Goal: Task Accomplishment & Management: Complete application form

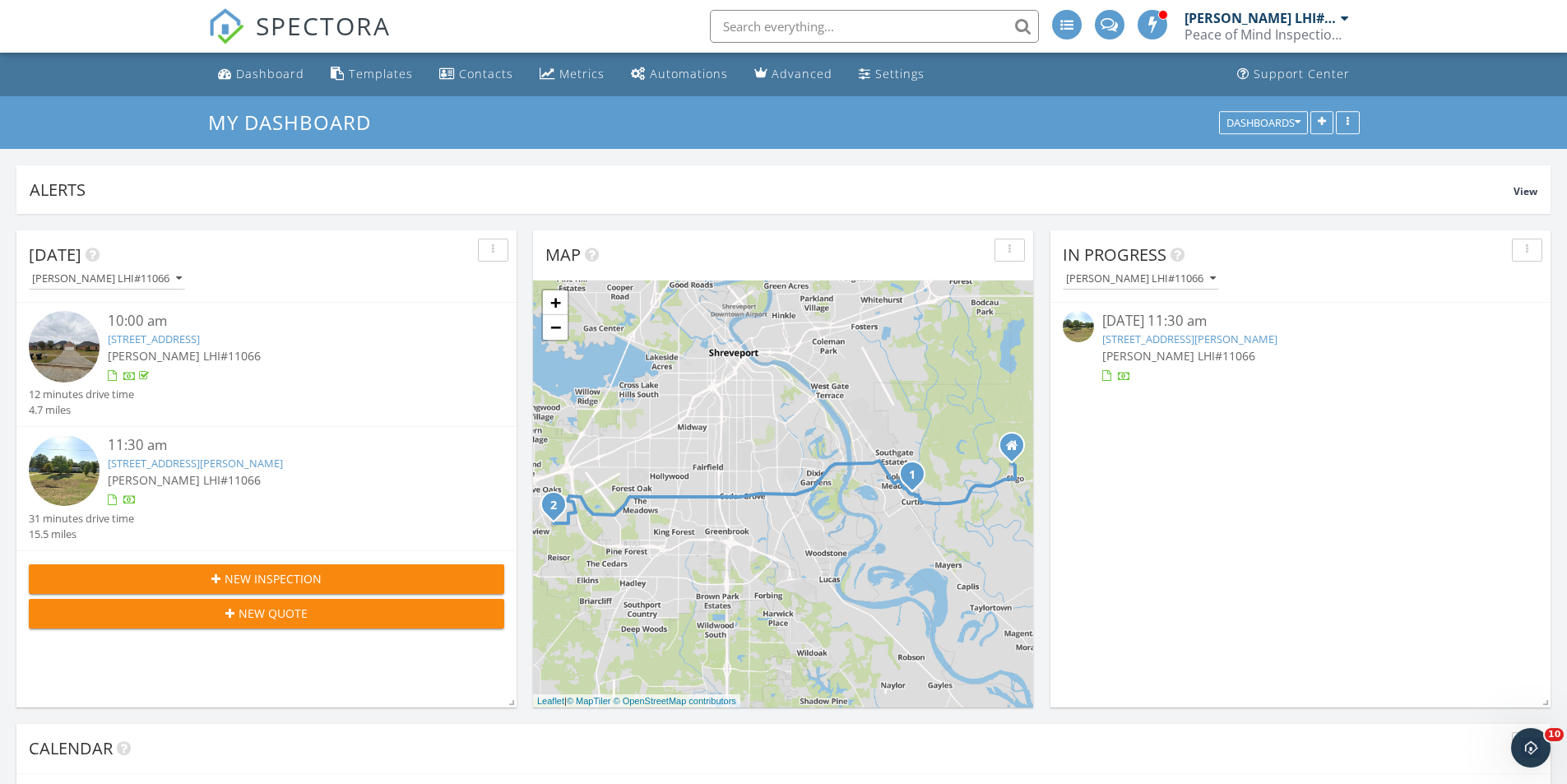
click at [198, 471] on link "5549 Asbury Ln, Shreveport, LA 71129" at bounding box center [195, 462] width 175 height 14
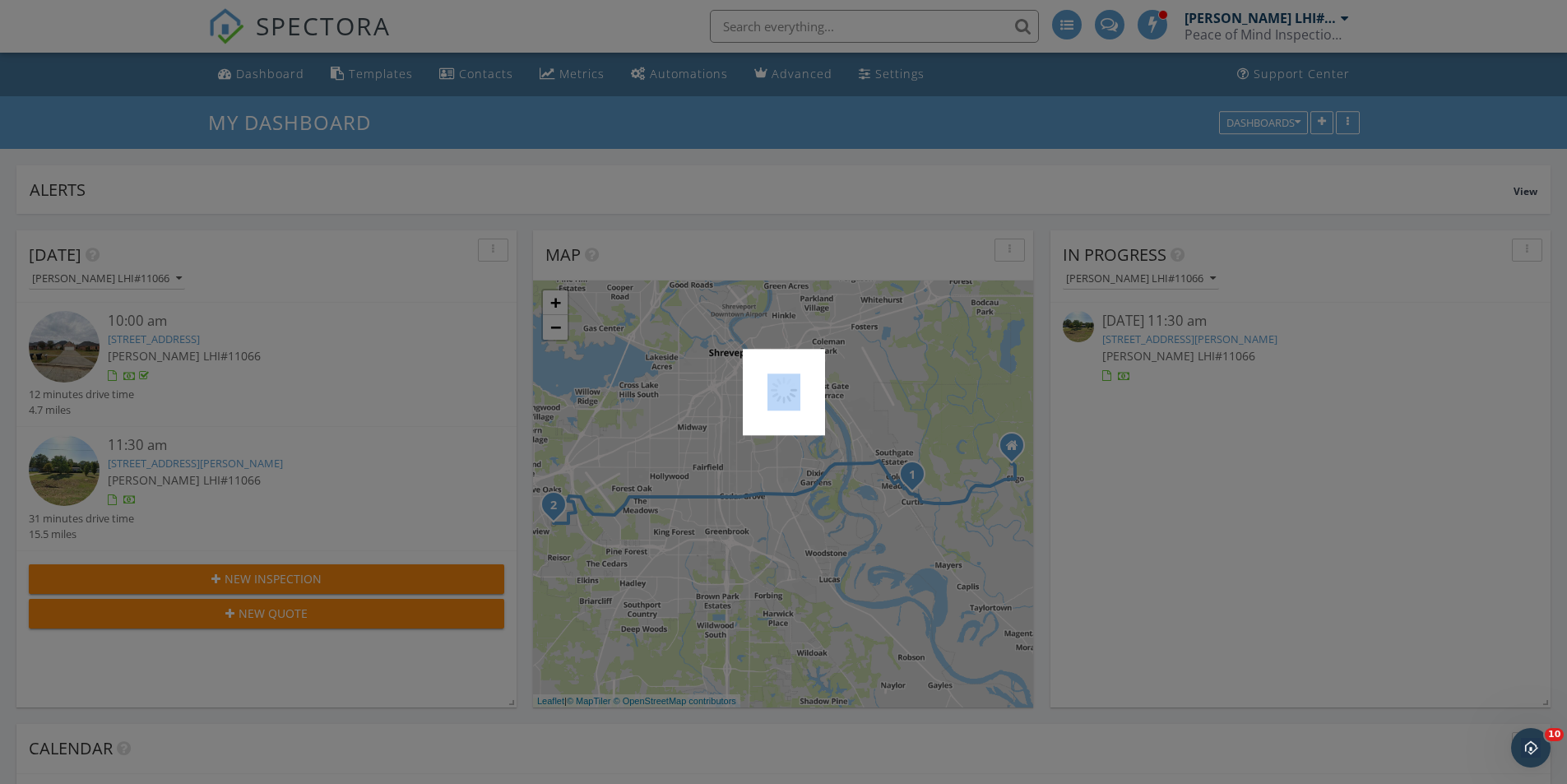
click at [199, 471] on div at bounding box center [784, 392] width 1567 height 784
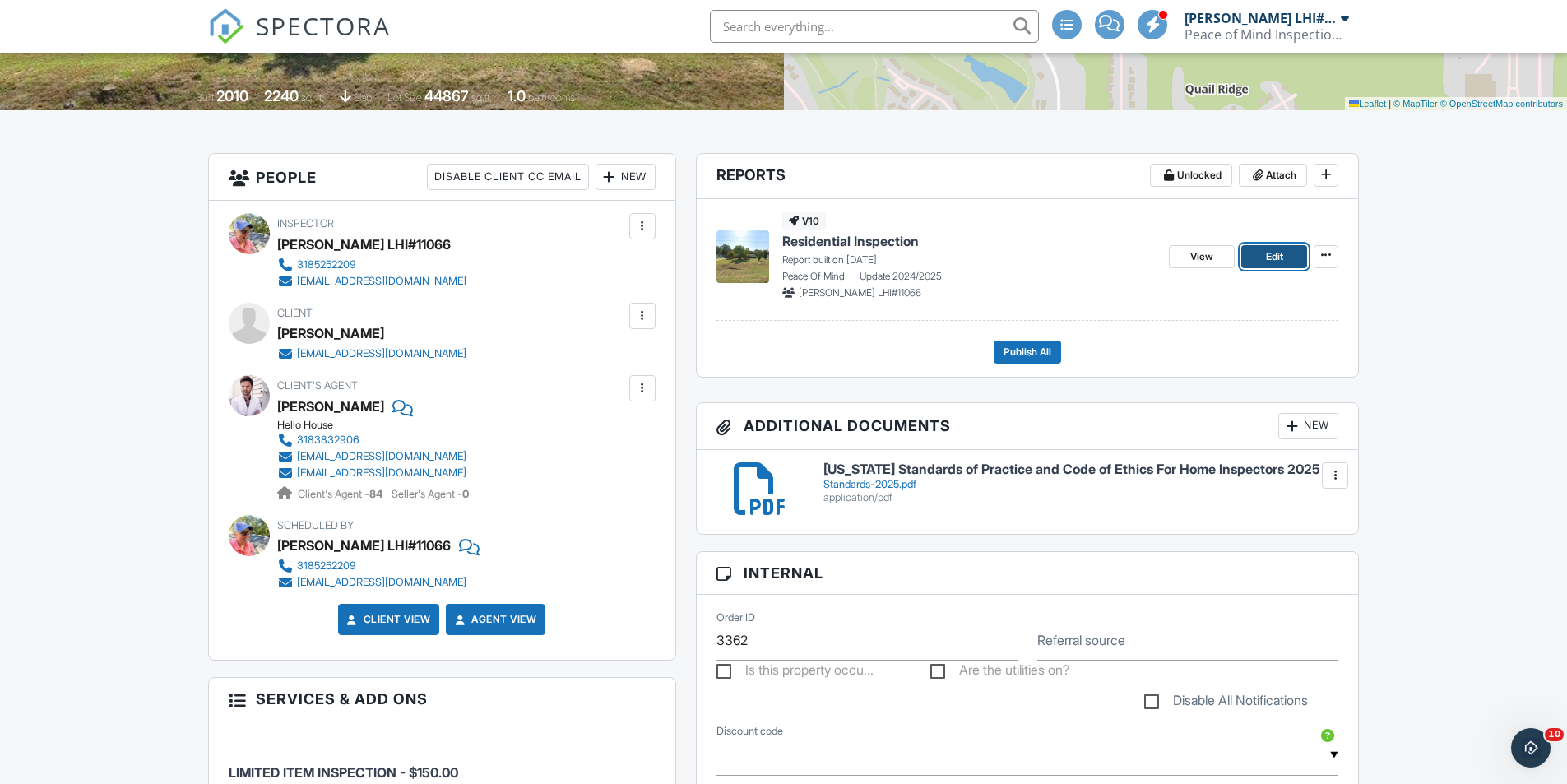
click at [1273, 259] on span "Edit" at bounding box center [1275, 256] width 17 height 16
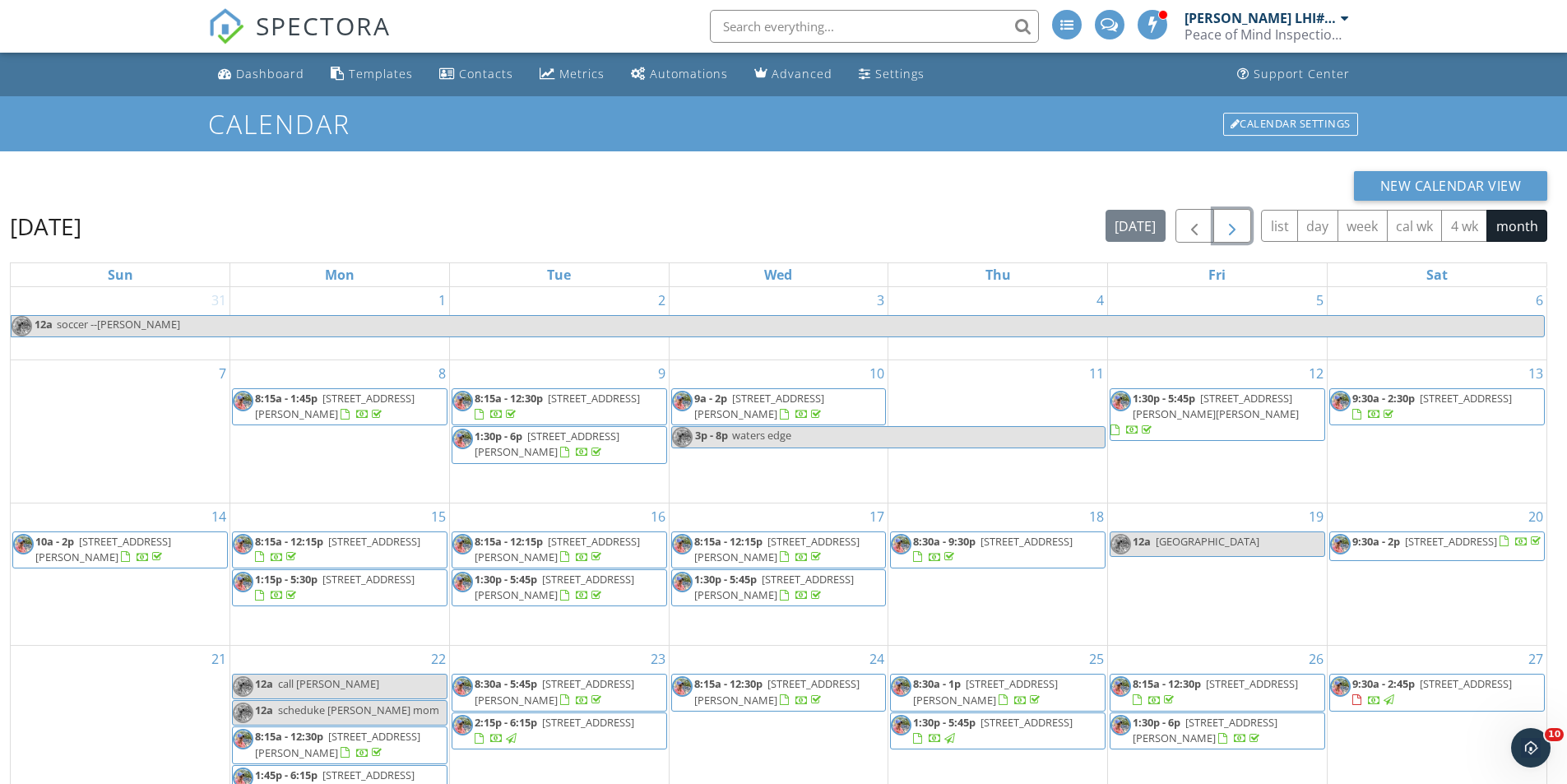
click at [1225, 229] on span "button" at bounding box center [1232, 226] width 20 height 20
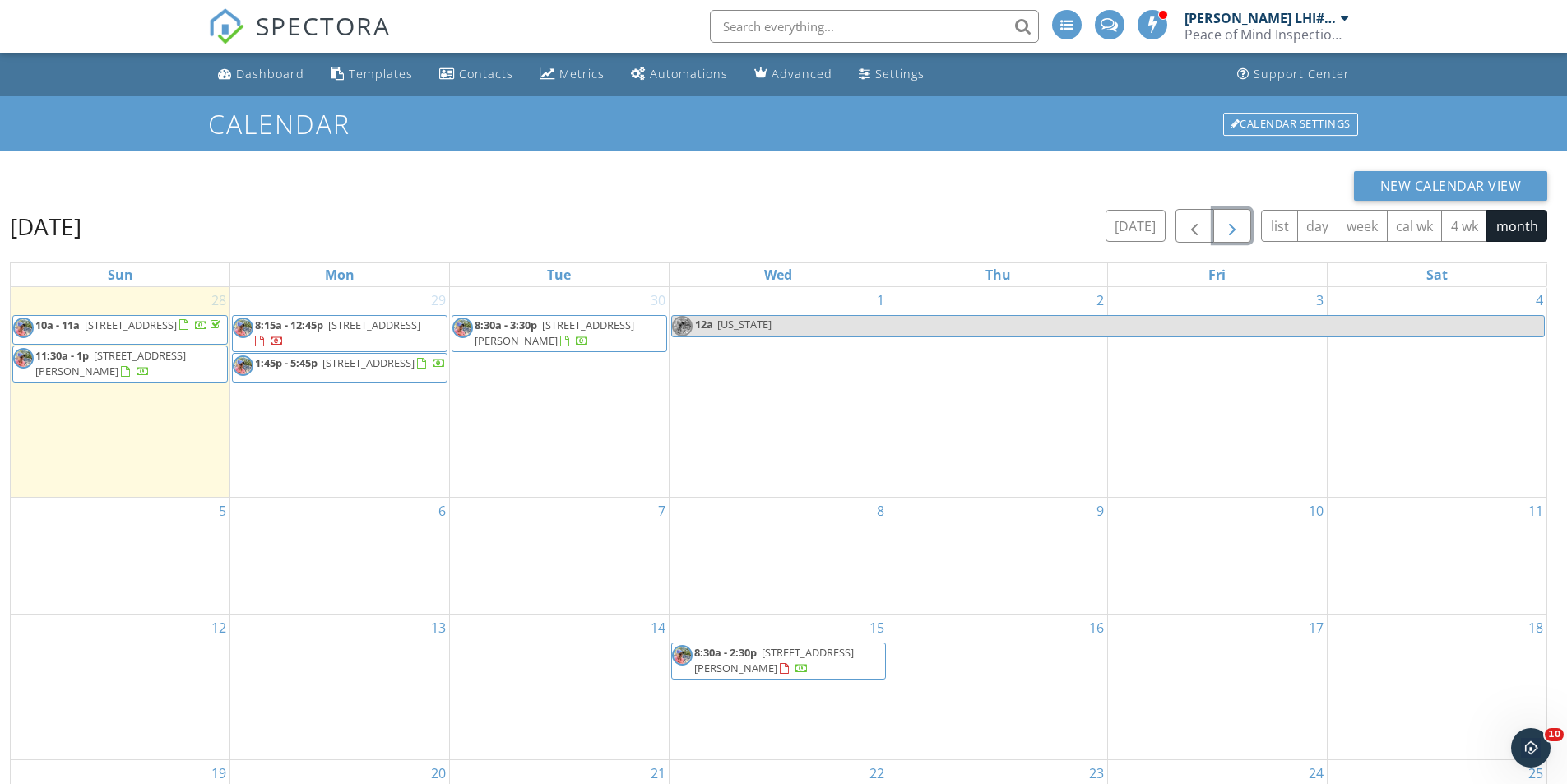
click at [363, 327] on span "2060 Fairwoods Dr, Shreveport 71106" at bounding box center [374, 324] width 92 height 14
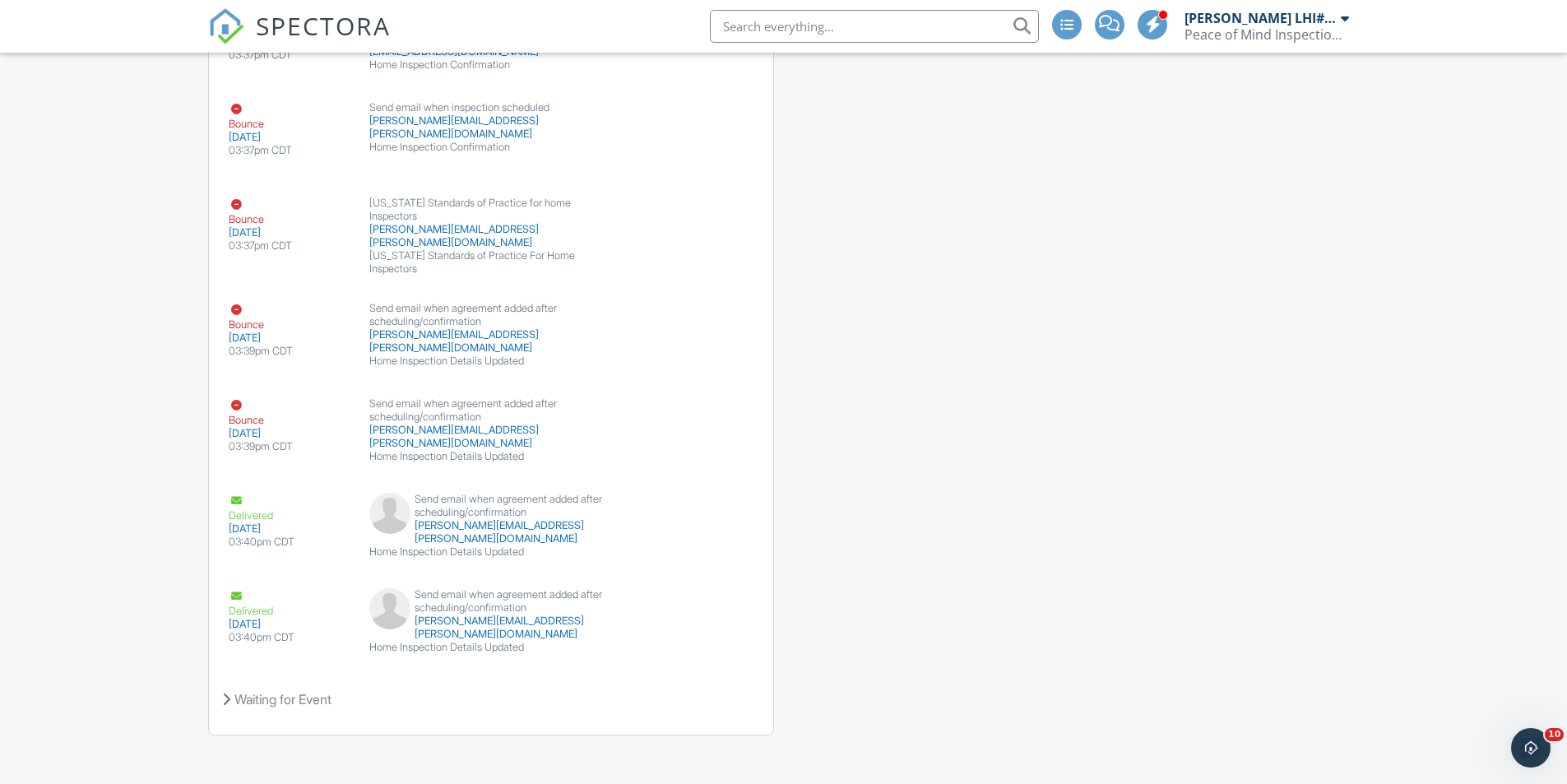
click at [1253, 29] on div "Peace of Mind Inspection Service, LLC" at bounding box center [1267, 34] width 165 height 16
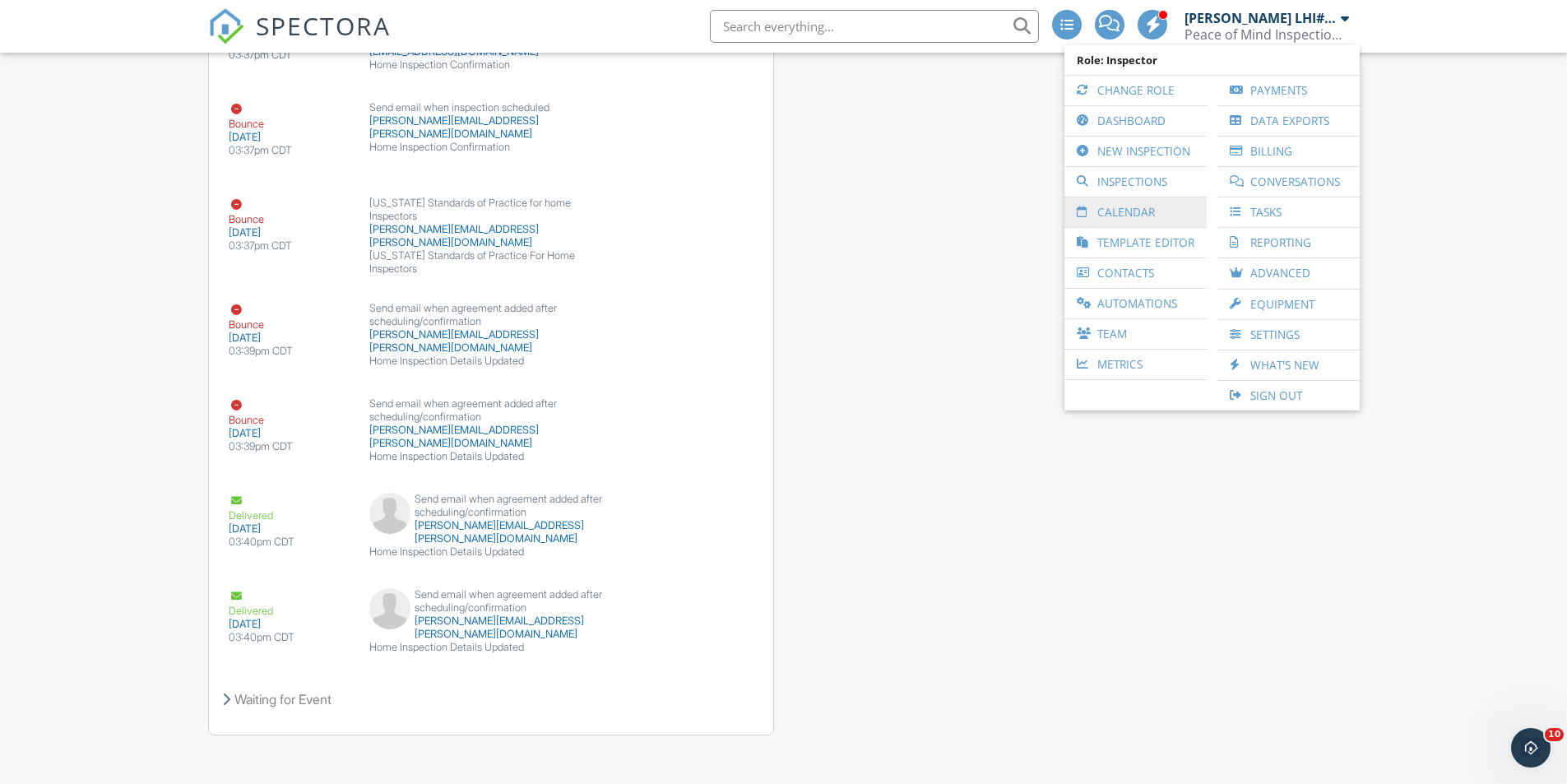
click at [1149, 220] on link "Calendar" at bounding box center [1135, 212] width 126 height 30
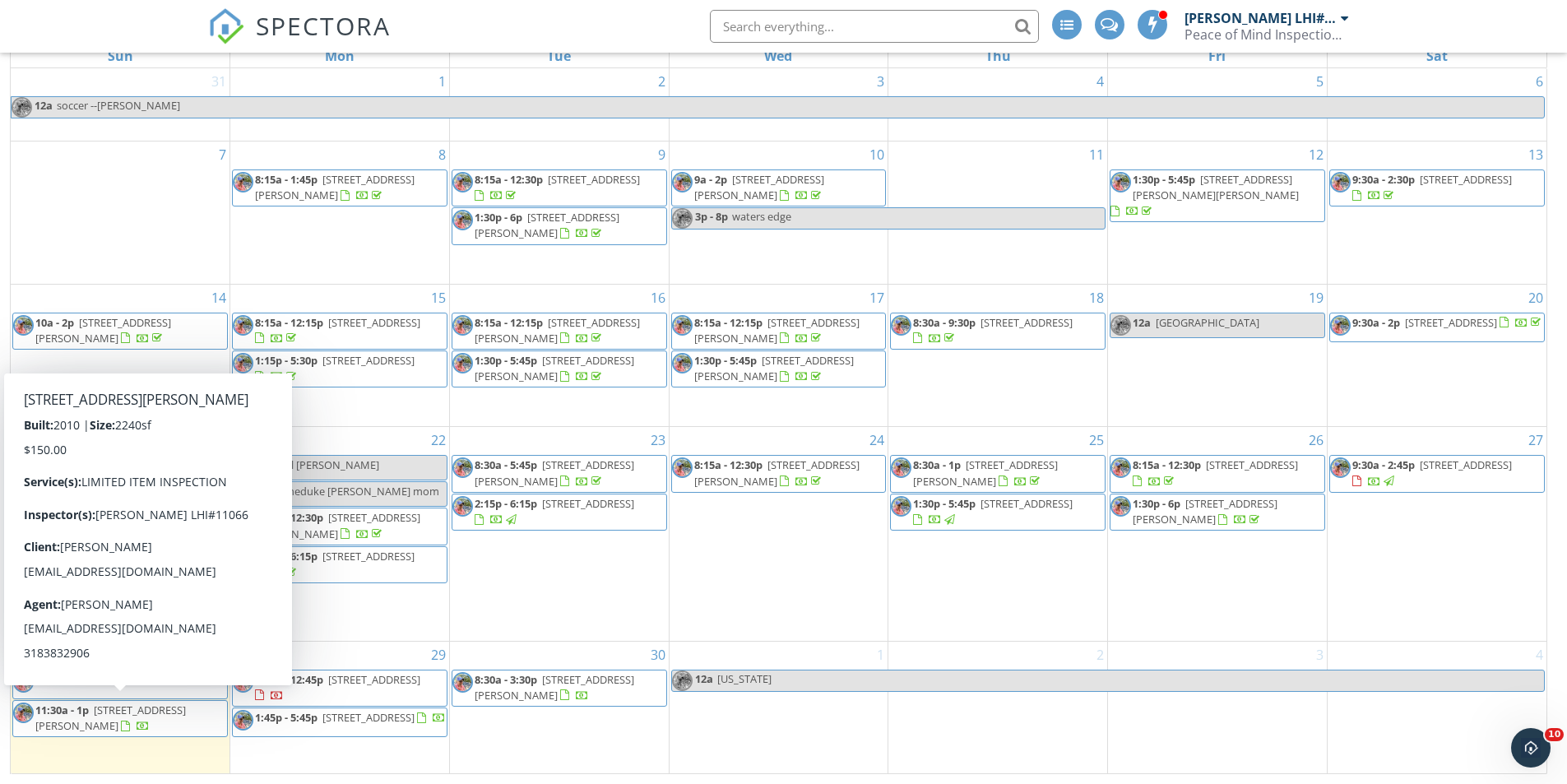
click at [191, 726] on span "11:30a - 1p 5549 Asbury Ln, Shreveport 71129" at bounding box center [120, 718] width 214 height 32
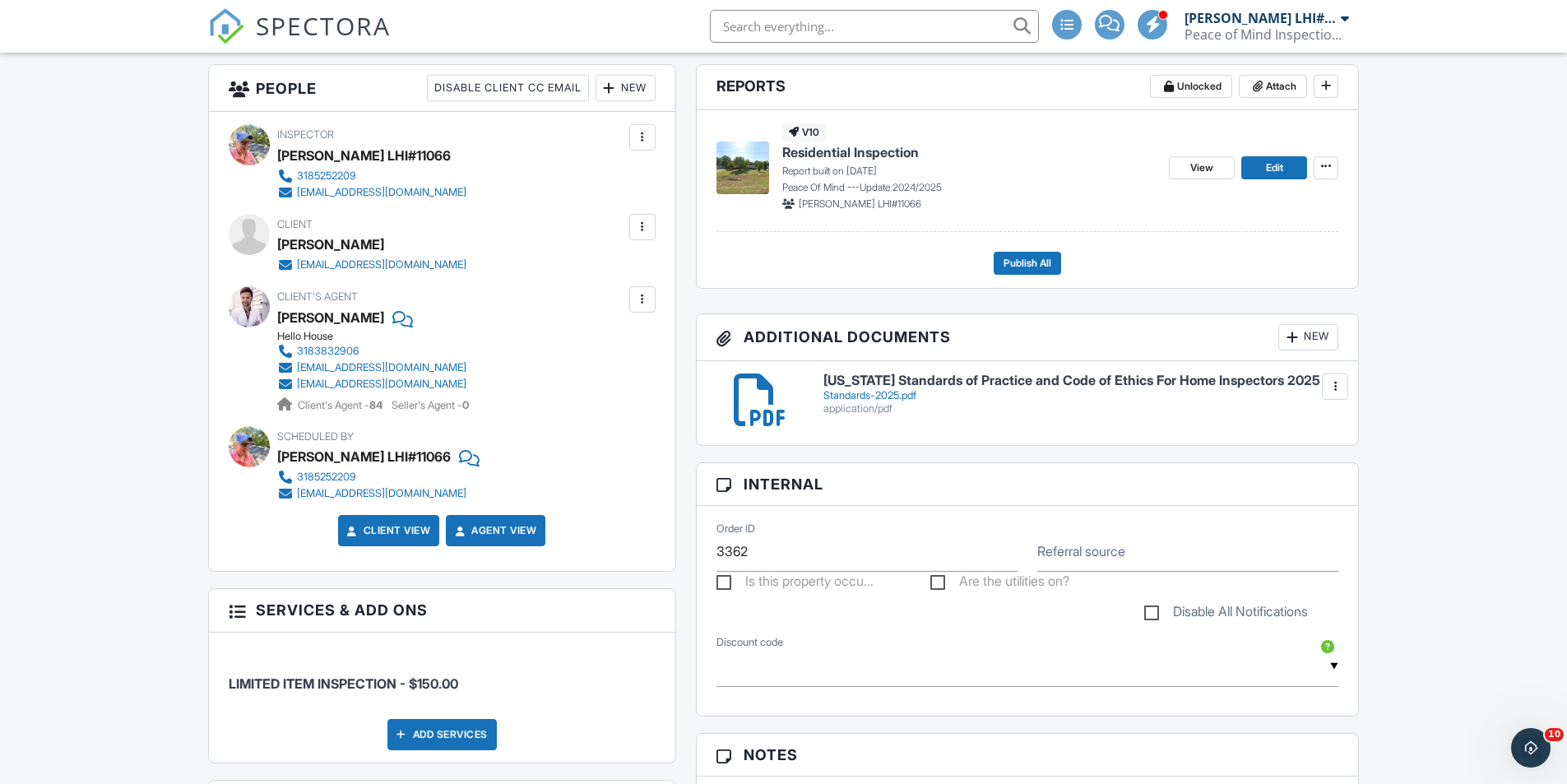
scroll to position [89, 0]
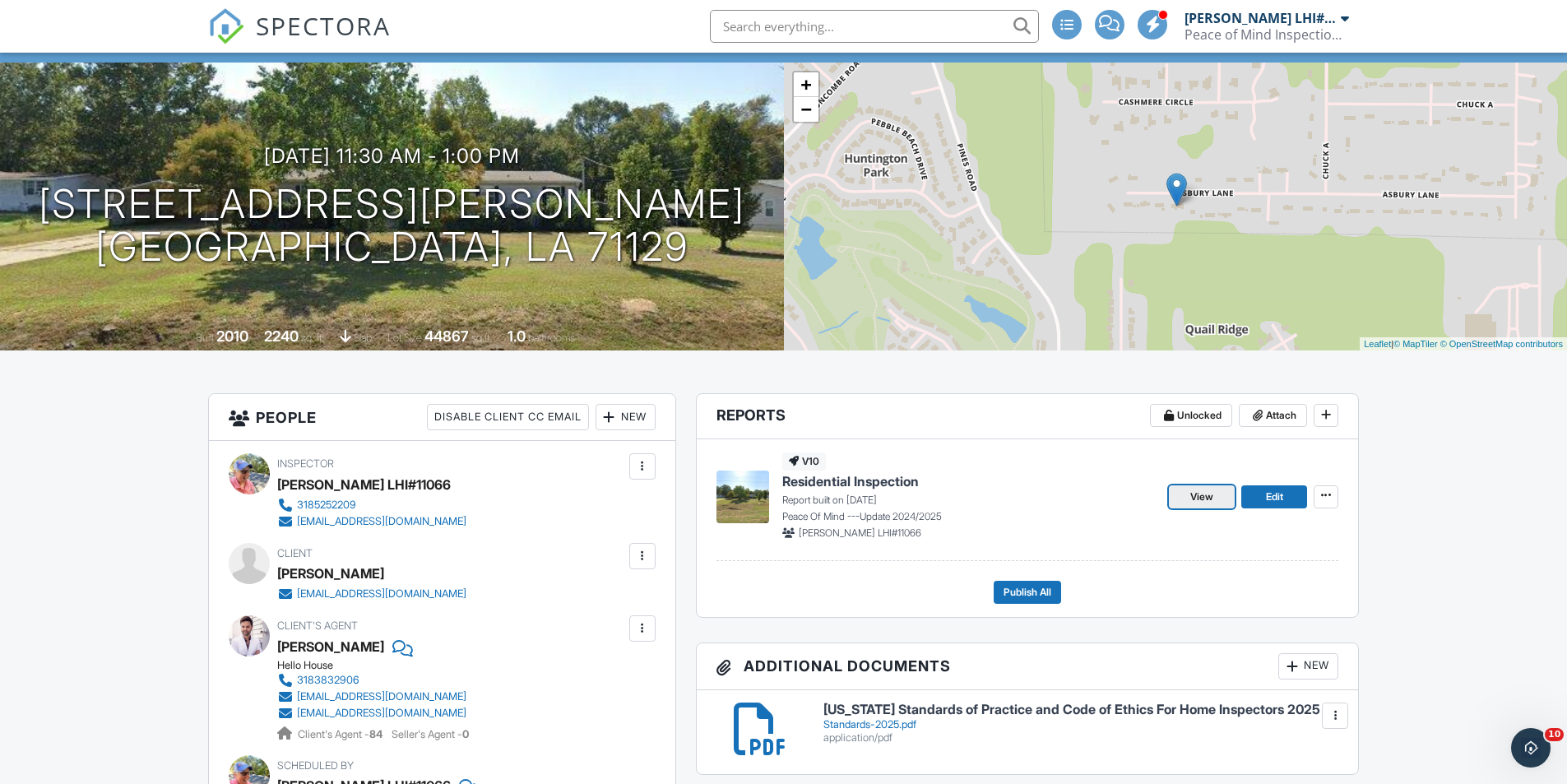
click at [1207, 503] on span "View" at bounding box center [1202, 496] width 23 height 16
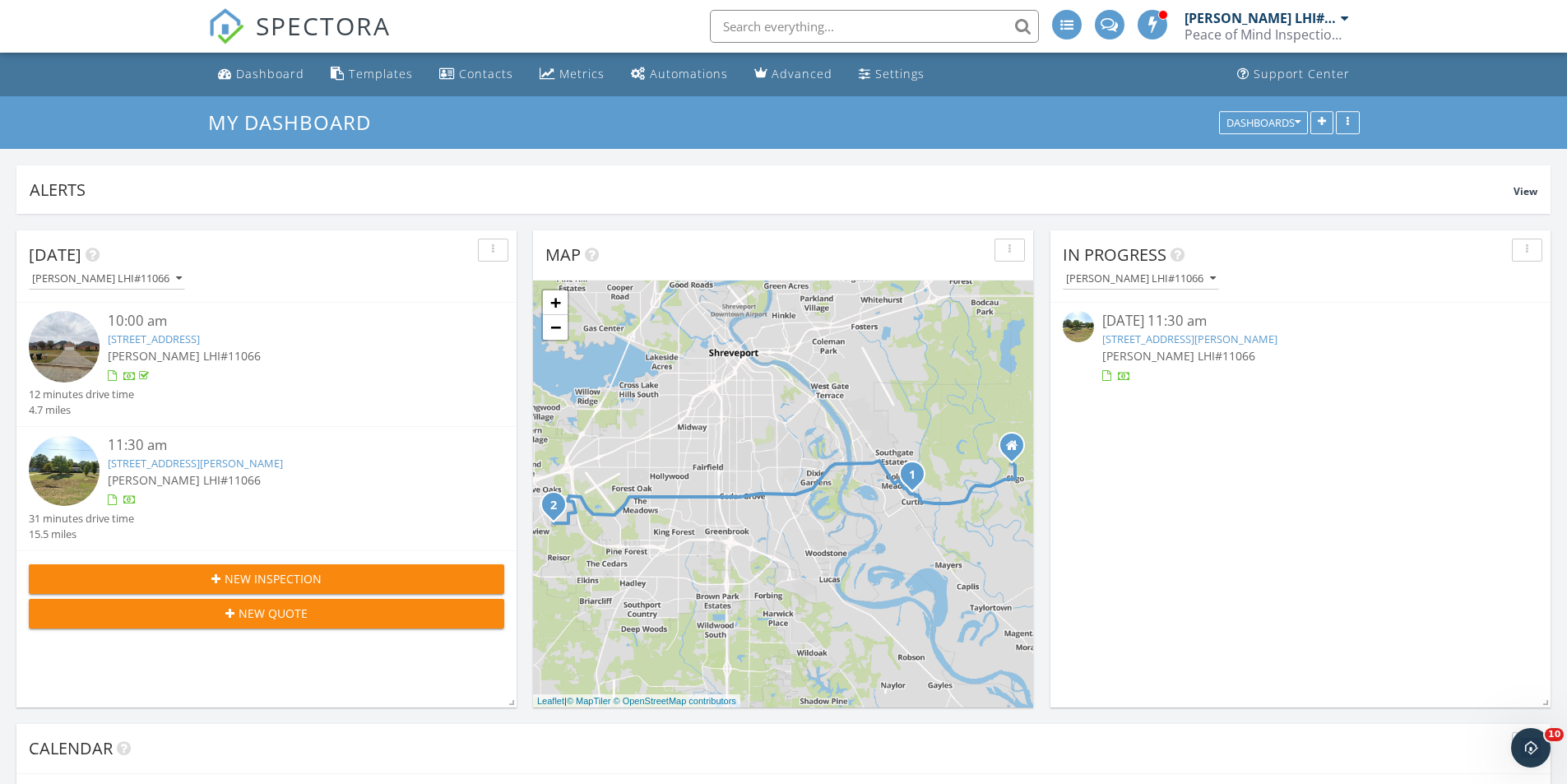
click at [225, 466] on link "5549 Asbury Ln, Shreveport, LA 71129" at bounding box center [195, 462] width 175 height 14
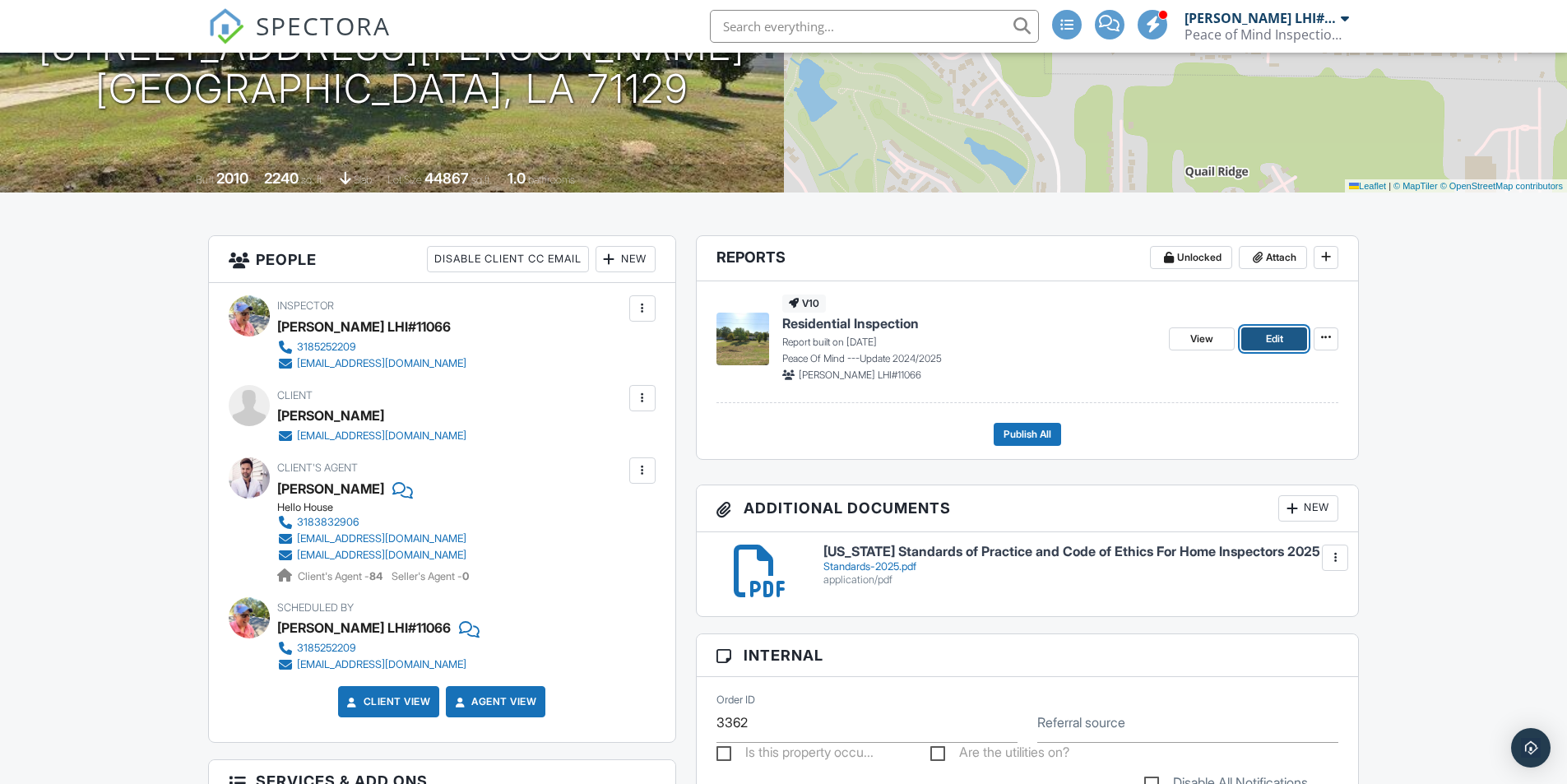
click at [1272, 335] on span "Edit" at bounding box center [1275, 338] width 17 height 16
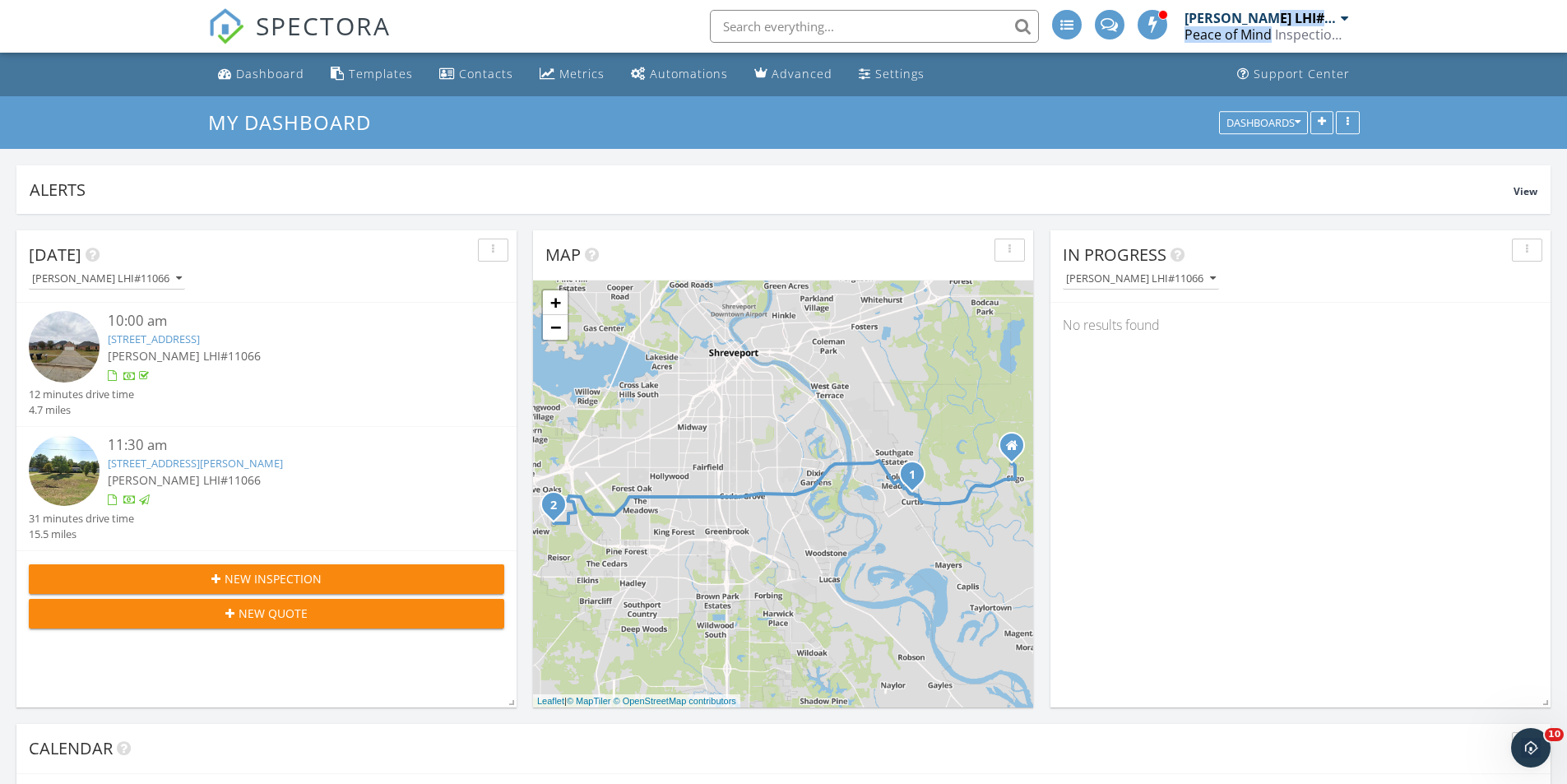
click at [1262, 26] on div "[PERSON_NAME] LHI#11066 Peace of Mind Inspection Service, LLC" at bounding box center [1267, 26] width 165 height 53
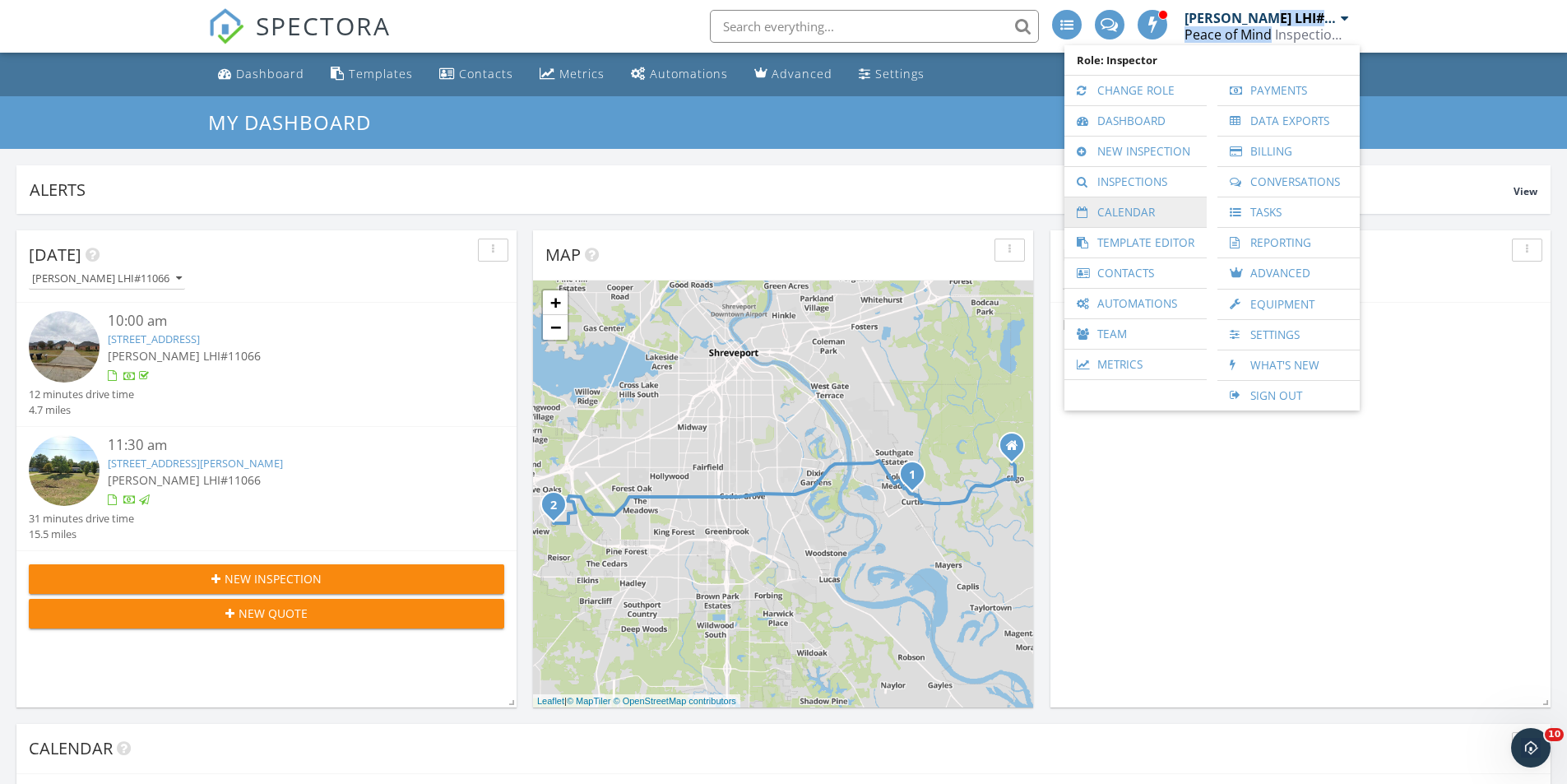
click at [1127, 209] on link "Calendar" at bounding box center [1135, 212] width 126 height 30
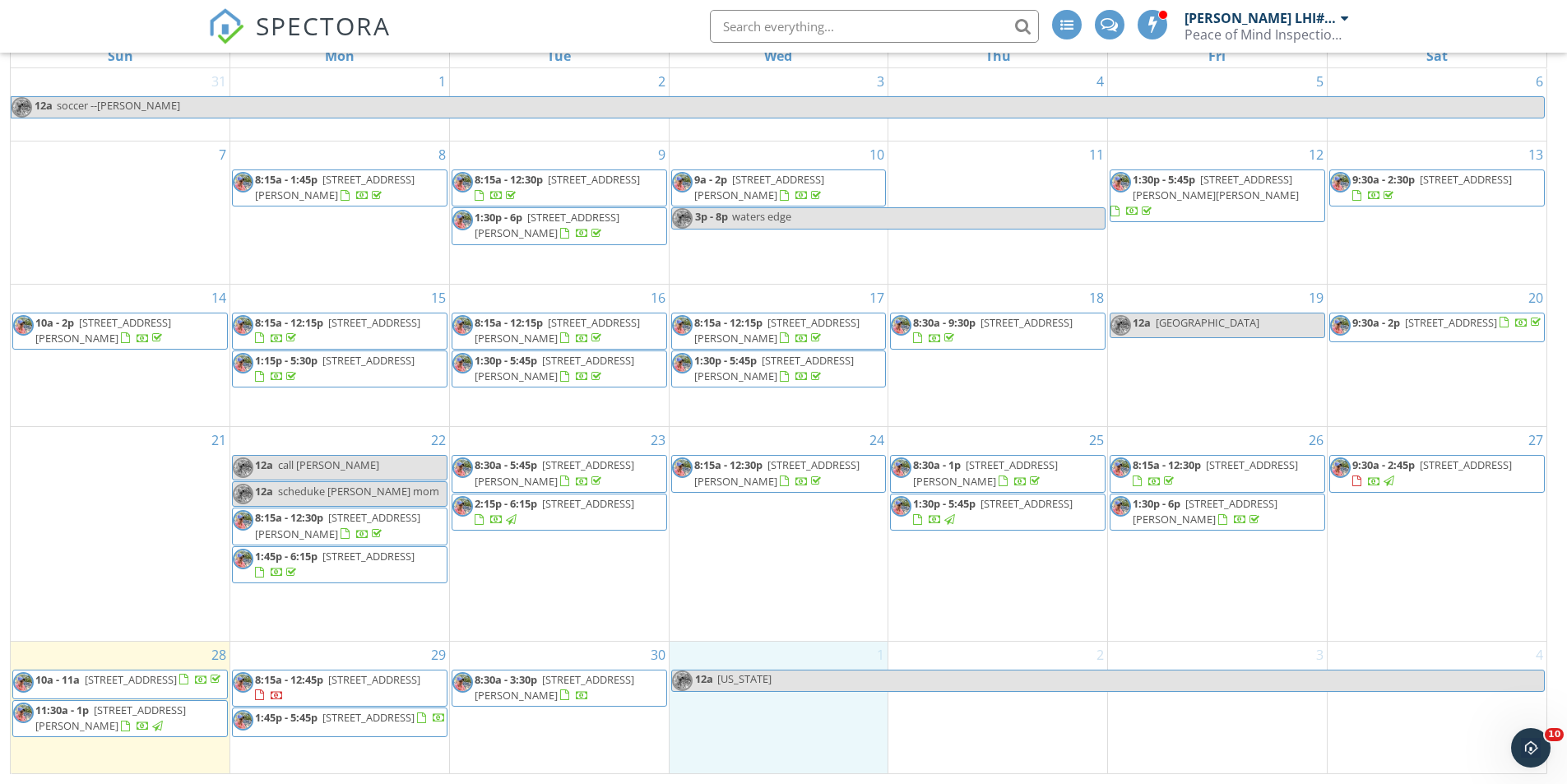
click at [784, 760] on div "1 12a [US_STATE]" at bounding box center [779, 706] width 219 height 131
click at [784, 715] on link "Event" at bounding box center [778, 716] width 84 height 26
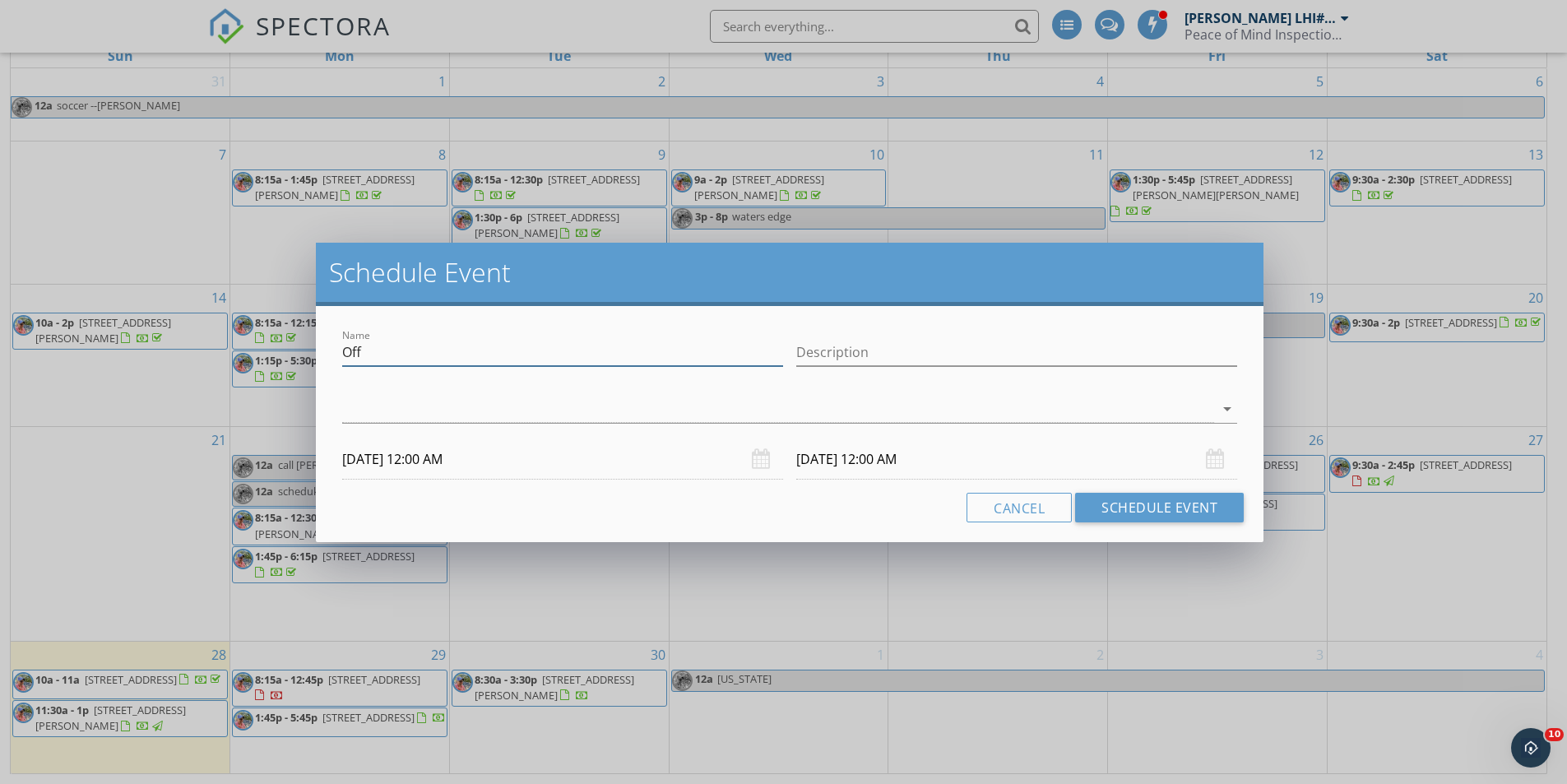
drag, startPoint x: 327, startPoint y: 331, endPoint x: 242, endPoint y: 337, distance: 85.2
click at [247, 337] on div "Schedule Event Name Off Description arrow_drop_down 10/01/2025 12:00 AM 10/02/2…" at bounding box center [784, 392] width 1567 height 784
type input "rober t jackson"
drag, startPoint x: 1154, startPoint y: 506, endPoint x: 935, endPoint y: 84, distance: 475.4
click at [1152, 512] on button "Schedule Event" at bounding box center [1159, 507] width 169 height 30
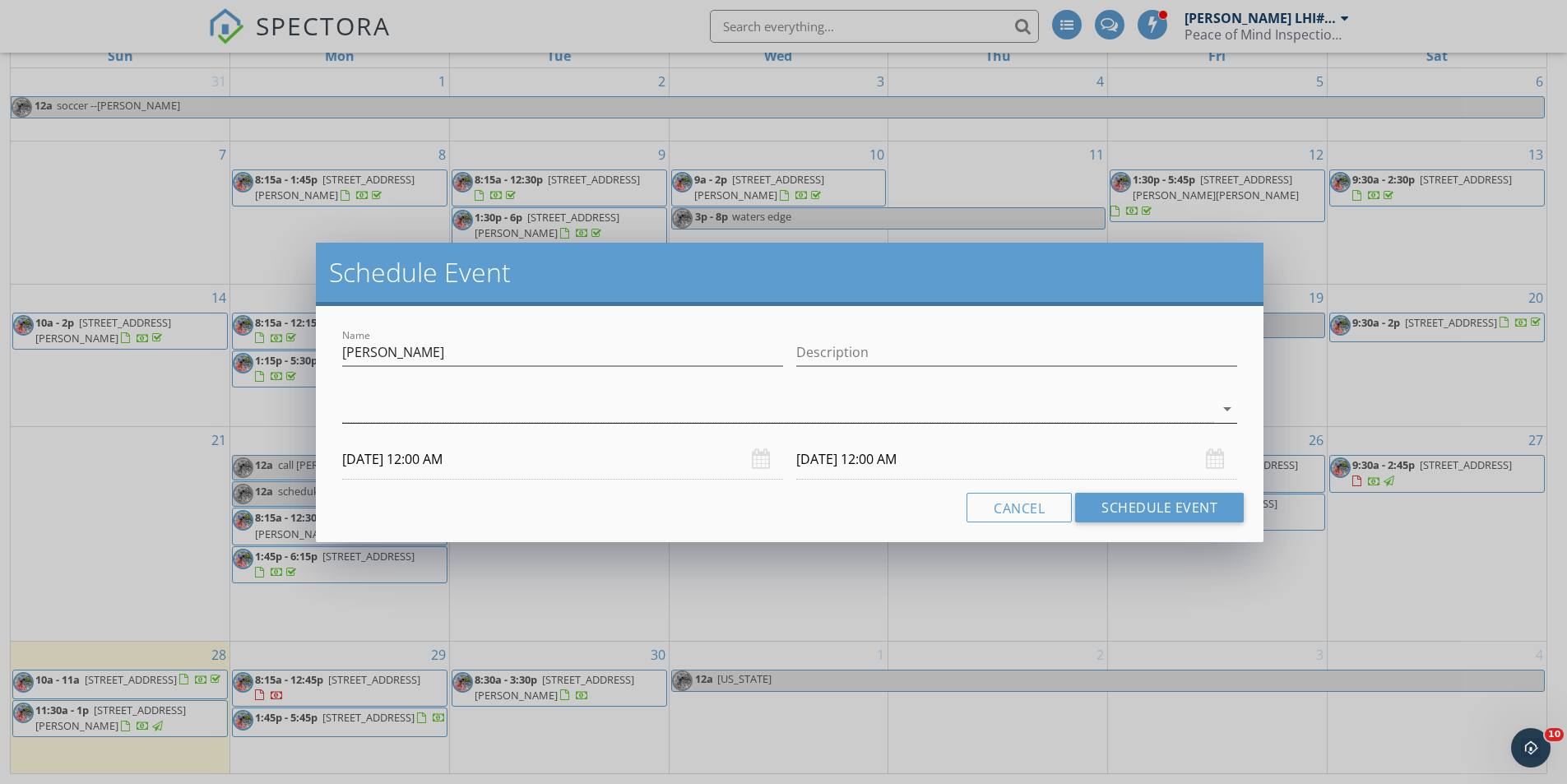
click at [1132, 413] on div at bounding box center [778, 409] width 872 height 27
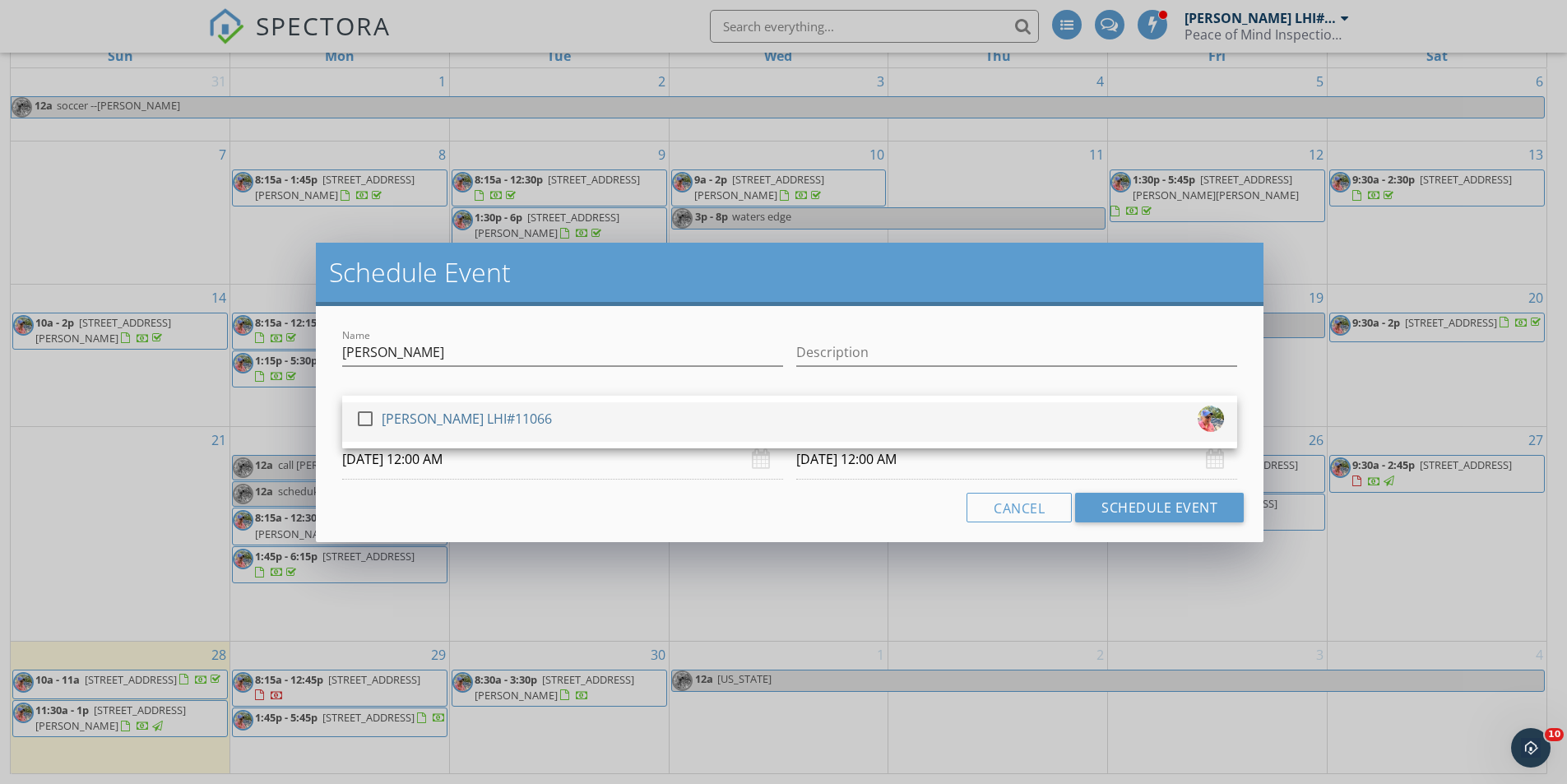
click at [893, 432] on div "check_box_outline_blank Stephanie Peters LHI#11066" at bounding box center [790, 422] width 869 height 33
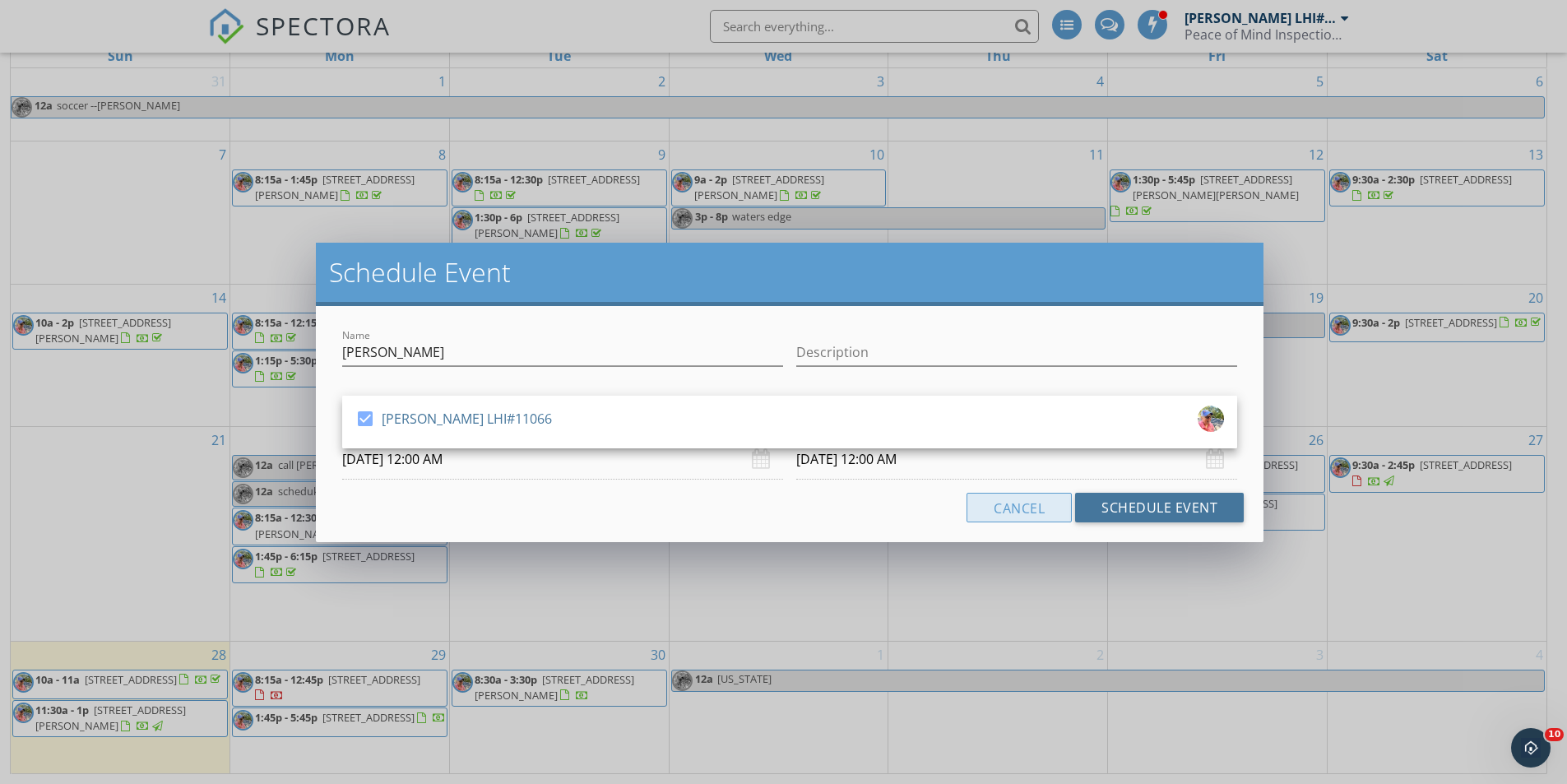
click at [1097, 514] on button "Schedule Event" at bounding box center [1159, 507] width 169 height 30
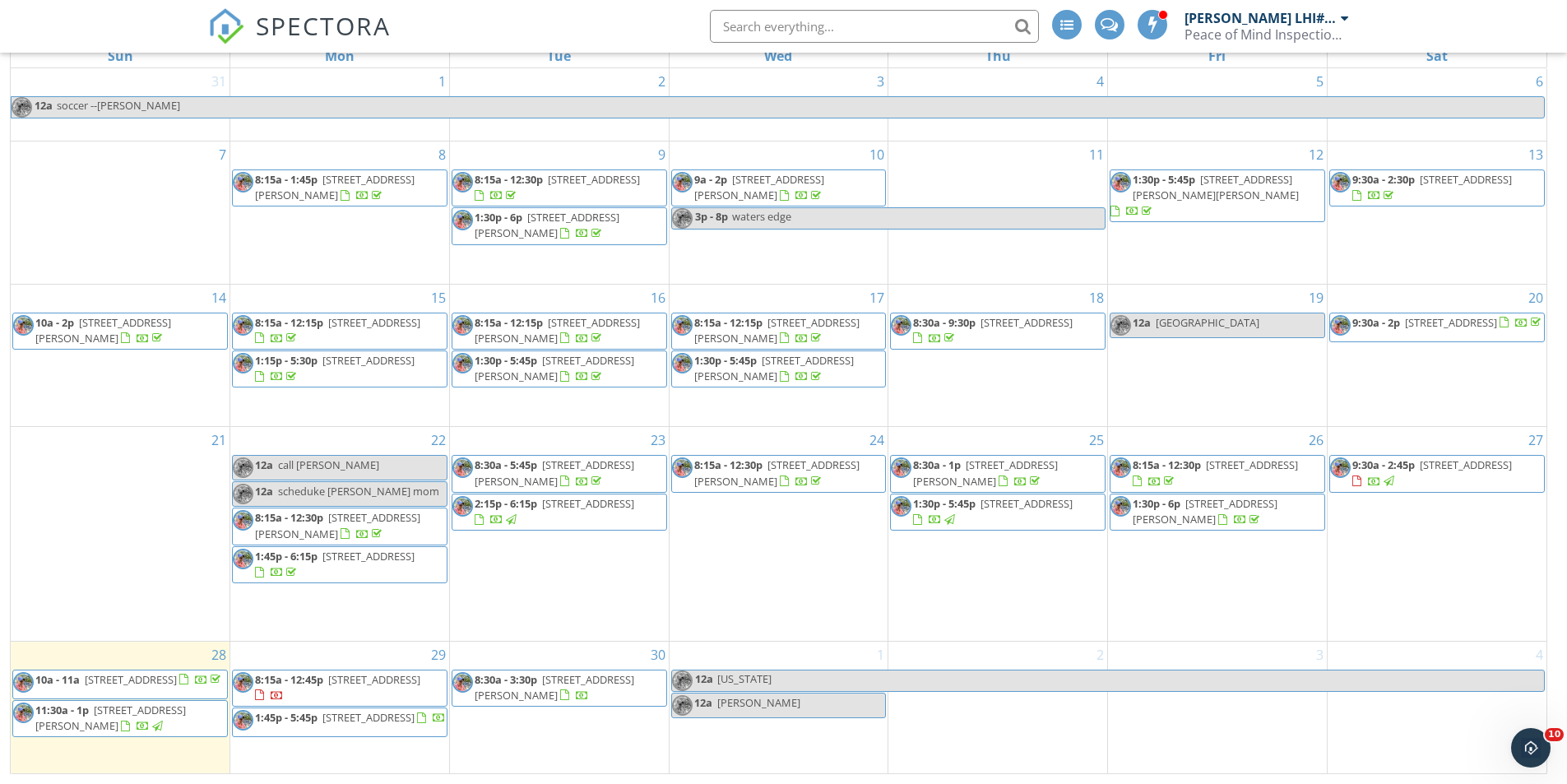
click at [725, 762] on div "1 12a California 12a rober t jackson" at bounding box center [779, 706] width 219 height 131
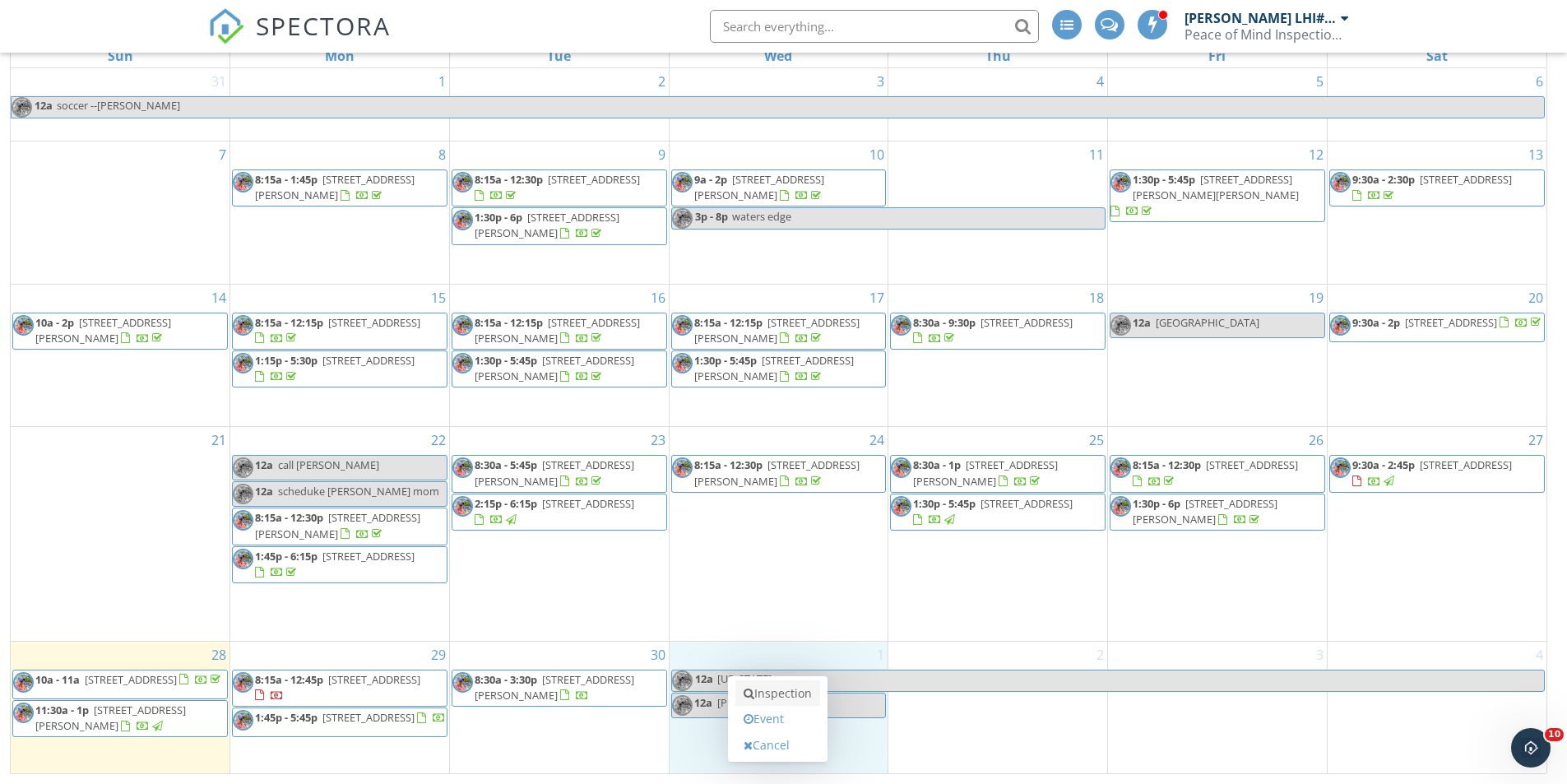
click at [760, 691] on link "Inspection" at bounding box center [778, 693] width 84 height 26
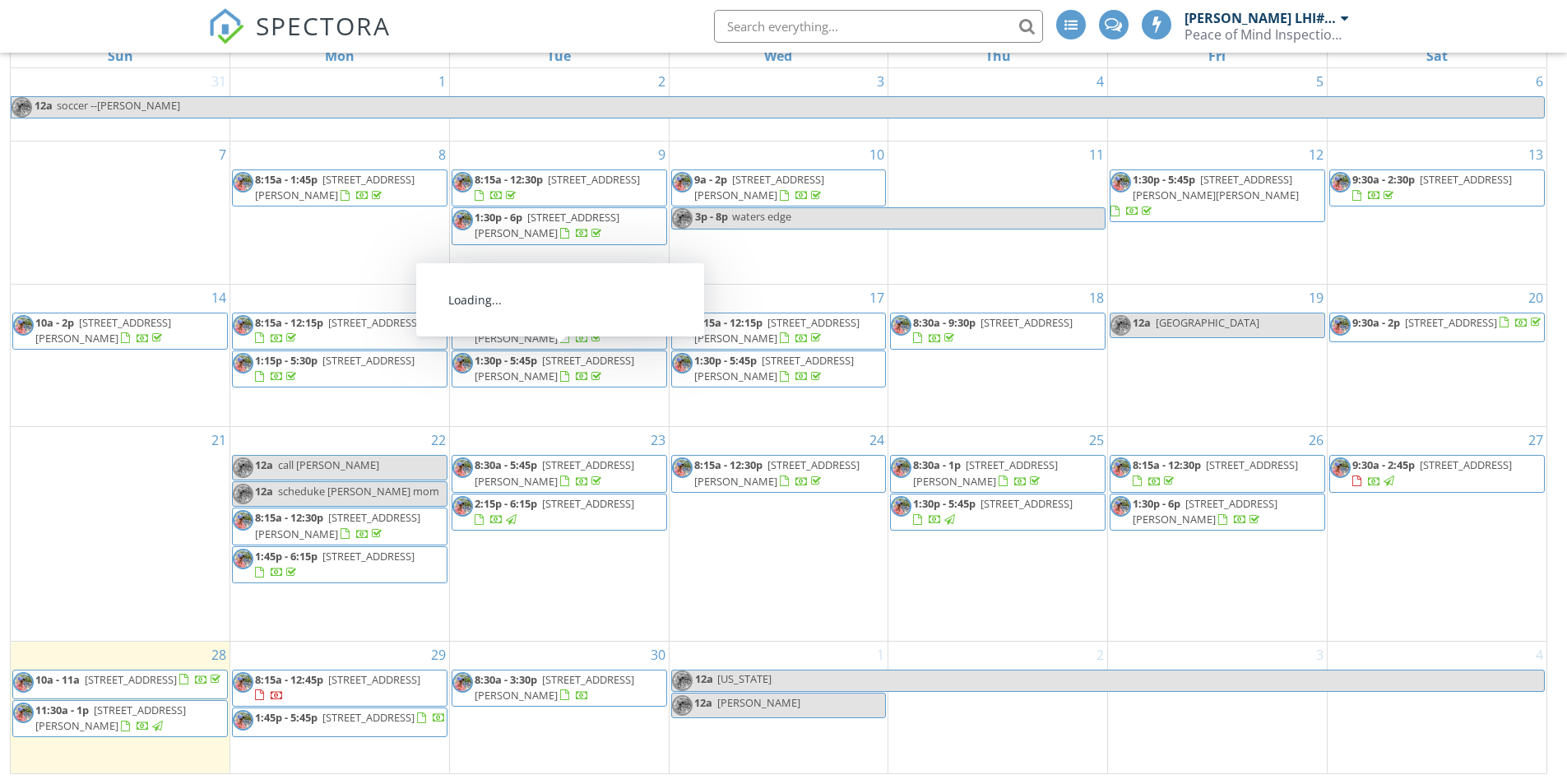
scroll to position [219, 0]
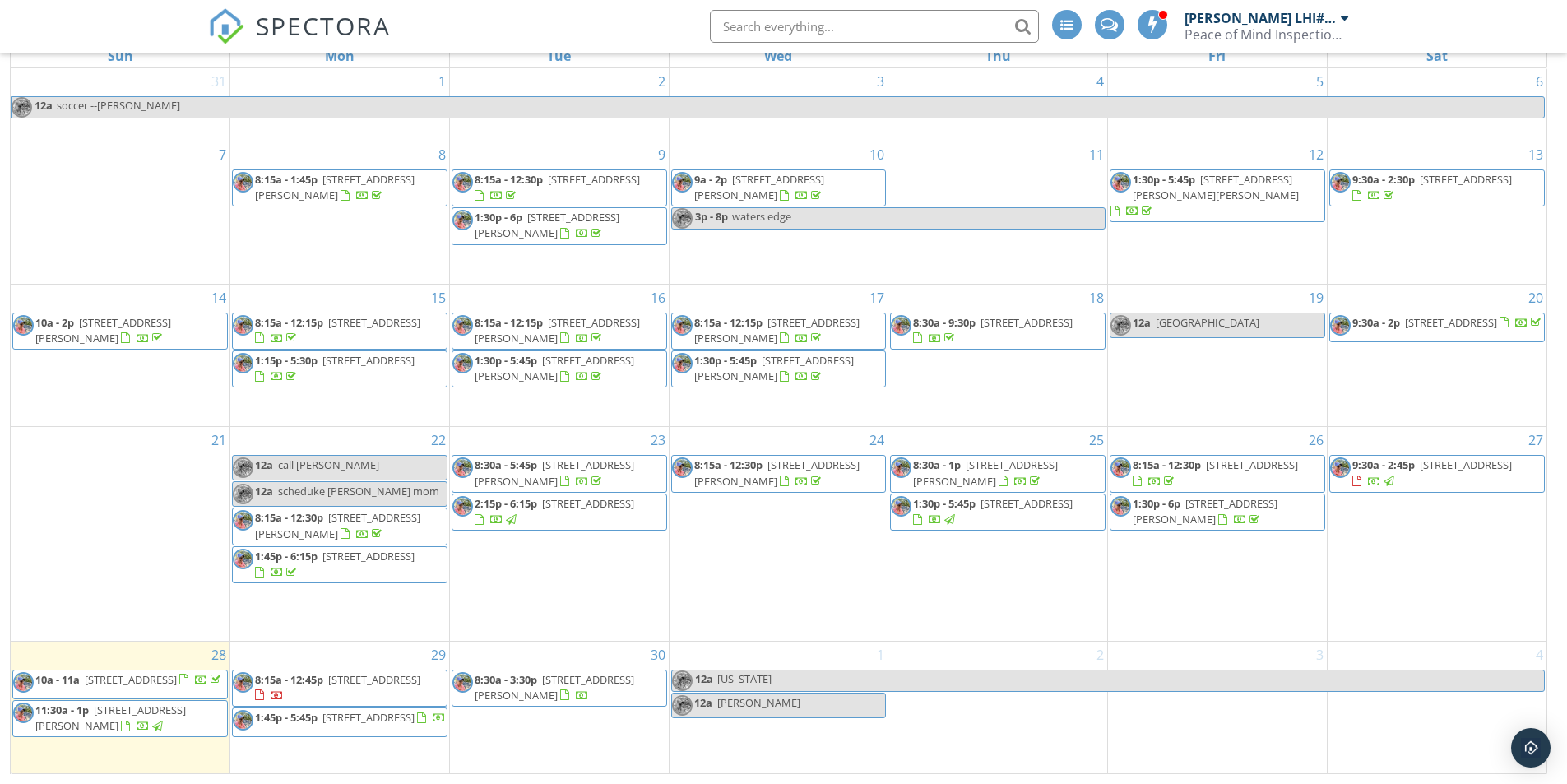
click at [737, 753] on div "1 12a California 12a rober t jackson" at bounding box center [779, 706] width 219 height 131
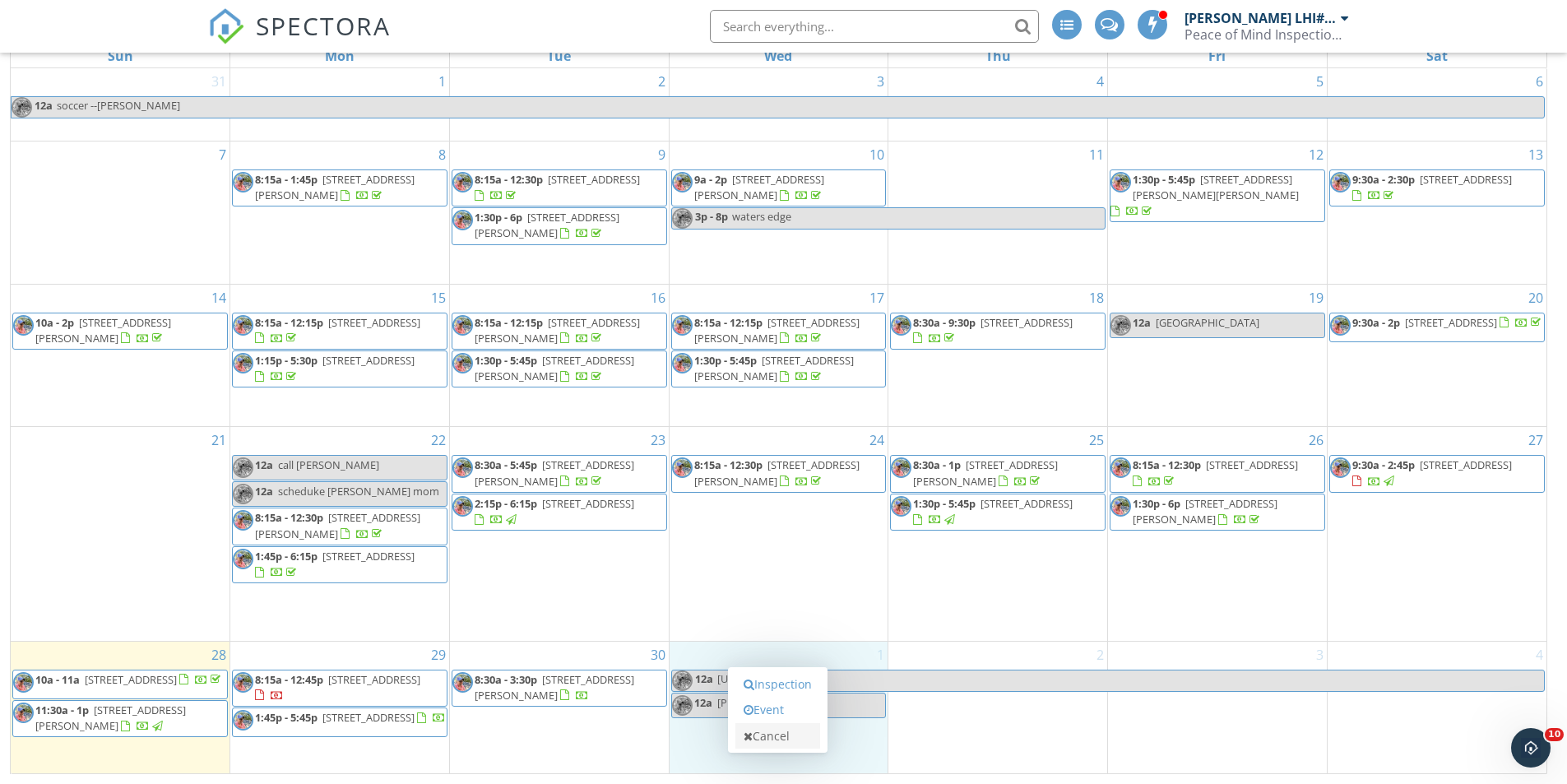
scroll to position [0, 0]
click at [751, 709] on icon at bounding box center [749, 709] width 10 height 12
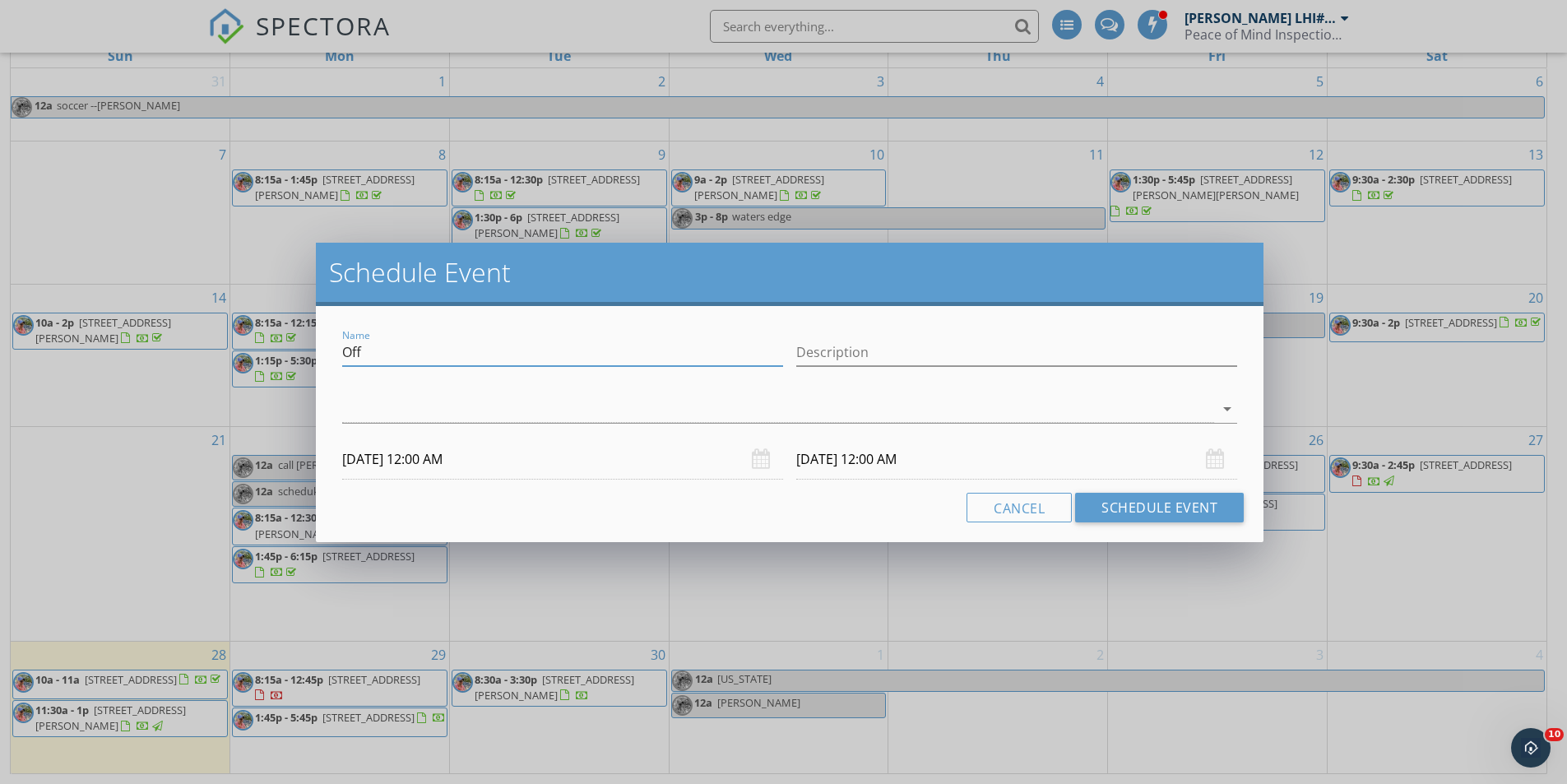
drag, startPoint x: 486, startPoint y: 355, endPoint x: 323, endPoint y: 362, distance: 163.2
click at [335, 362] on div "Name Off Description arrow_drop_down 10/01/2025 12:00 AM 10/02/2025 12:00 AM Ca…" at bounding box center [789, 424] width 947 height 236
type input "beau chen"
click at [987, 415] on div at bounding box center [778, 409] width 872 height 27
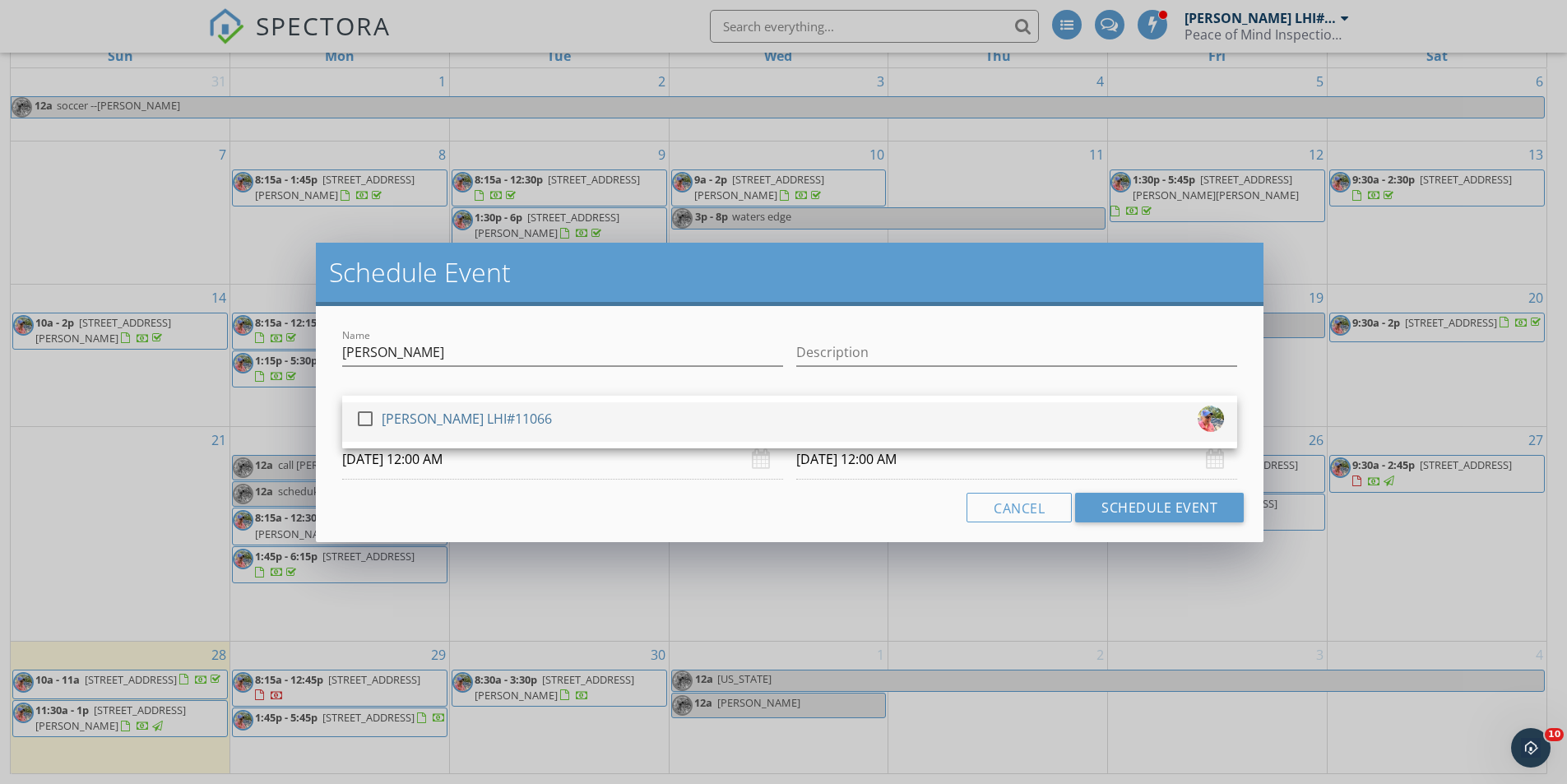
click at [847, 439] on link "check_box_outline_blank [PERSON_NAME] LHI#11066" at bounding box center [789, 422] width 895 height 39
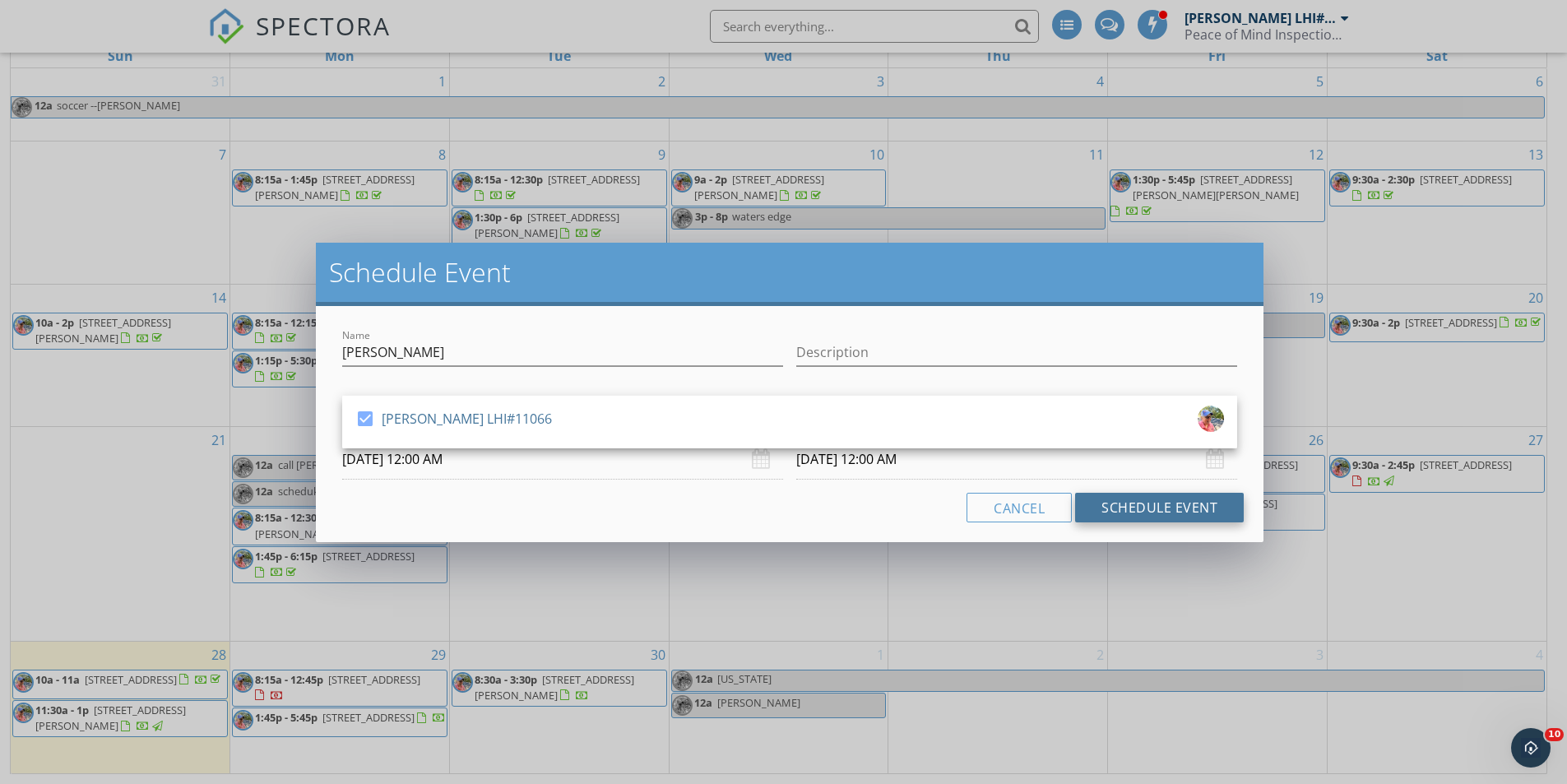
click at [1157, 509] on button "Schedule Event" at bounding box center [1159, 507] width 169 height 30
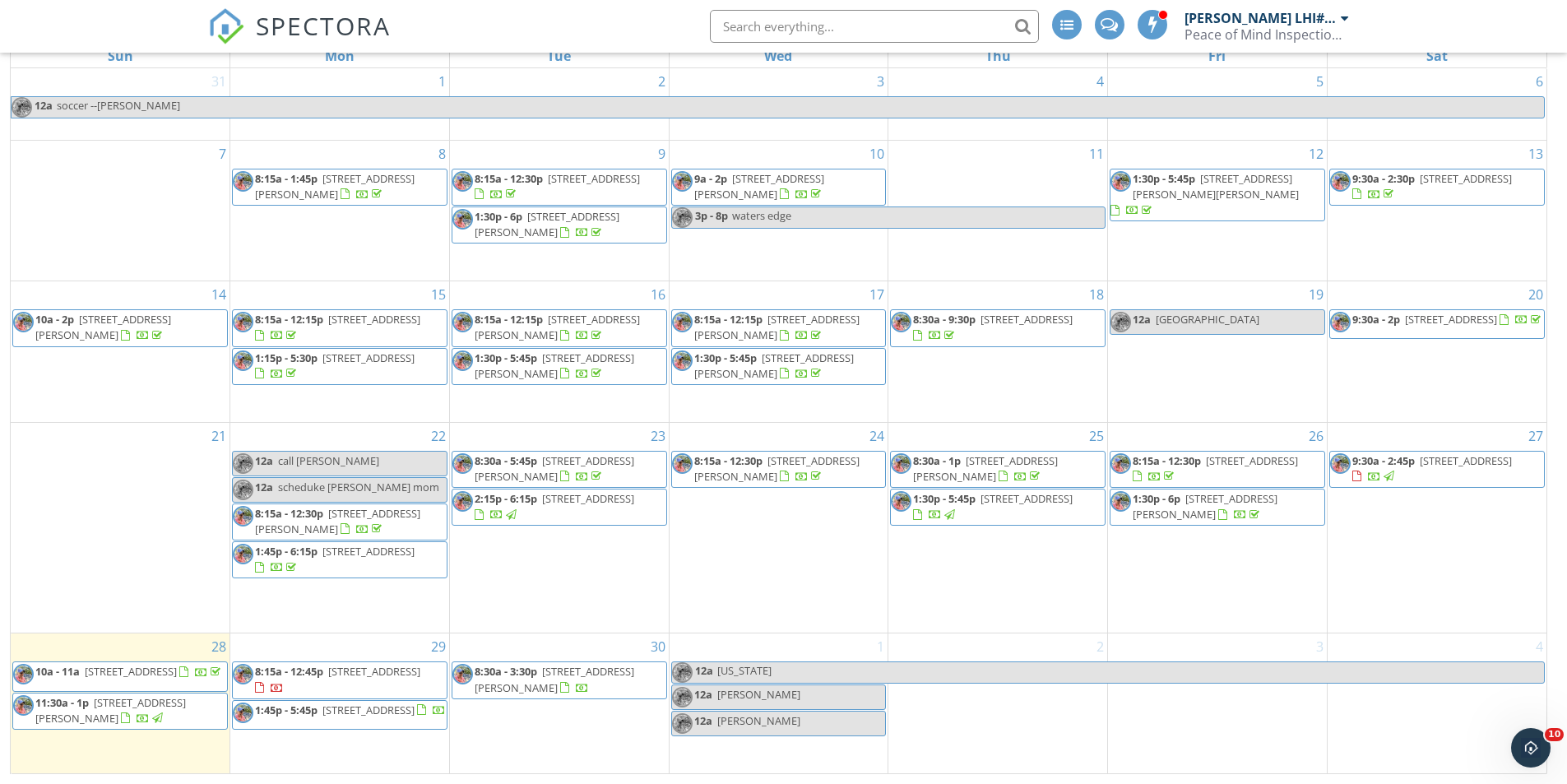
click at [497, 756] on div "30 8:30a - 3:30p 2193 Gravel Point Rd, Frierson 71027" at bounding box center [559, 703] width 219 height 139
click at [383, 761] on div "29 8:15a - 12:45p 2060 Fairwoods Dr, Shreveport 71106 1:45p - 5:45p 9146 Southw…" at bounding box center [339, 703] width 219 height 139
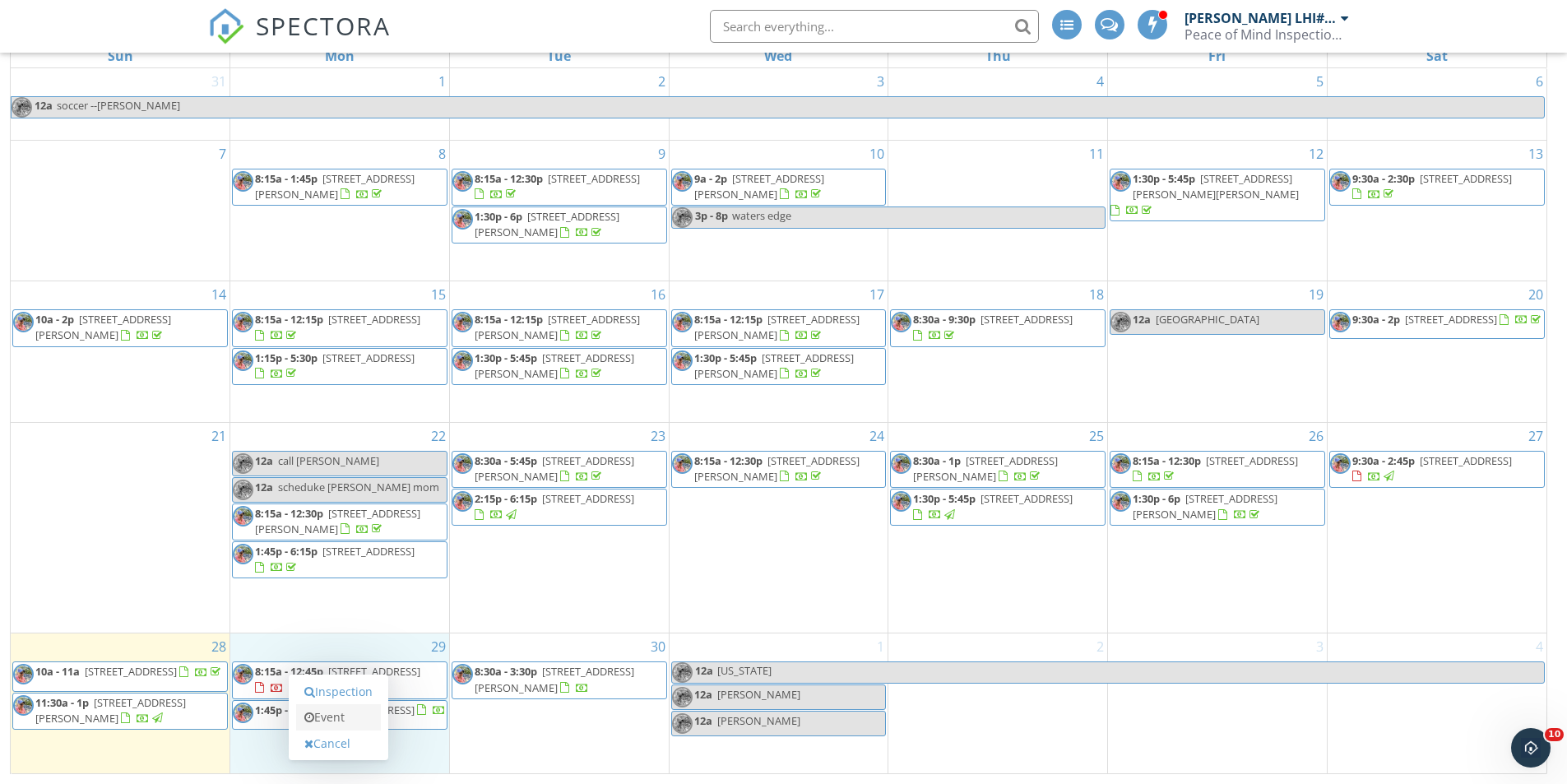
click at [357, 705] on link "Event" at bounding box center [339, 716] width 84 height 26
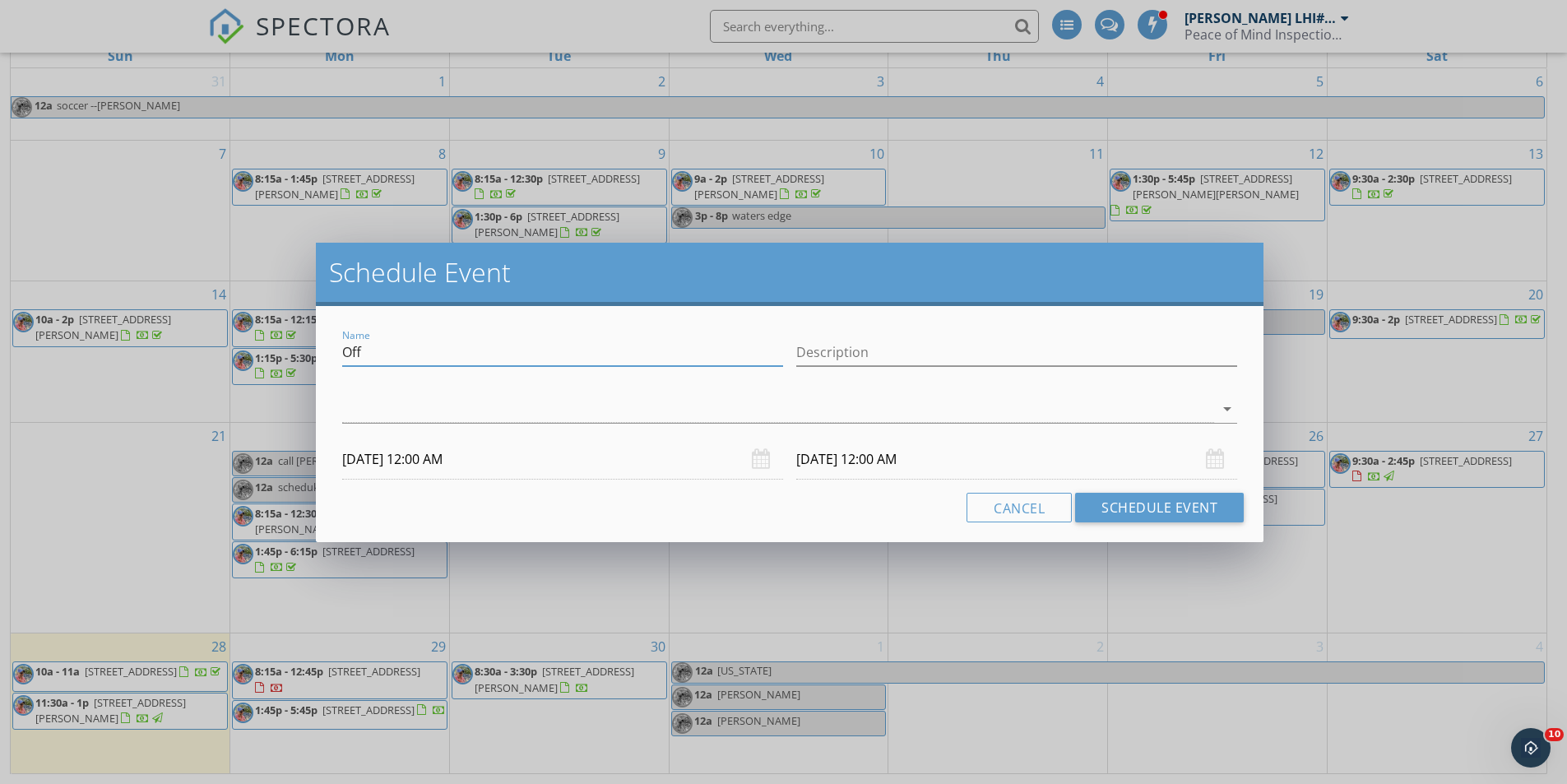
drag, startPoint x: 410, startPoint y: 347, endPoint x: 251, endPoint y: 319, distance: 161.4
click at [267, 325] on div "Schedule Event Name Off Description arrow_drop_down 09/29/2025 12:00 AM 09/30/2…" at bounding box center [784, 392] width 1567 height 784
drag, startPoint x: 895, startPoint y: 406, endPoint x: 884, endPoint y: 411, distance: 12.1
type input "renew licwense"
click at [895, 407] on div at bounding box center [778, 409] width 872 height 27
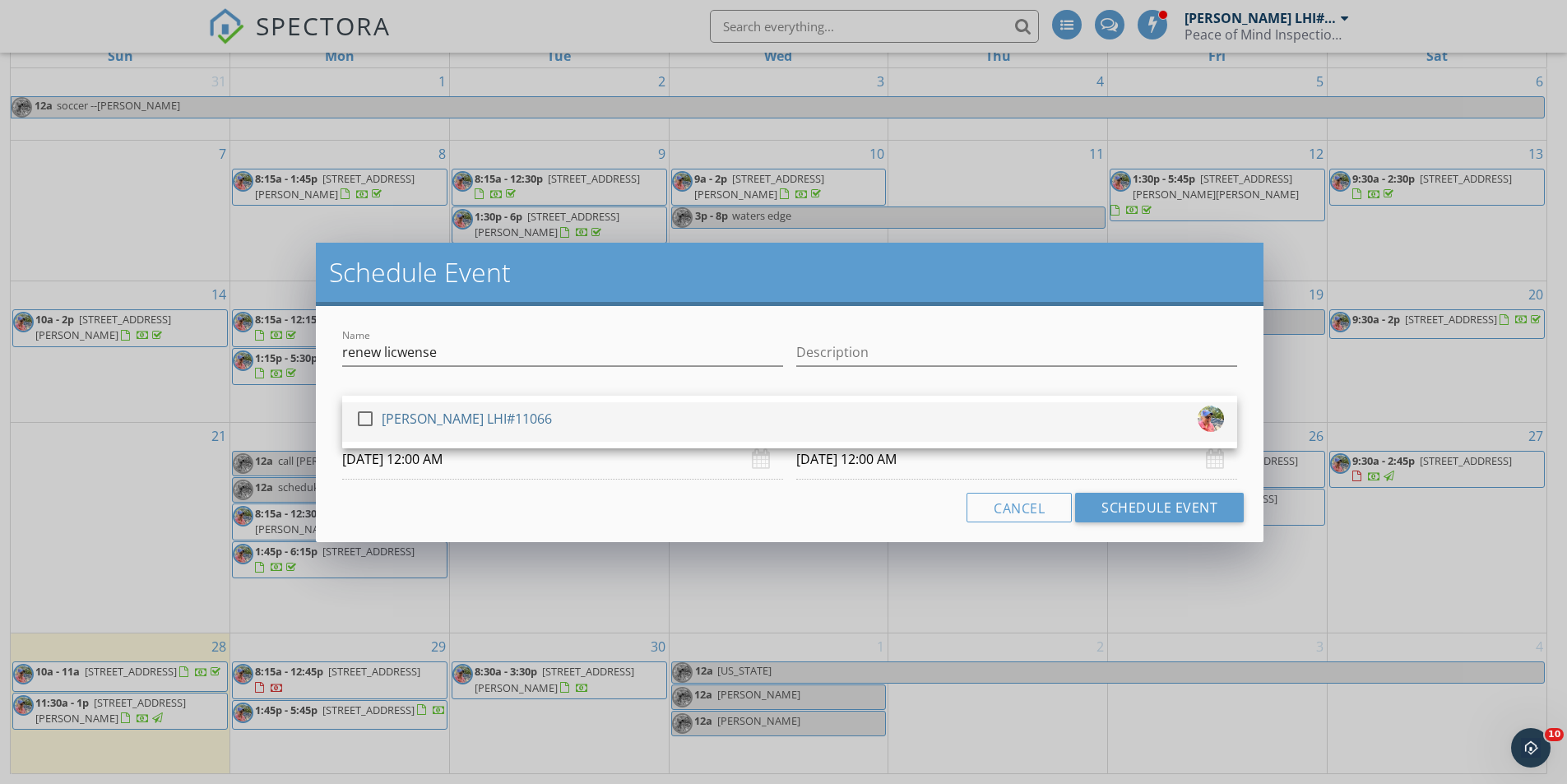
click at [853, 414] on div "check_box_outline_blank Stephanie Peters LHI#11066" at bounding box center [790, 422] width 869 height 33
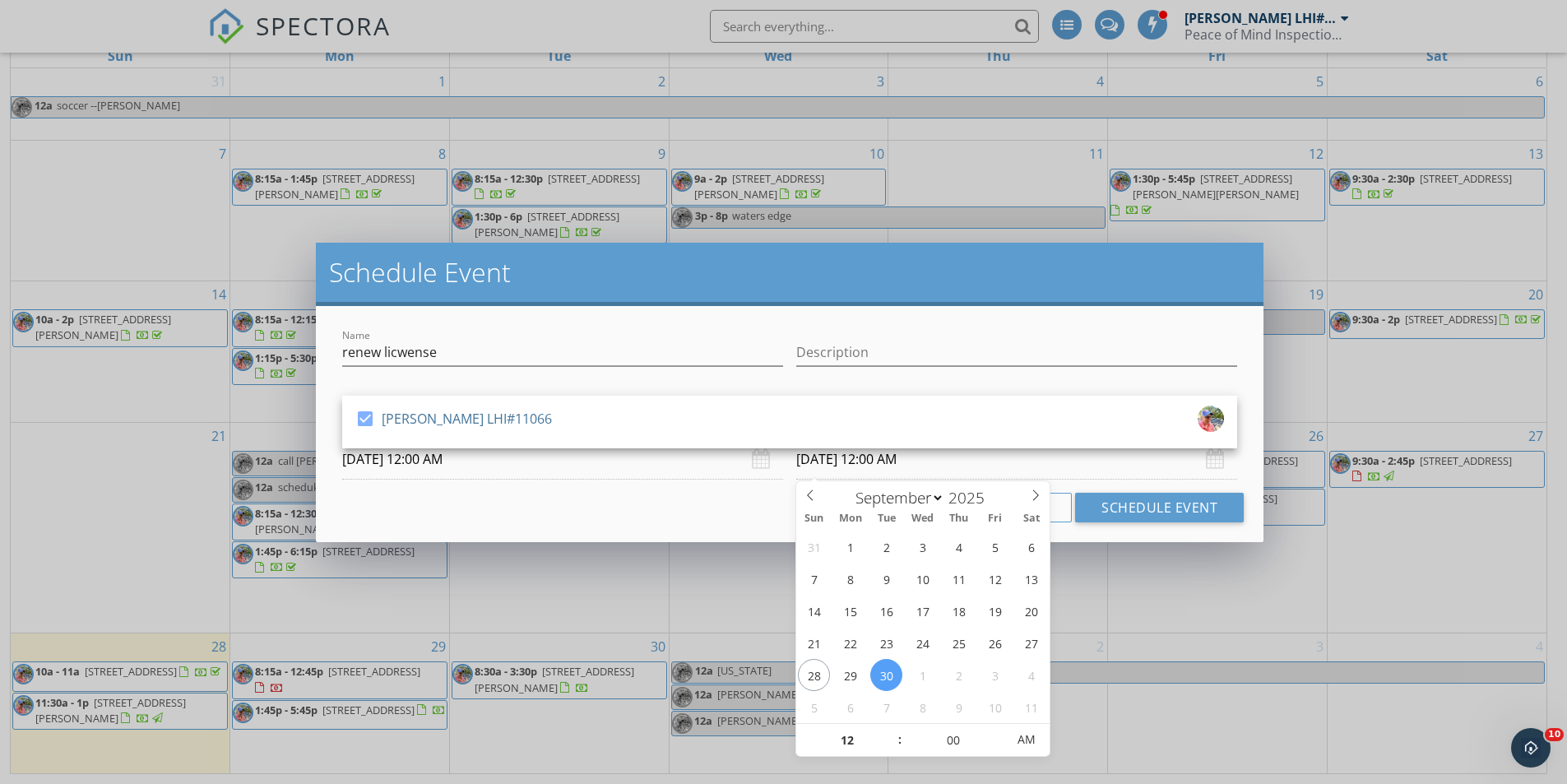
click at [980, 472] on input "09/30/2025 12:00 AM" at bounding box center [1017, 459] width 441 height 40
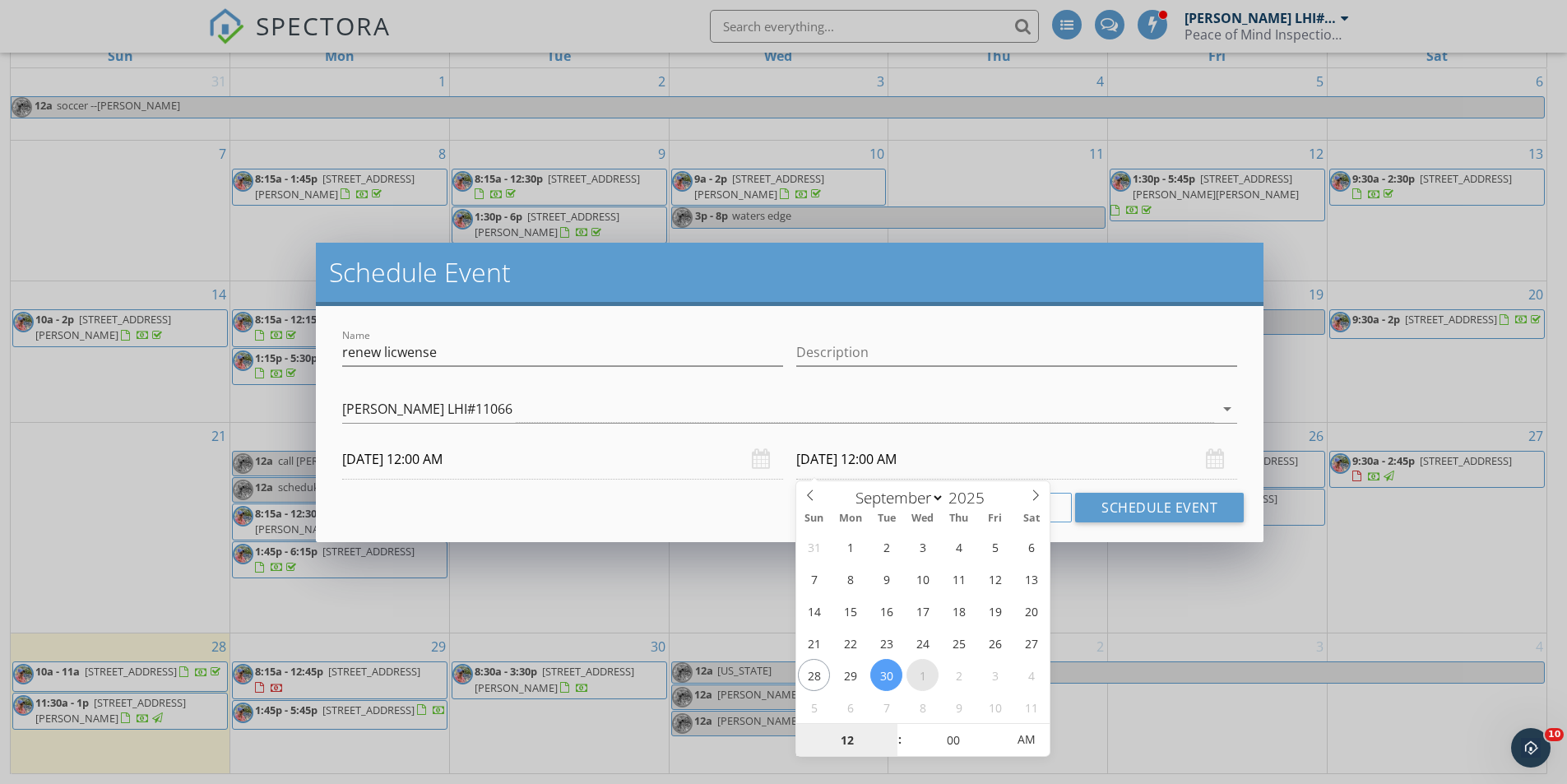
select select "9"
type input "10/01/2025 12:00 AM"
click at [1120, 512] on button "Schedule Event" at bounding box center [1159, 507] width 169 height 30
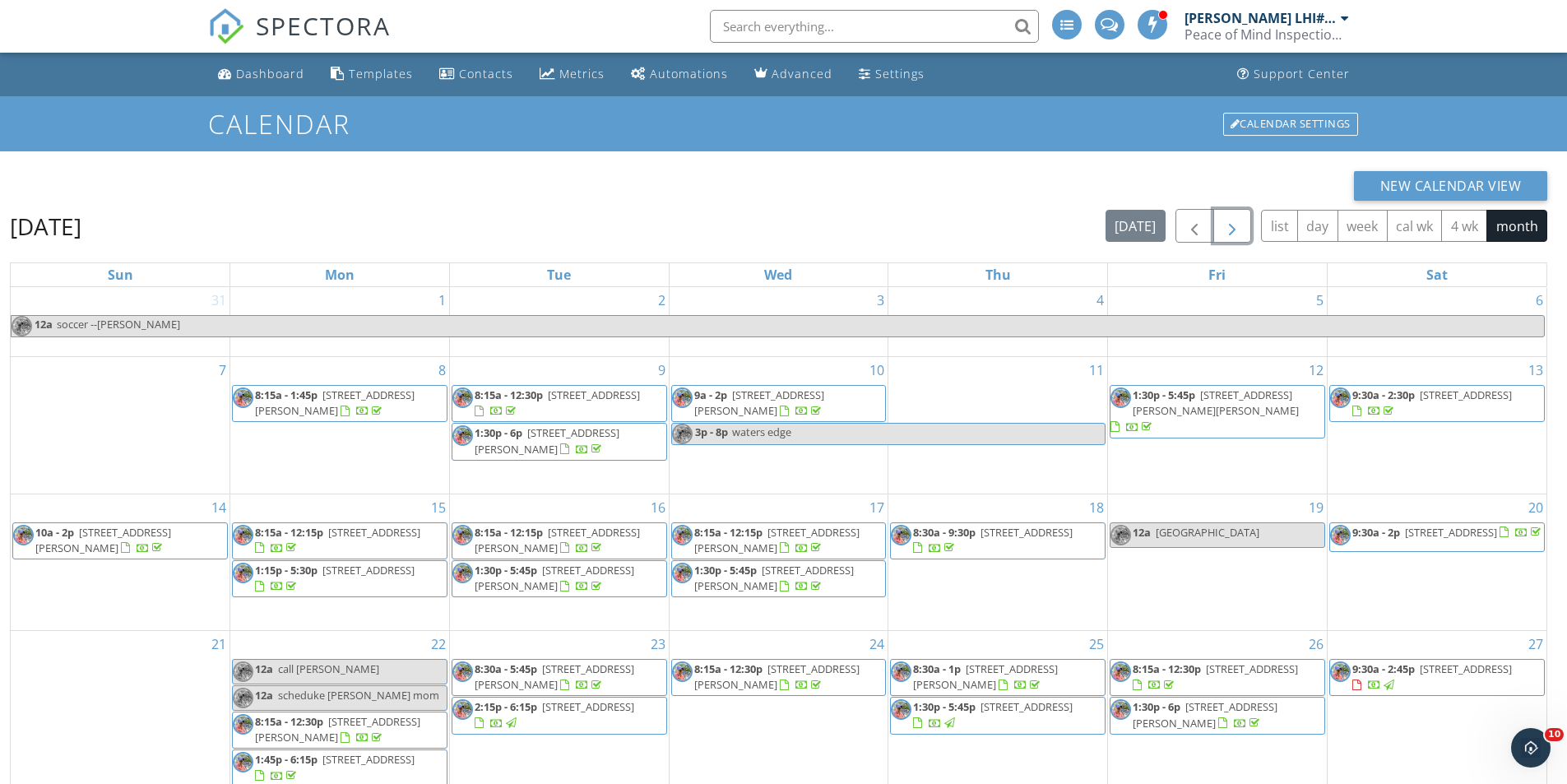
click at [1225, 222] on span "button" at bounding box center [1232, 226] width 20 height 20
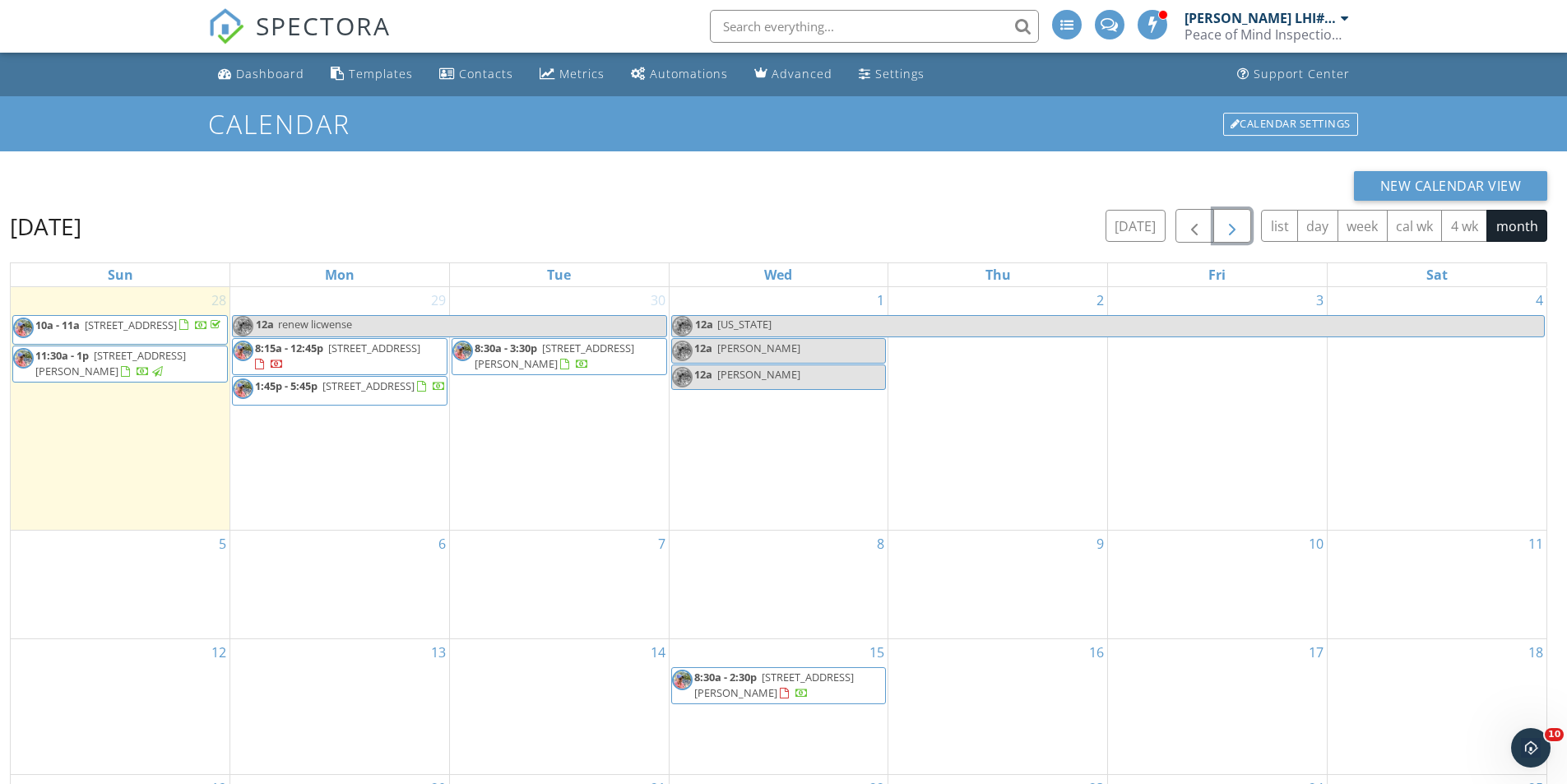
click at [492, 616] on div "7" at bounding box center [559, 584] width 219 height 107
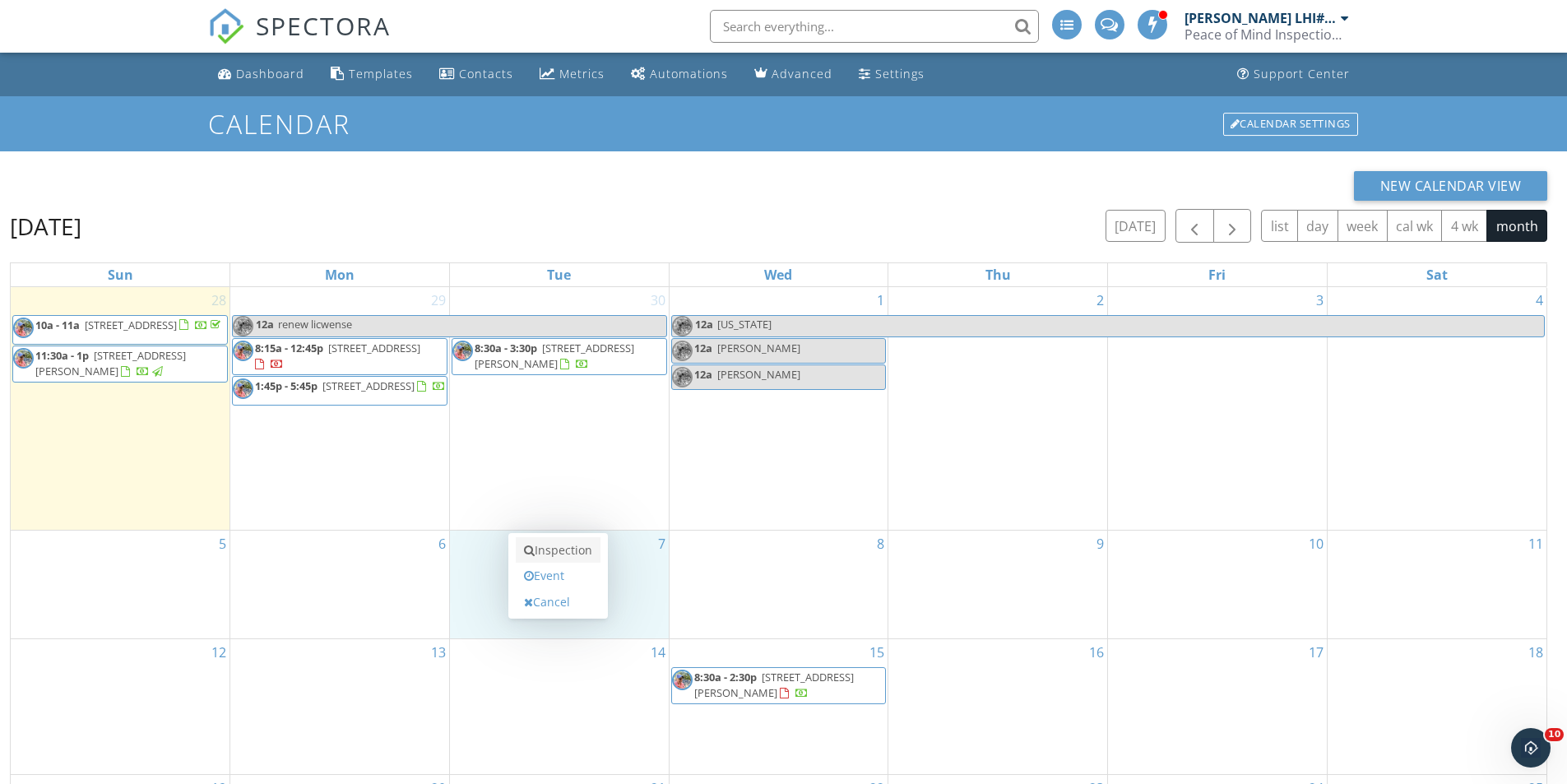
click at [540, 551] on link "Inspection" at bounding box center [558, 549] width 84 height 26
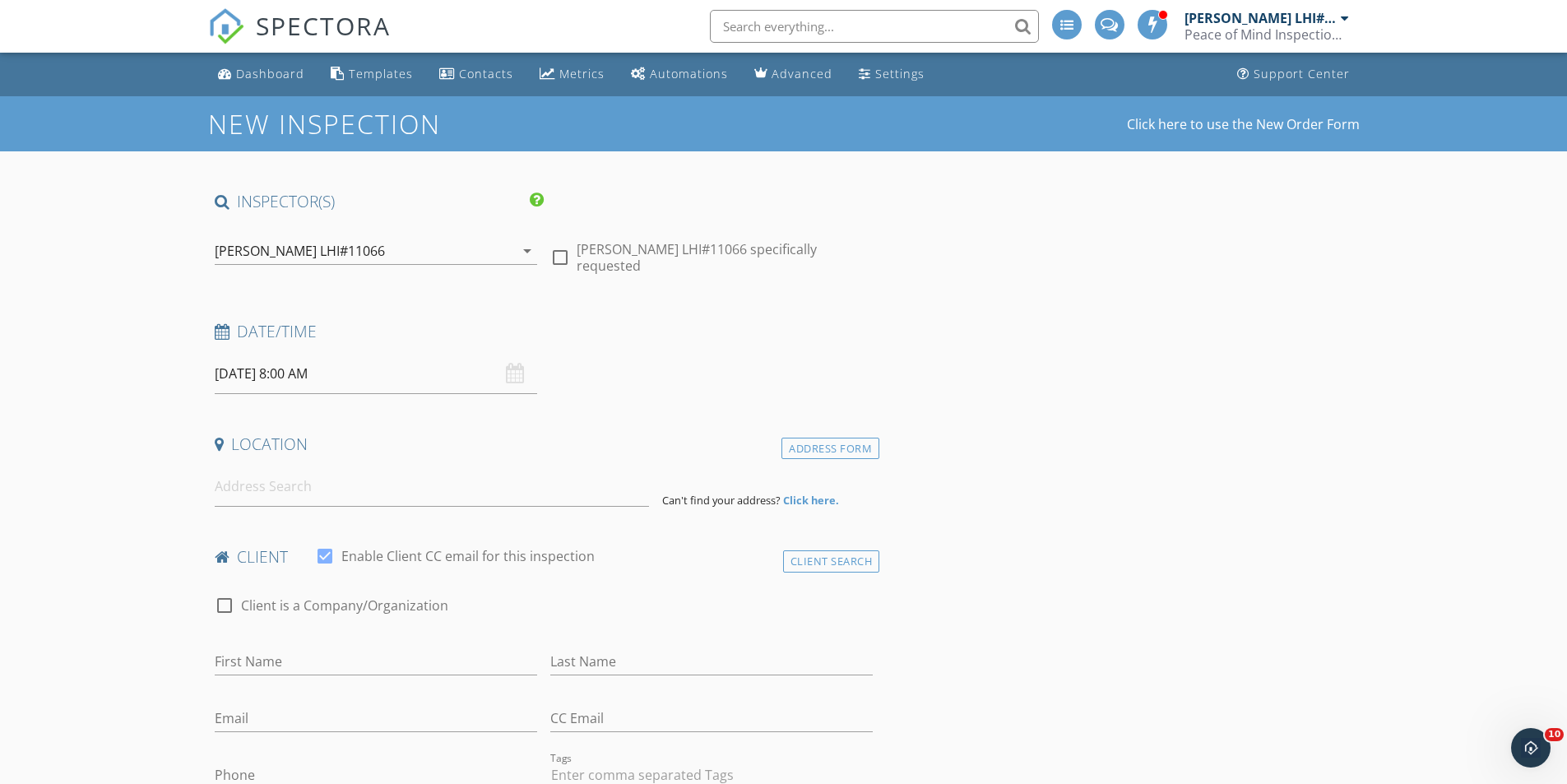
click at [407, 374] on input "[DATE] 8:00 AM" at bounding box center [376, 374] width 322 height 40
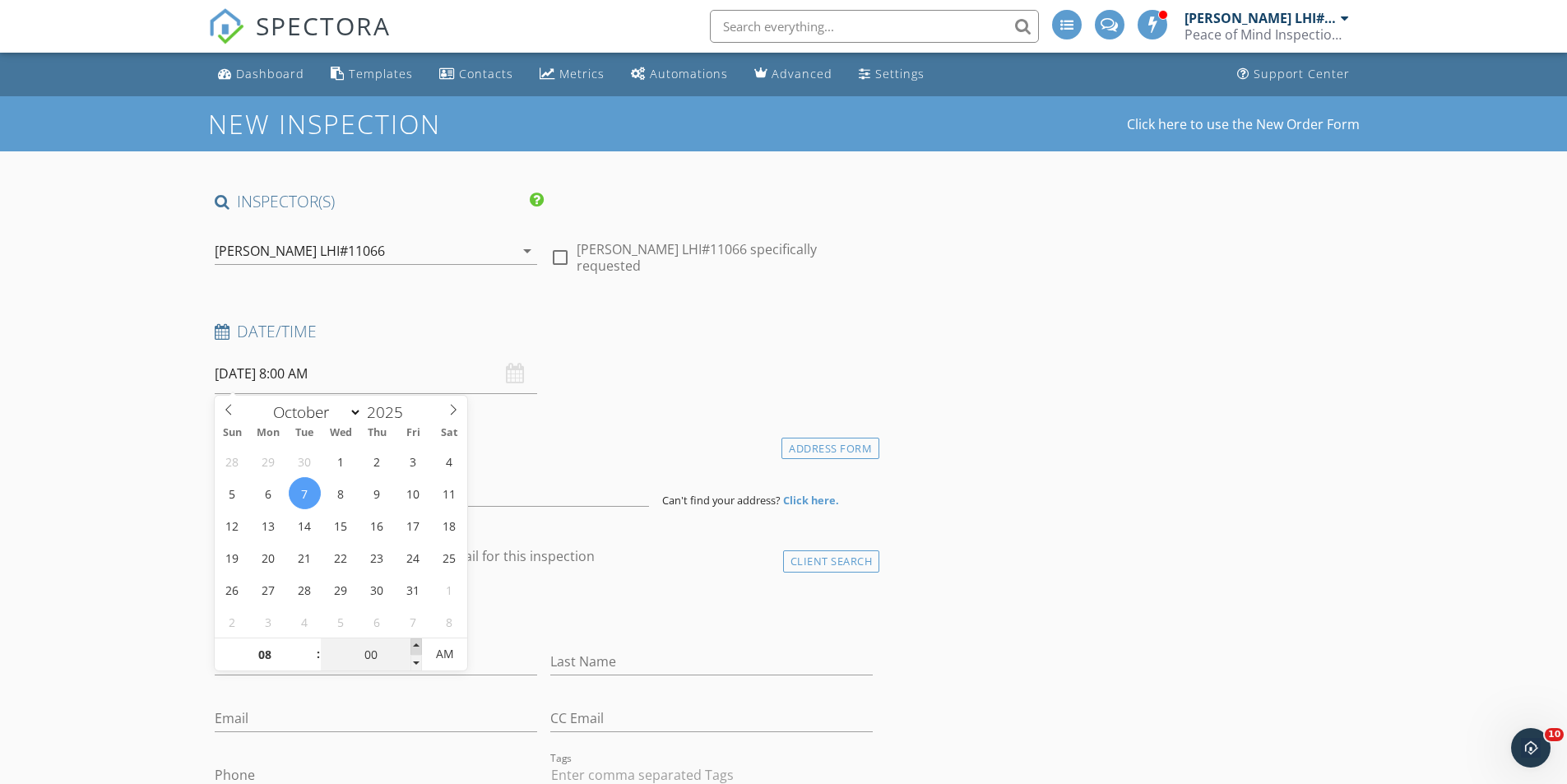
type input "05"
type input "[DATE] 8:05 AM"
click at [414, 645] on span at bounding box center [416, 646] width 12 height 16
type input "10"
type input "[DATE] 8:10 AM"
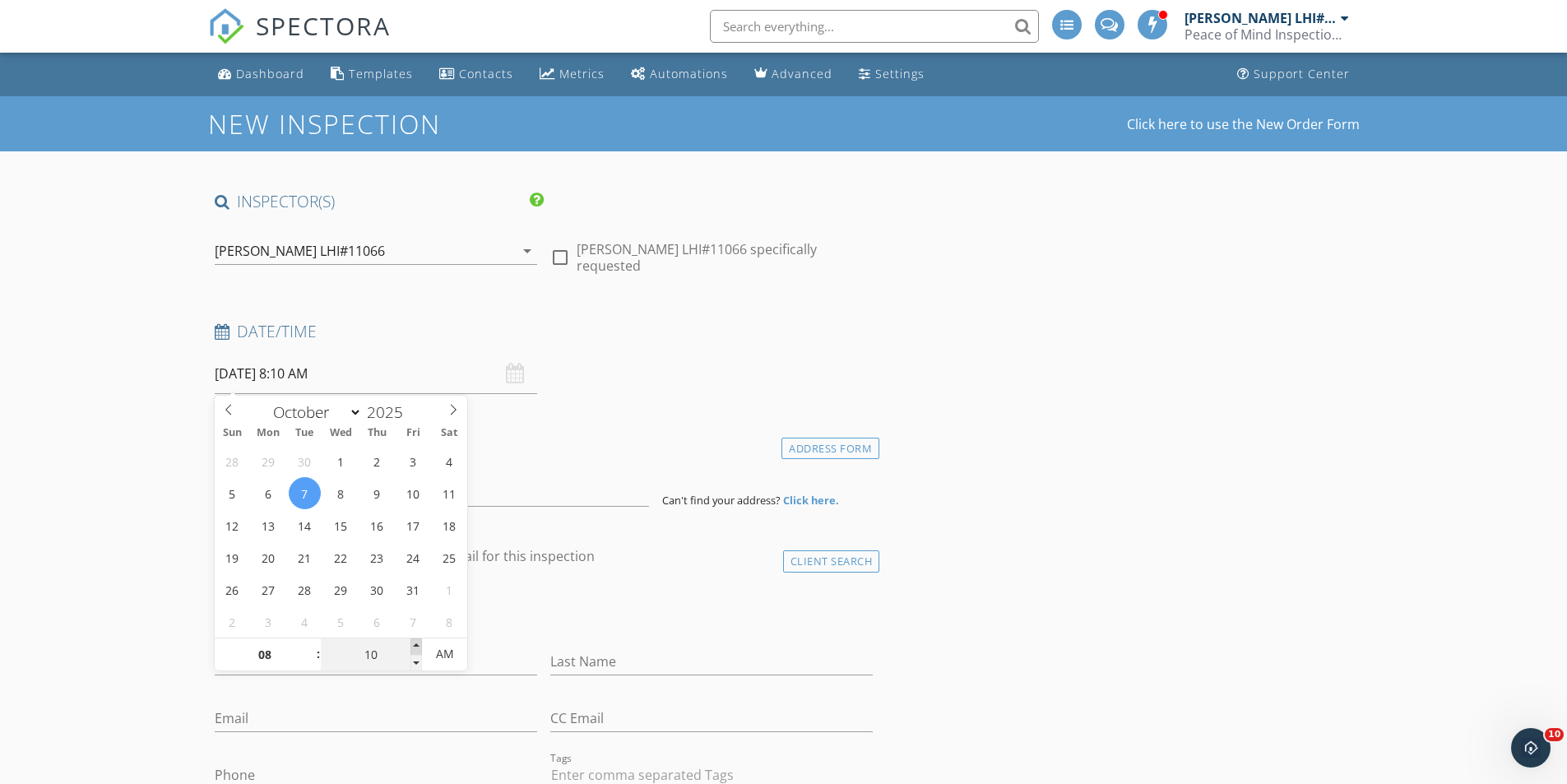
click at [414, 645] on span at bounding box center [416, 646] width 12 height 16
type input "15"
type input "[DATE] 8:15 AM"
click at [414, 645] on span at bounding box center [416, 646] width 12 height 16
click at [514, 487] on input at bounding box center [432, 486] width 434 height 40
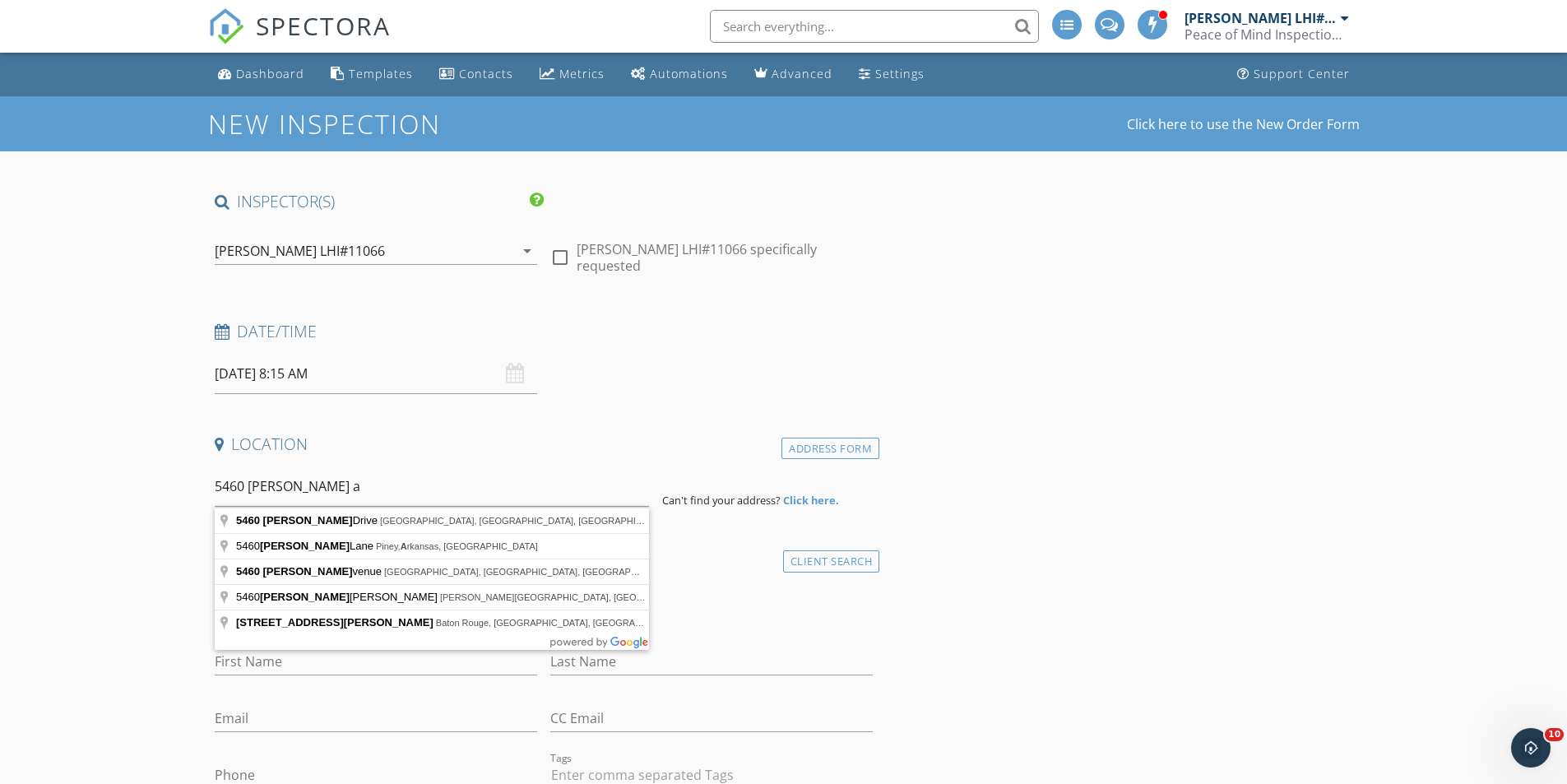
type input "[STREET_ADDRESS][PERSON_NAME]"
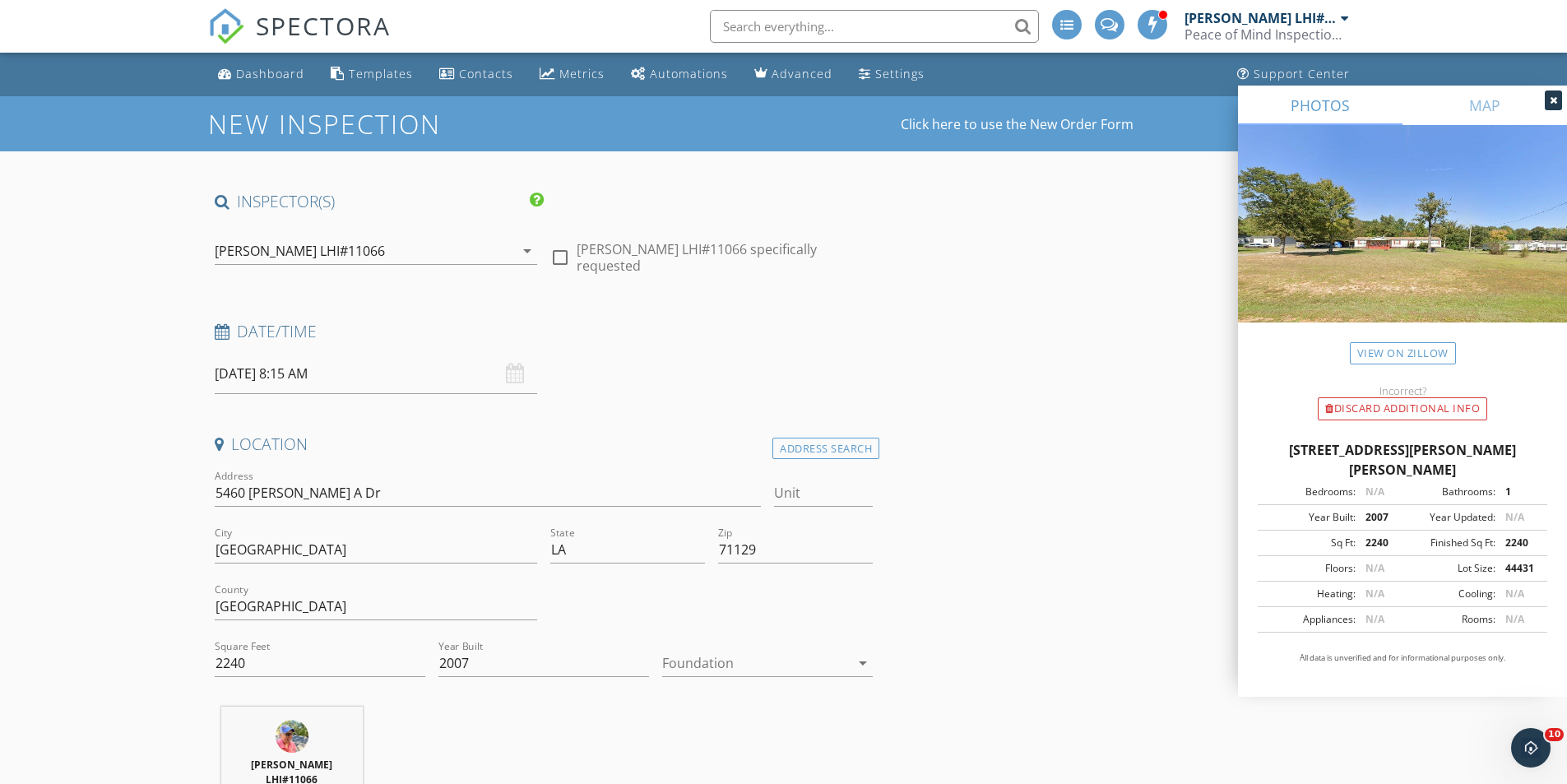
scroll to position [165, 0]
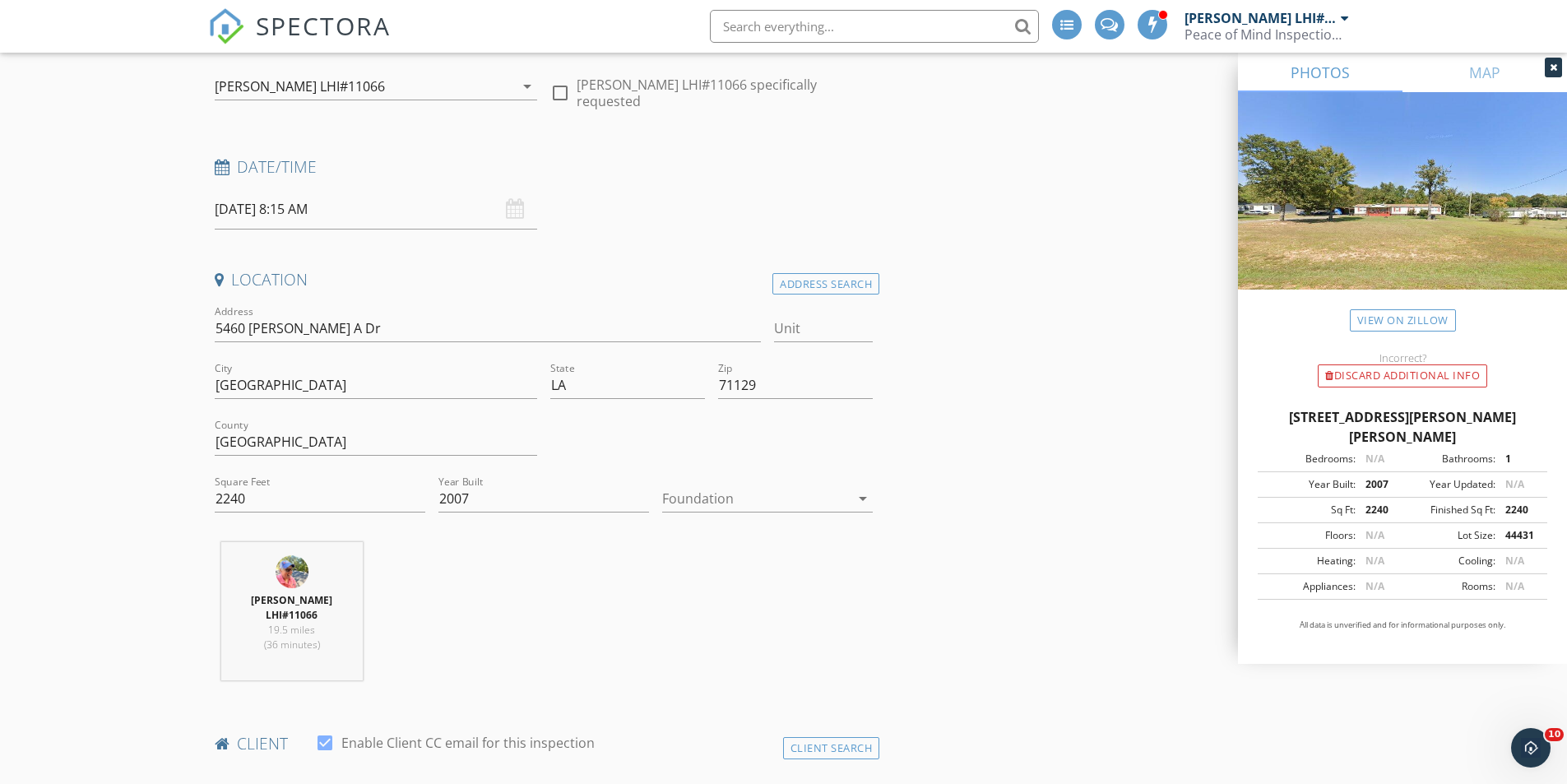
click at [853, 500] on div "arrow_drop_down" at bounding box center [861, 498] width 23 height 20
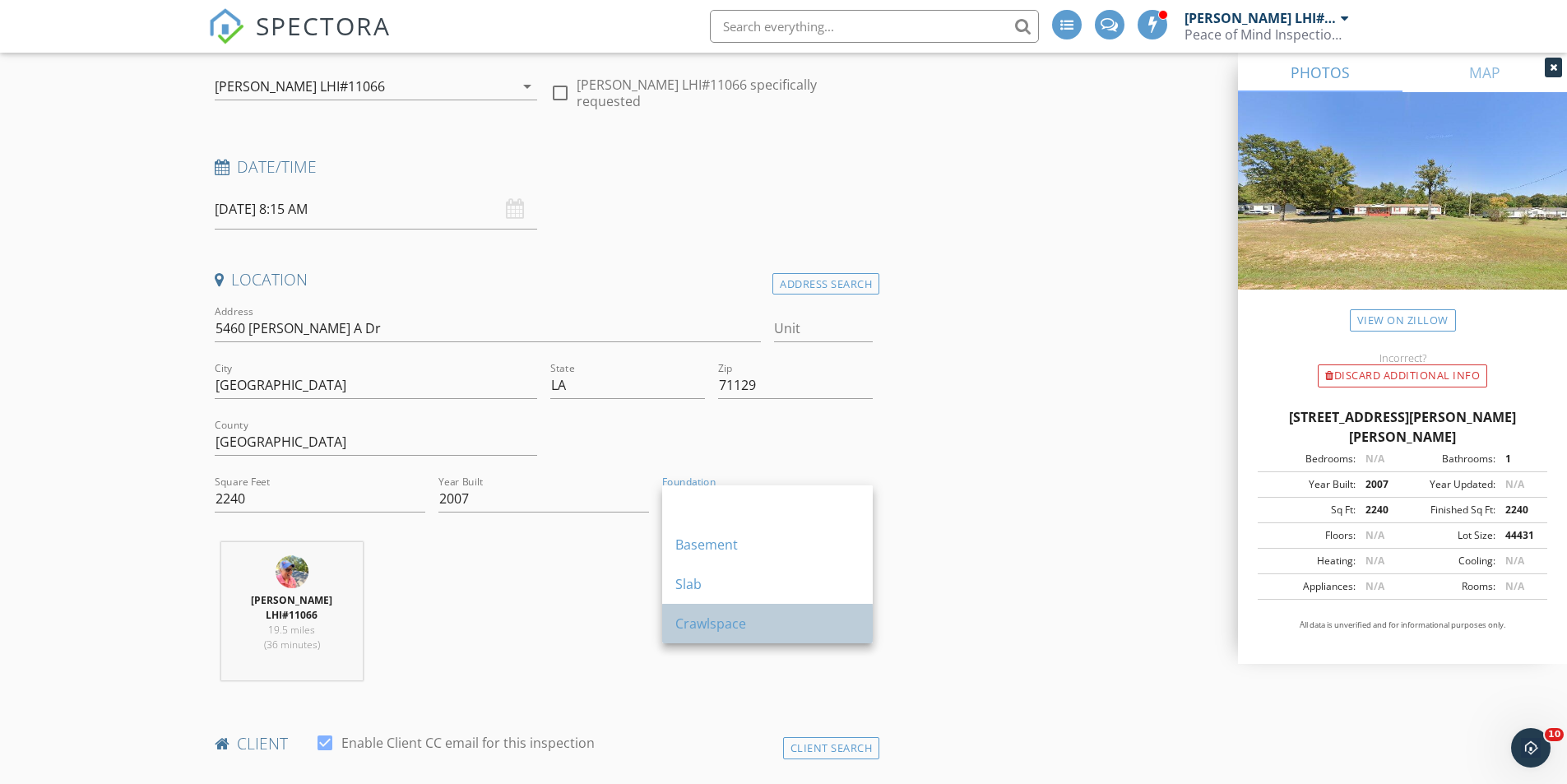
click at [752, 618] on div "Crawlspace" at bounding box center [767, 623] width 184 height 20
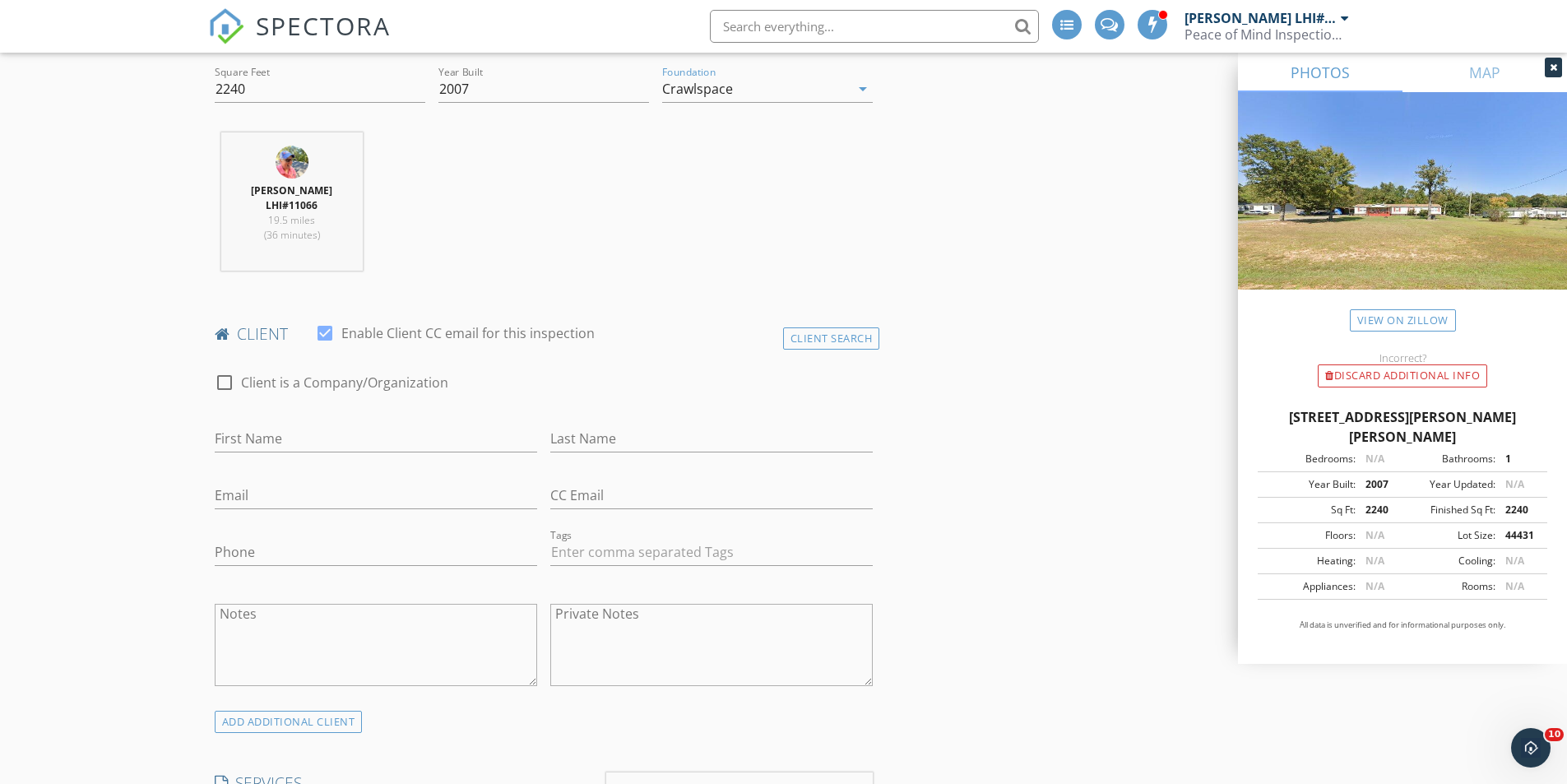
scroll to position [576, 0]
click at [312, 436] on input "First Name" at bounding box center [376, 437] width 322 height 27
click at [822, 340] on div "Client Search" at bounding box center [831, 336] width 97 height 22
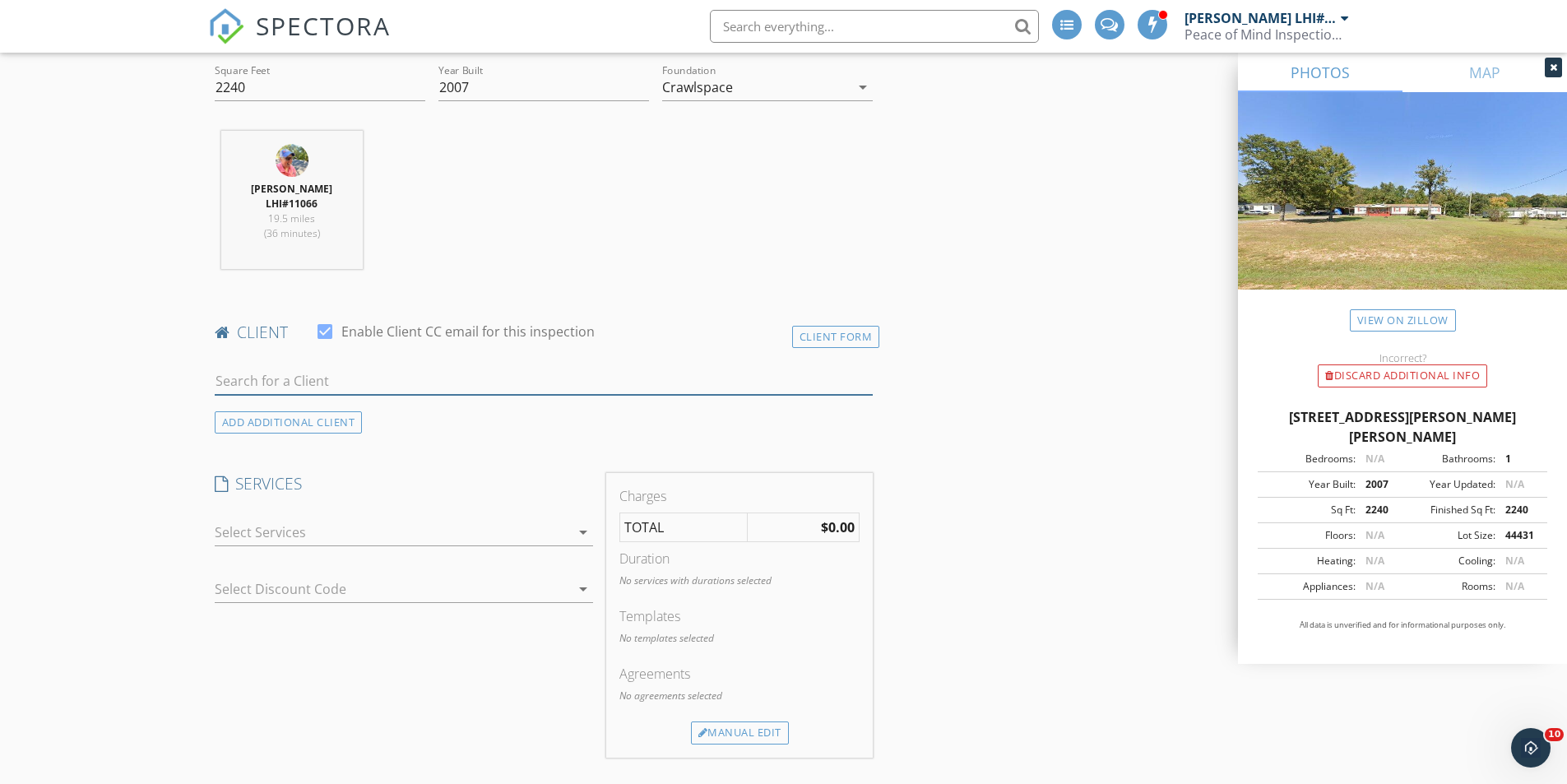
click at [427, 376] on input "text" at bounding box center [544, 380] width 659 height 27
type input "j"
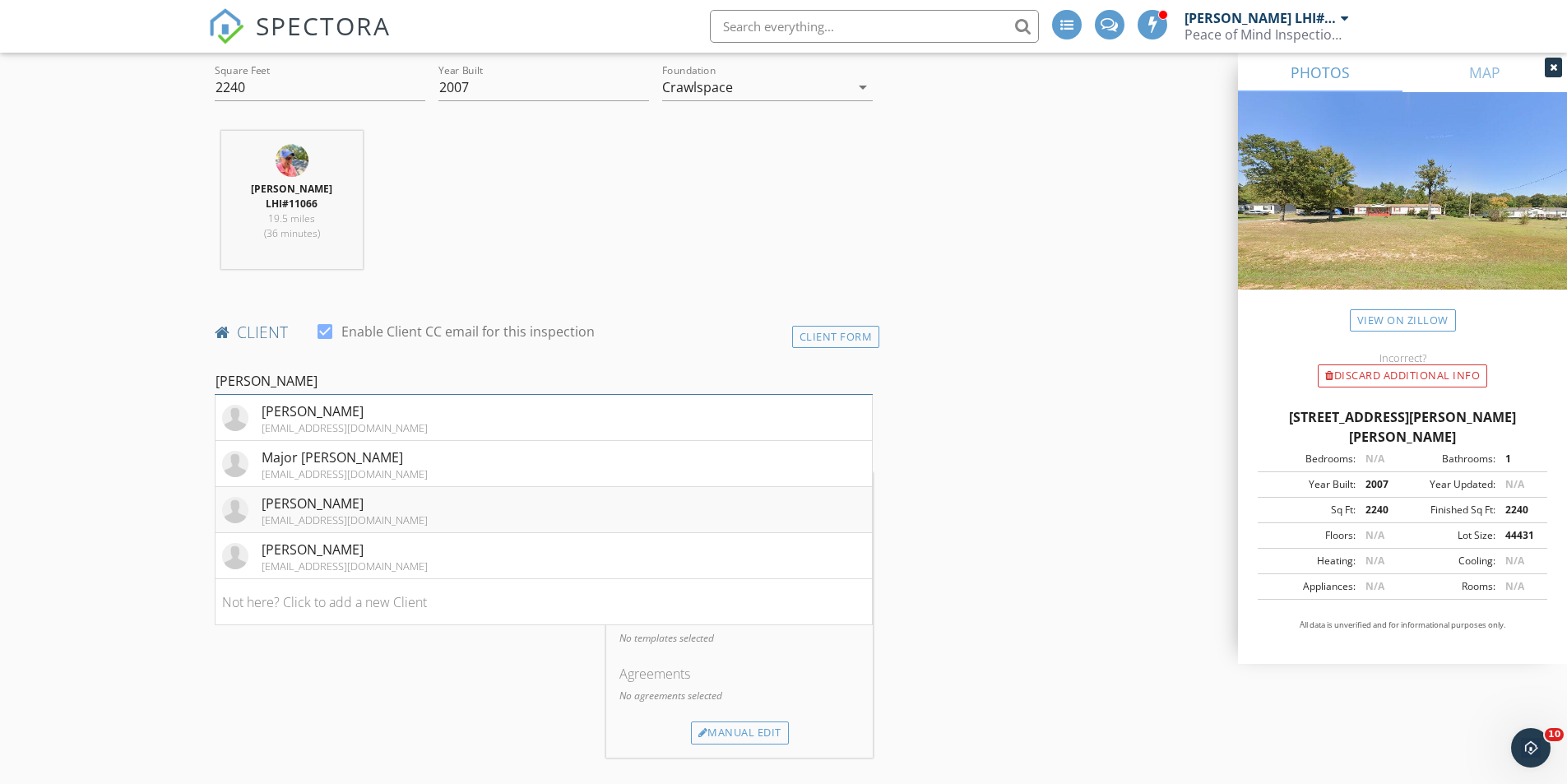
type input "arnold"
click at [413, 511] on li "Jared Arnold jh79arnold@gmail.com" at bounding box center [544, 510] width 657 height 46
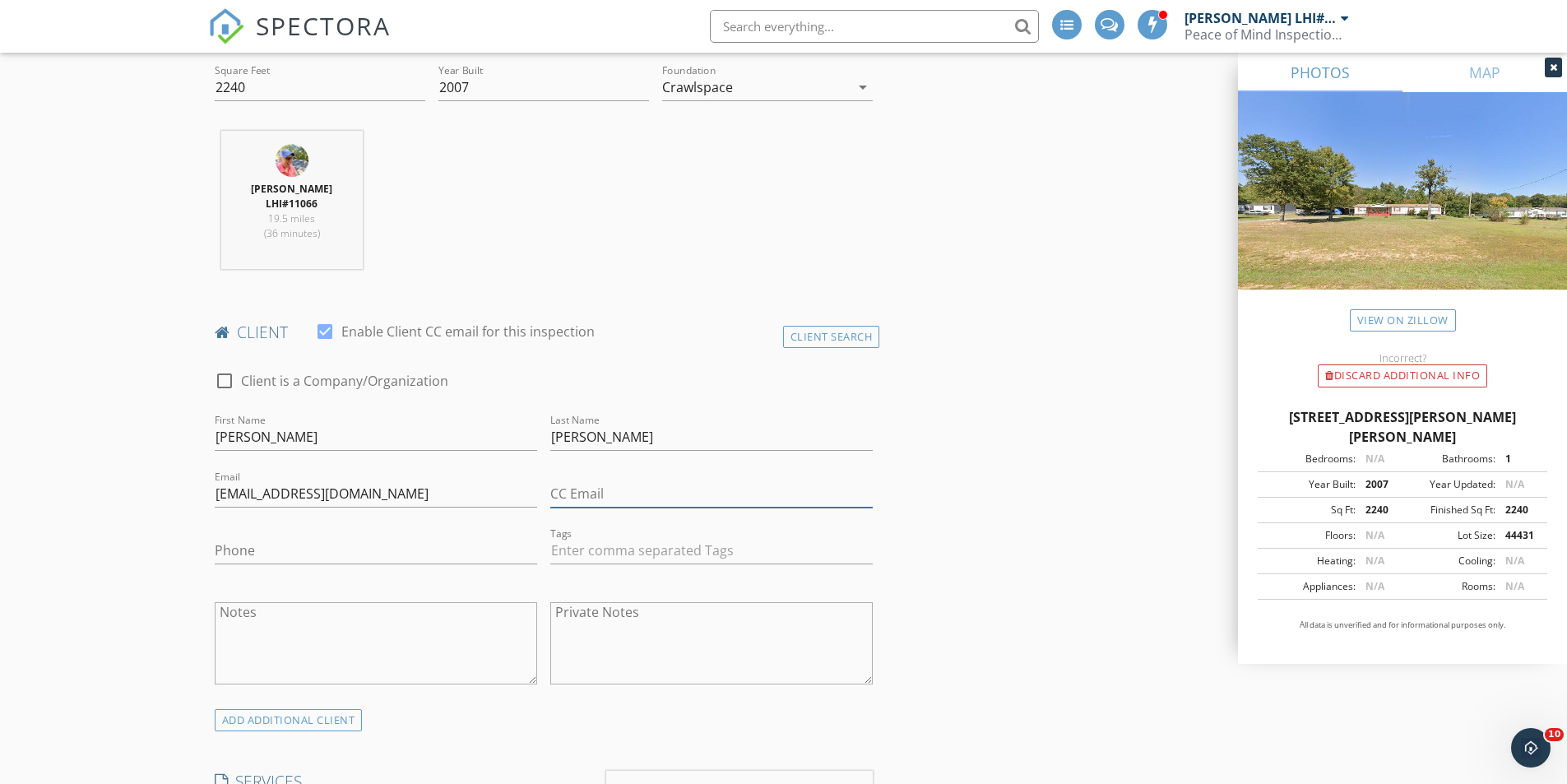
click at [577, 490] on input "CC Email" at bounding box center [712, 494] width 322 height 27
type input "l"
click at [348, 730] on div "ADD ADDITIONAL client" at bounding box center [289, 724] width 148 height 22
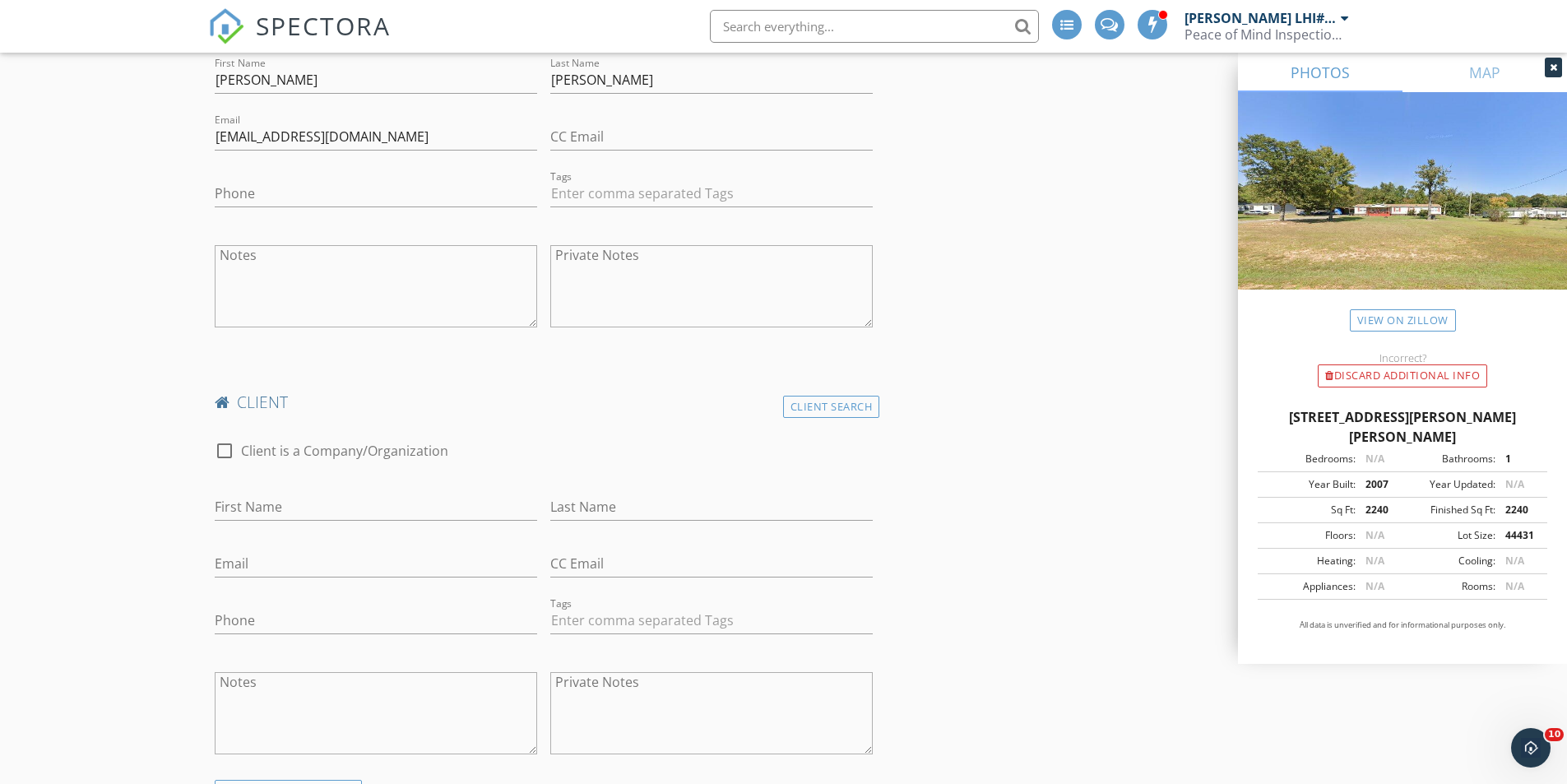
scroll to position [987, 0]
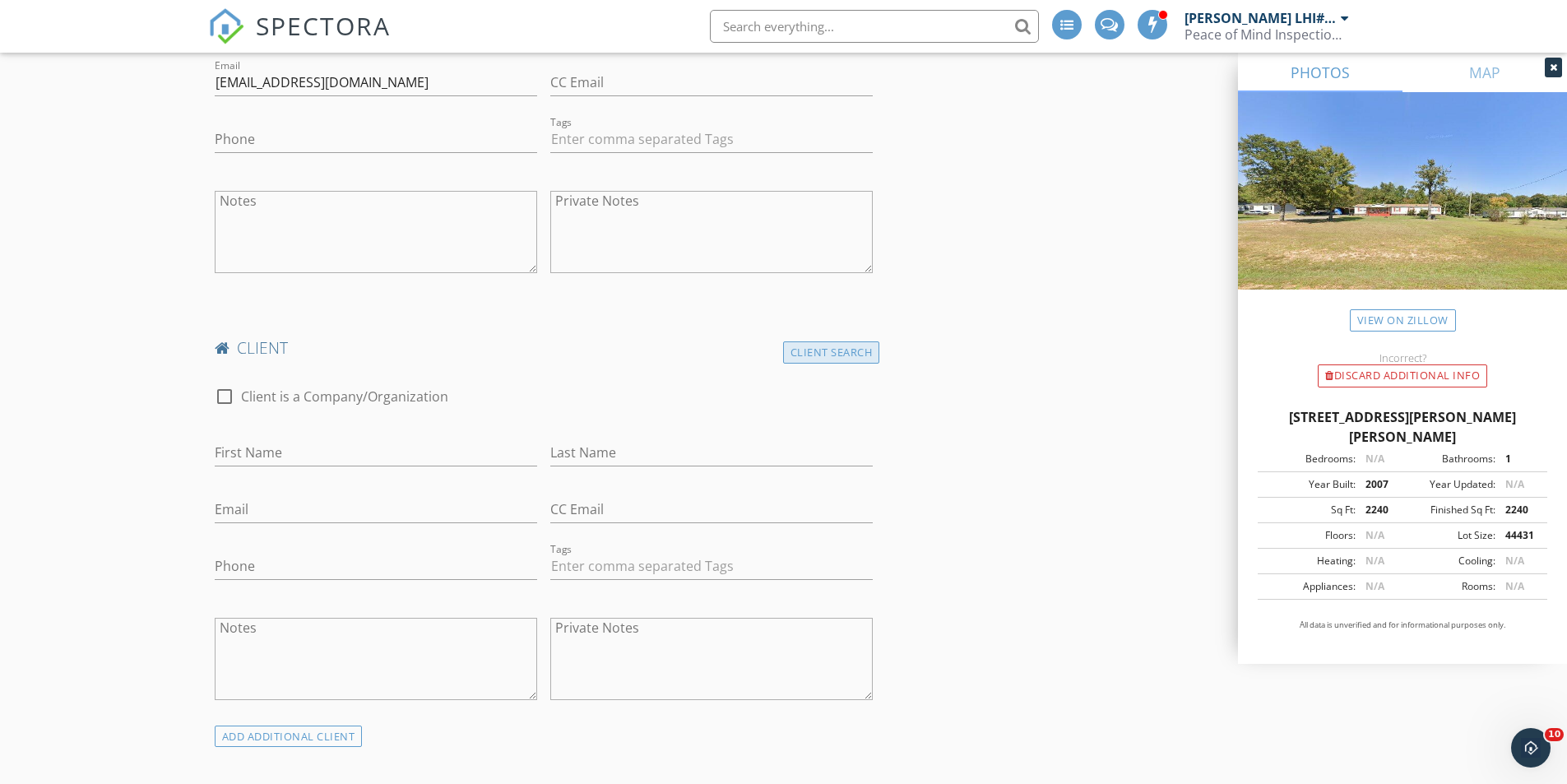
drag, startPoint x: 860, startPoint y: 347, endPoint x: 853, endPoint y: 350, distance: 7.6
click at [860, 348] on div "Client Search" at bounding box center [831, 352] width 97 height 22
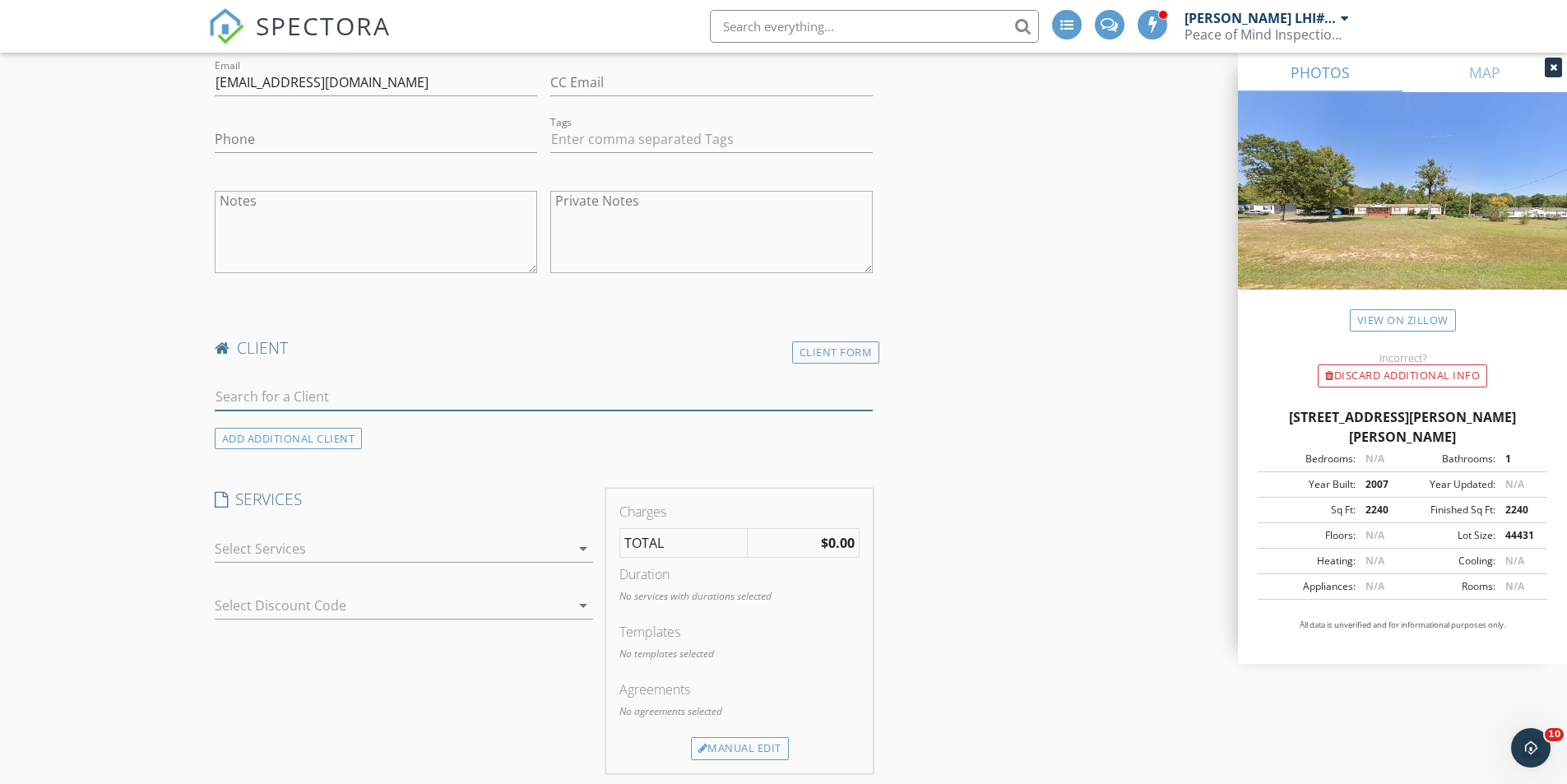
click at [469, 404] on input "text" at bounding box center [544, 397] width 659 height 27
type input "l"
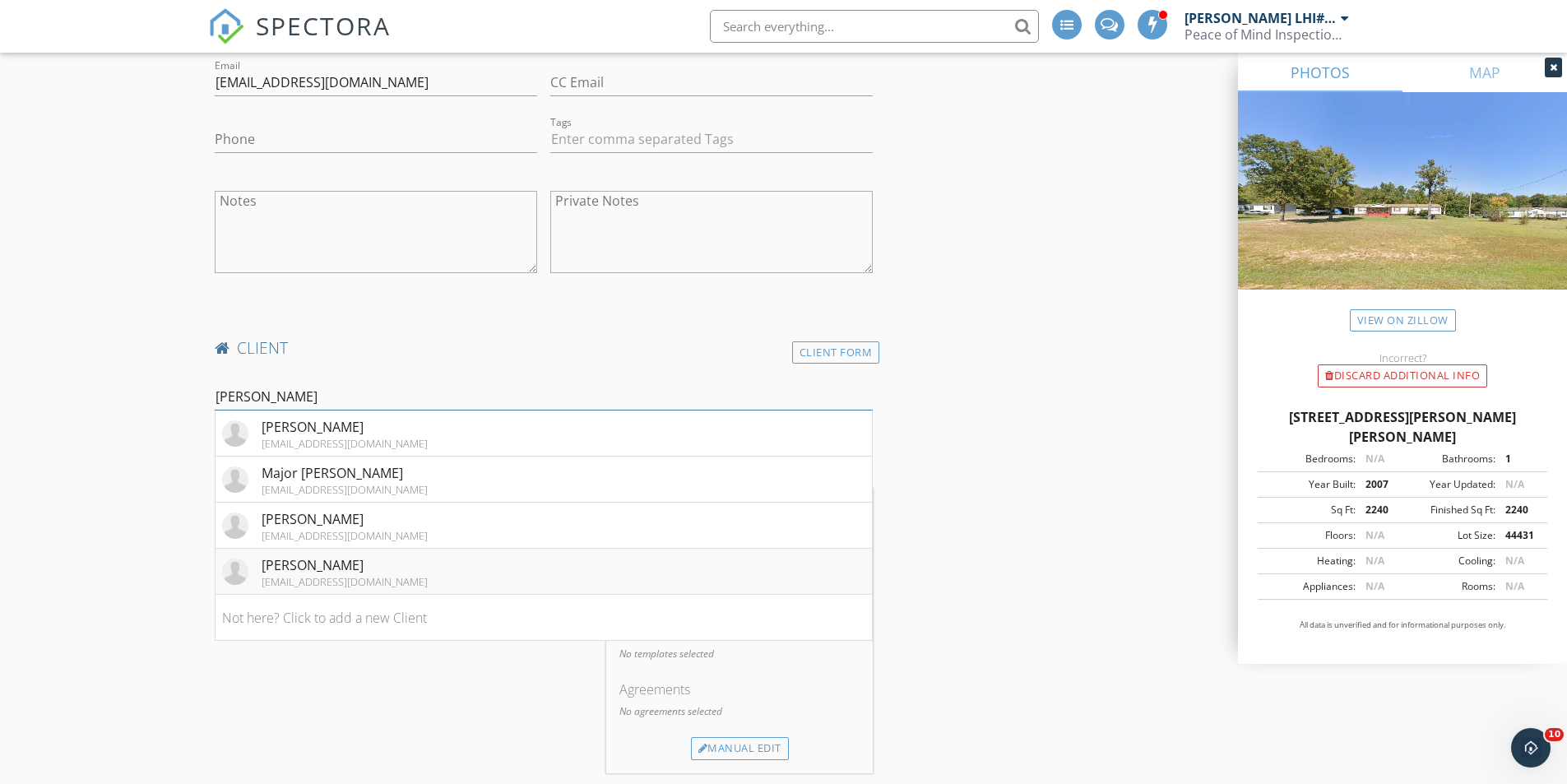
type input "arnold"
click at [351, 580] on div "lauriebarnold@gmail.com" at bounding box center [344, 582] width 166 height 13
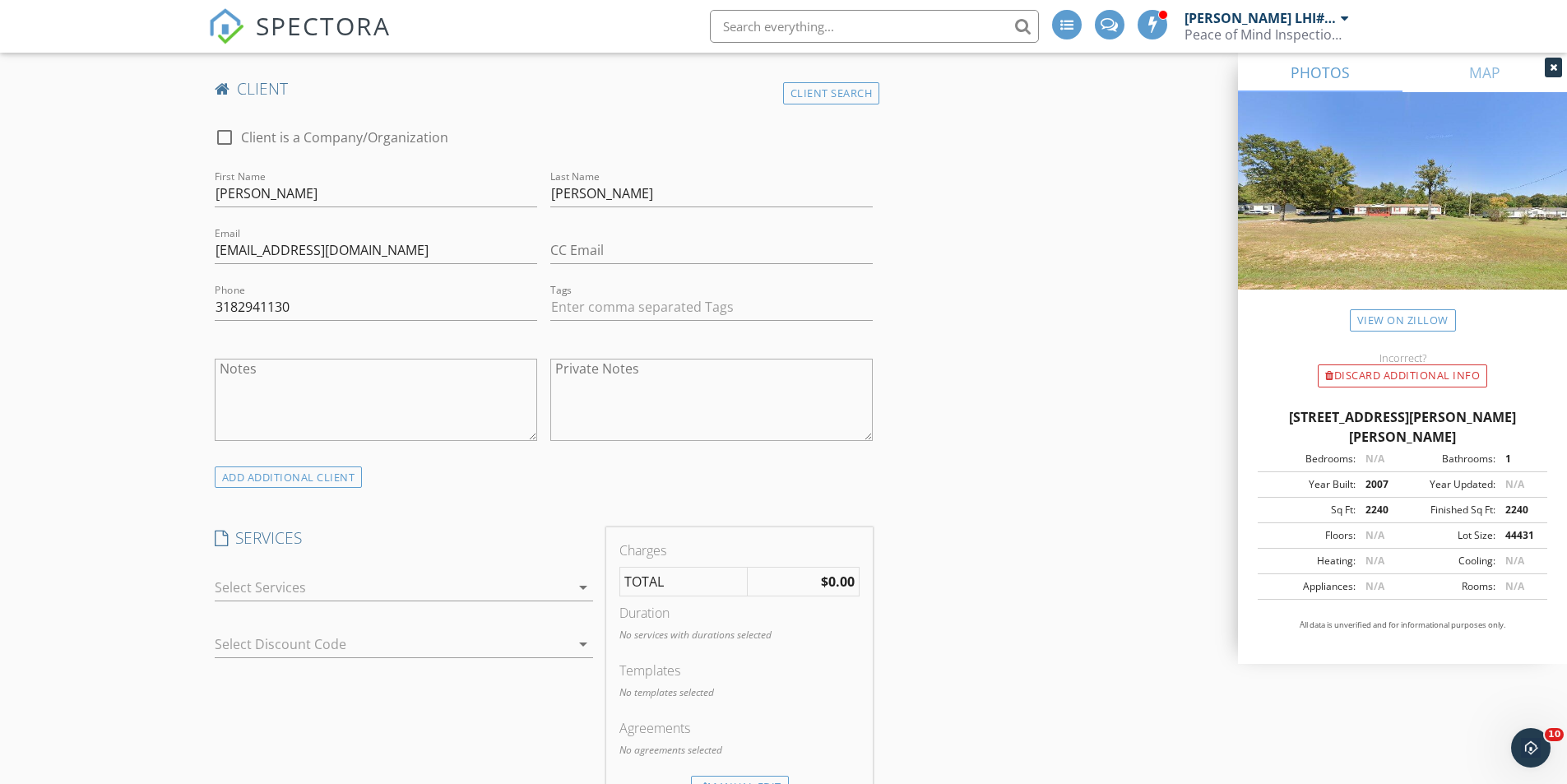
scroll to position [1316, 0]
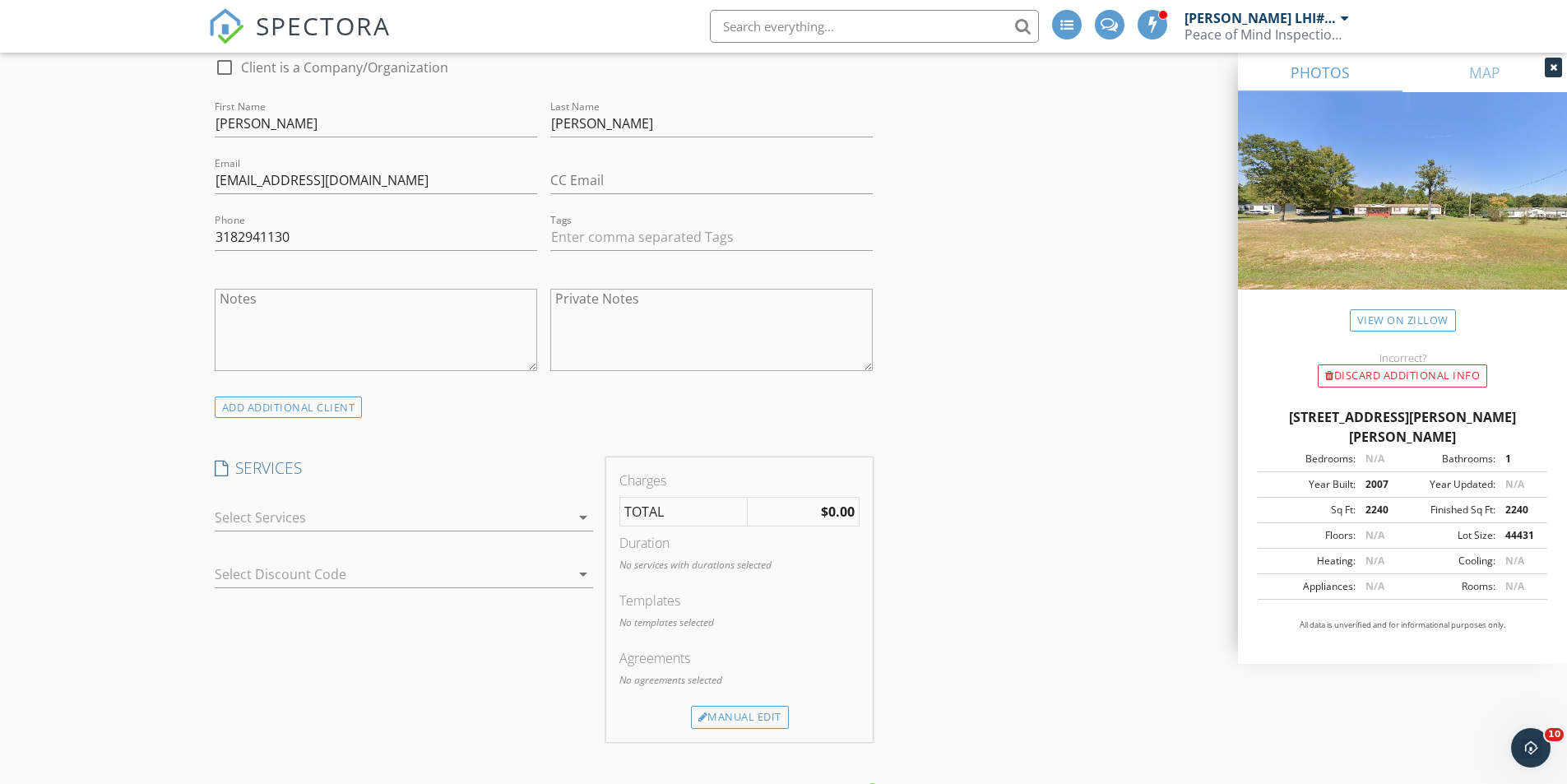
click at [589, 515] on icon "arrow_drop_down" at bounding box center [583, 517] width 20 height 20
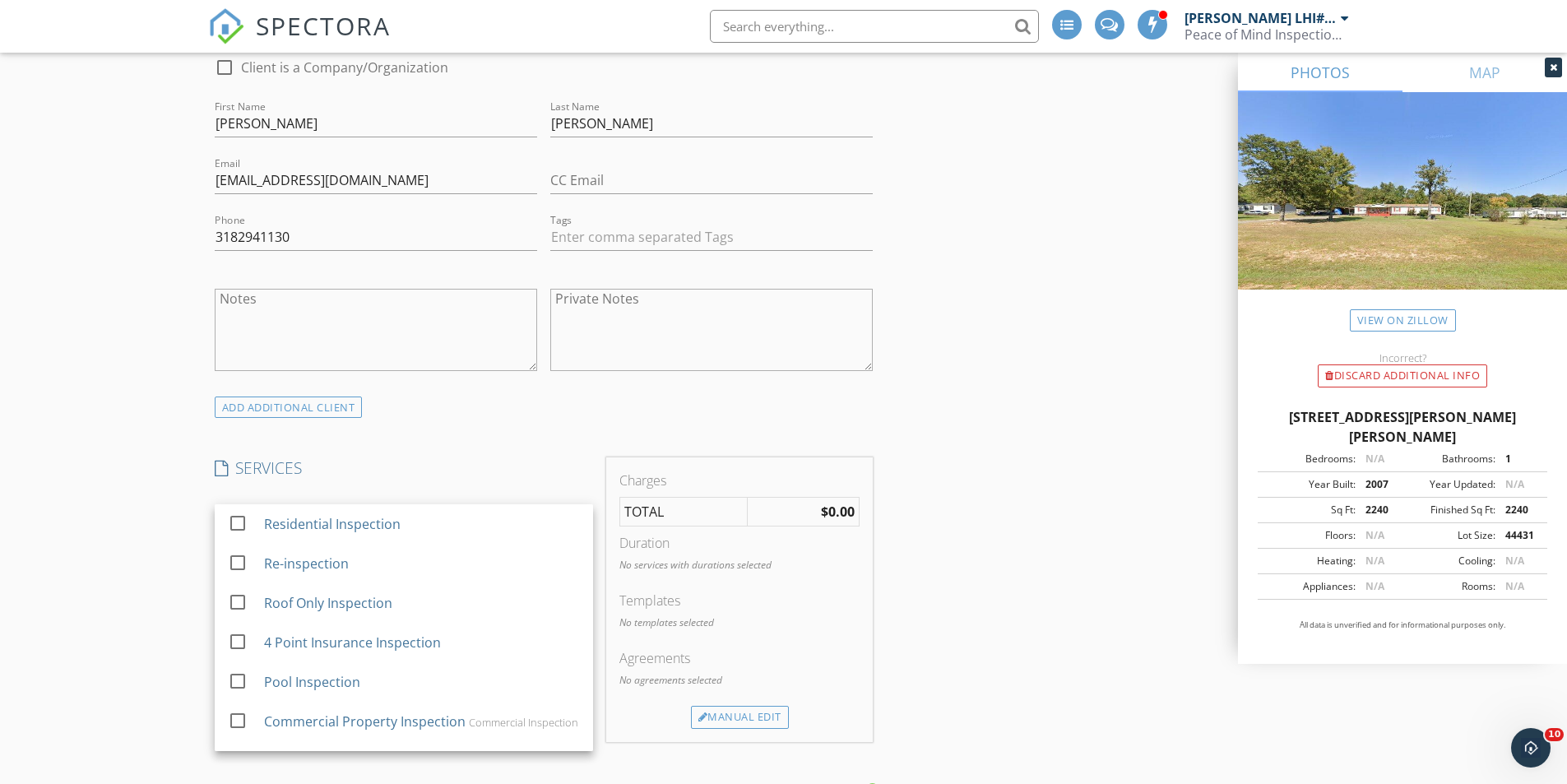
click at [498, 492] on div "SERVICES check_box_outline_blank Residential Inspection check_box_outline_blank…" at bounding box center [404, 599] width 391 height 284
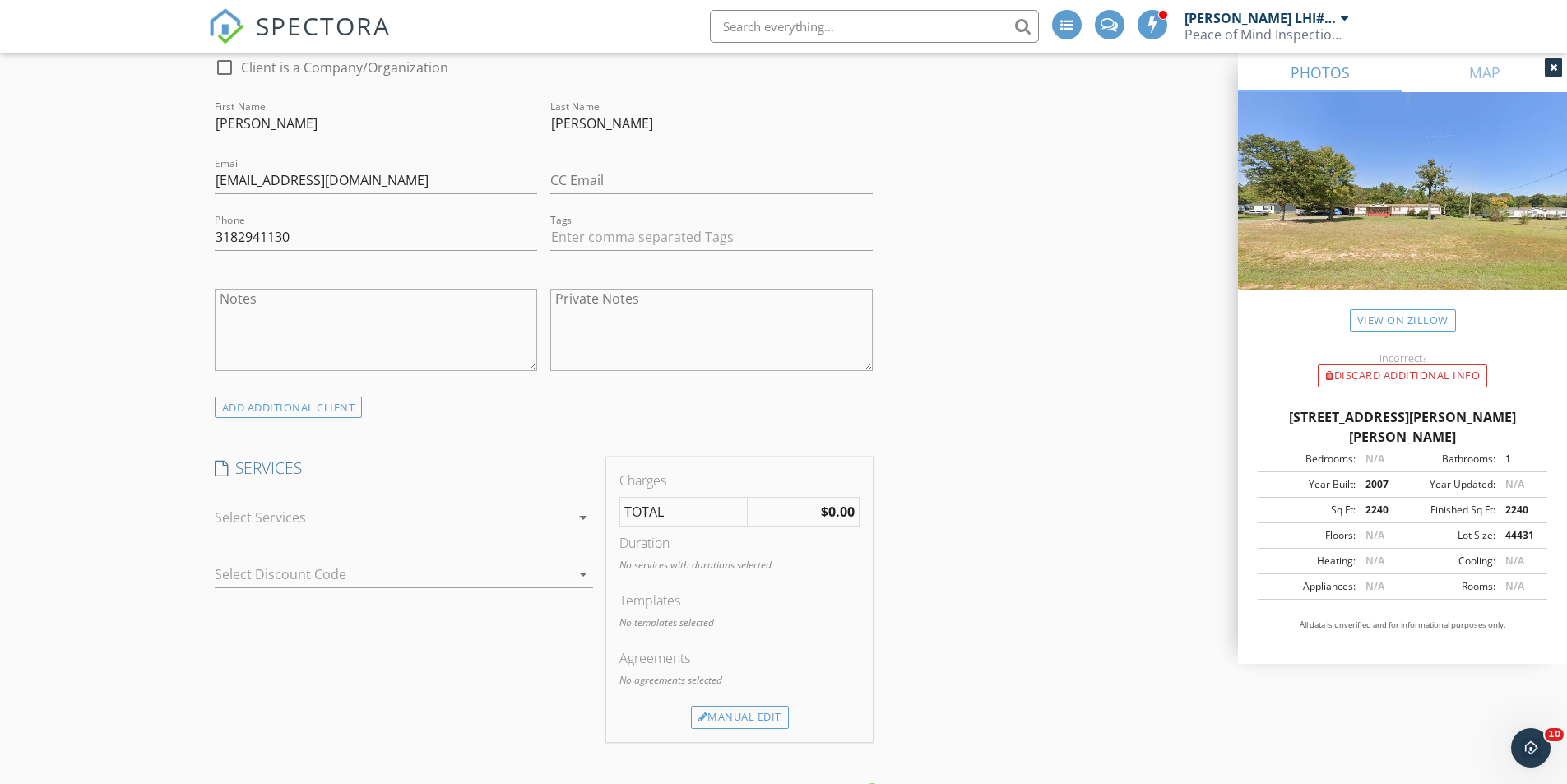
click at [547, 519] on div at bounding box center [392, 517] width 356 height 26
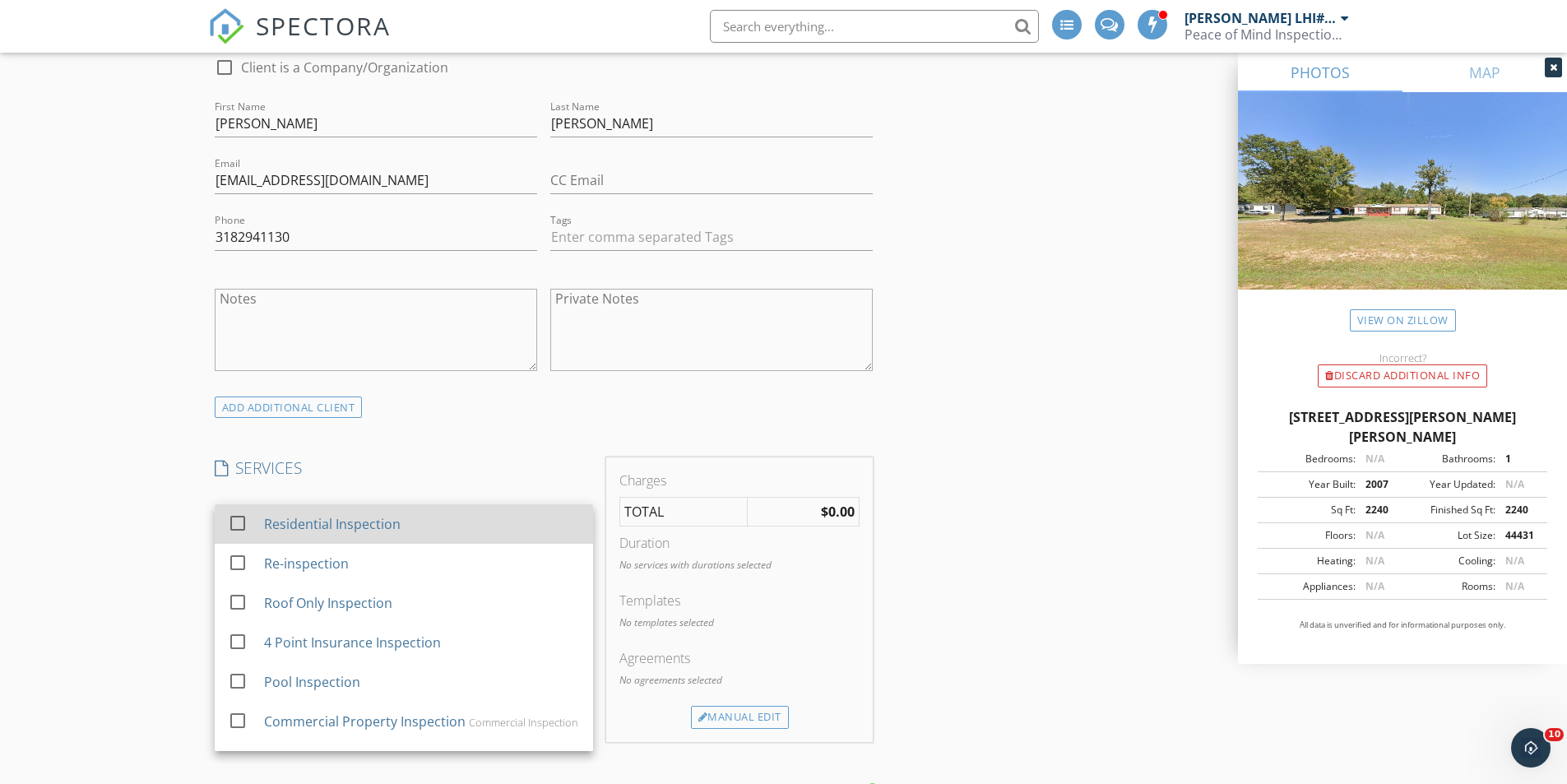
click at [533, 526] on div "Residential Inspection" at bounding box center [421, 523] width 316 height 33
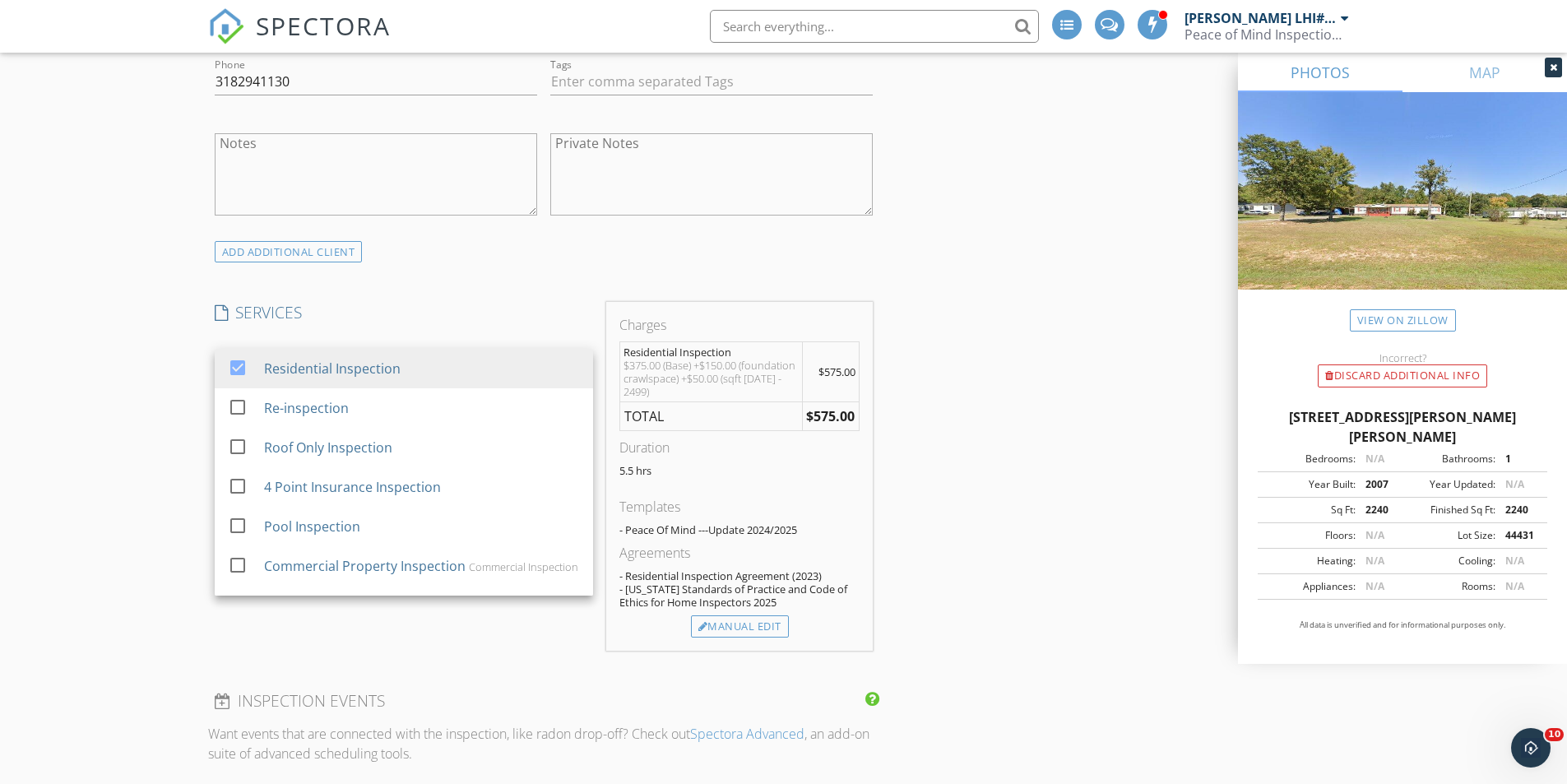
scroll to position [1480, 0]
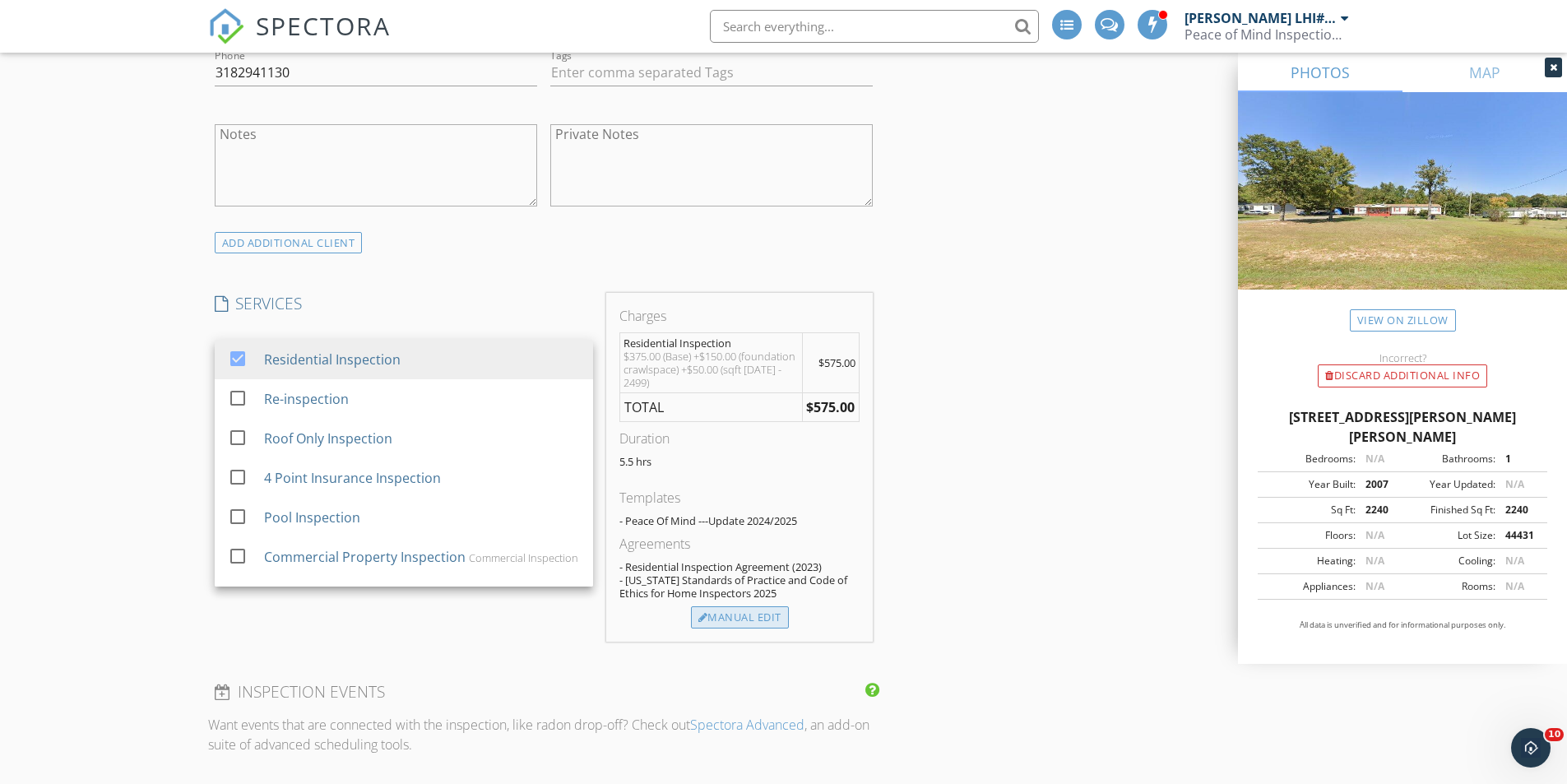
click at [779, 615] on div "Manual Edit" at bounding box center [740, 617] width 98 height 23
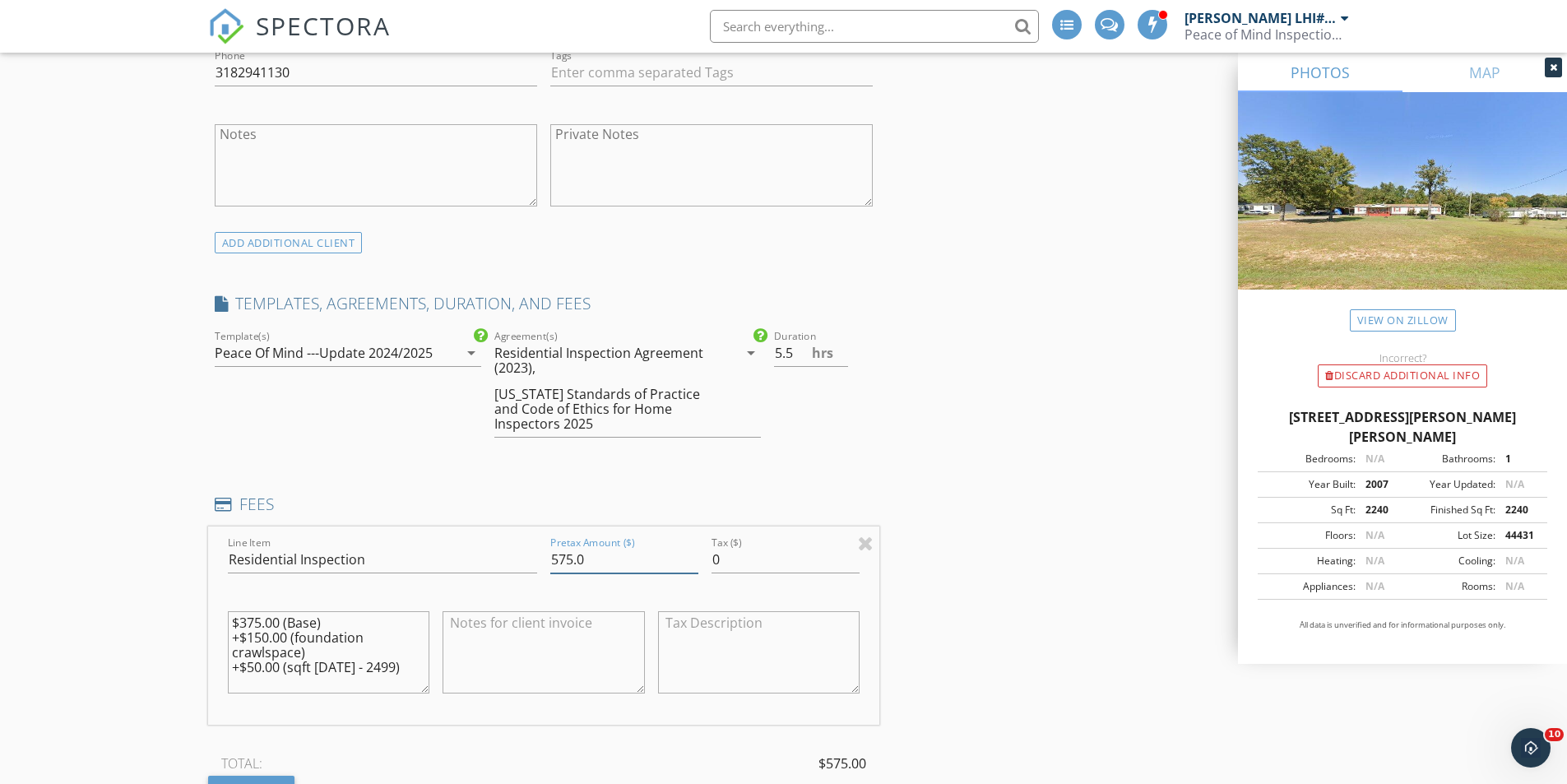
drag, startPoint x: 568, startPoint y: 559, endPoint x: 127, endPoint y: 502, distance: 444.7
click at [308, 542] on div "Line Item Residential Inspection Pretax Amount ($) 575.0 Tax ($) 0 $375.00 (Bas…" at bounding box center [544, 625] width 672 height 198
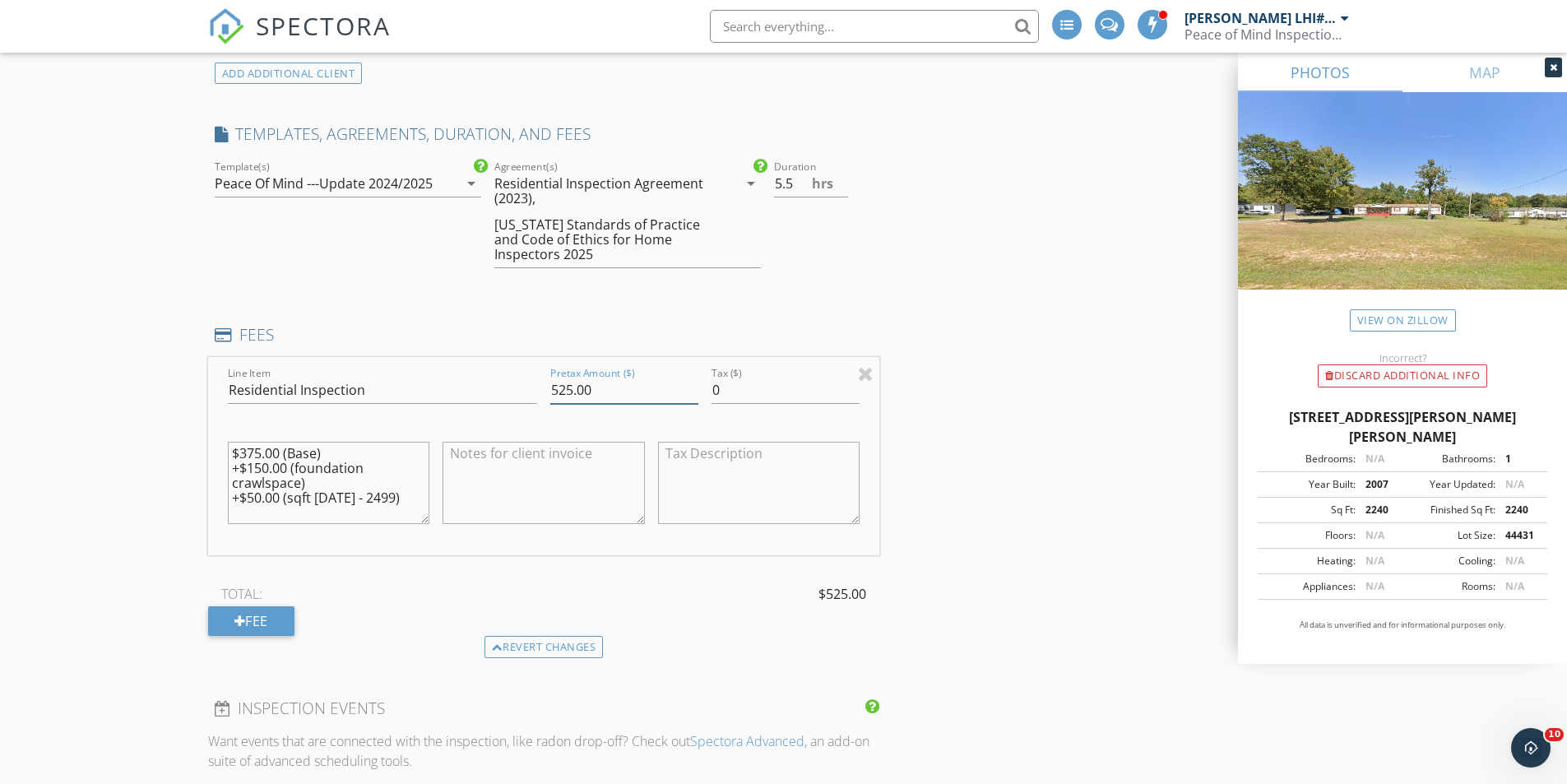
scroll to position [1891, 0]
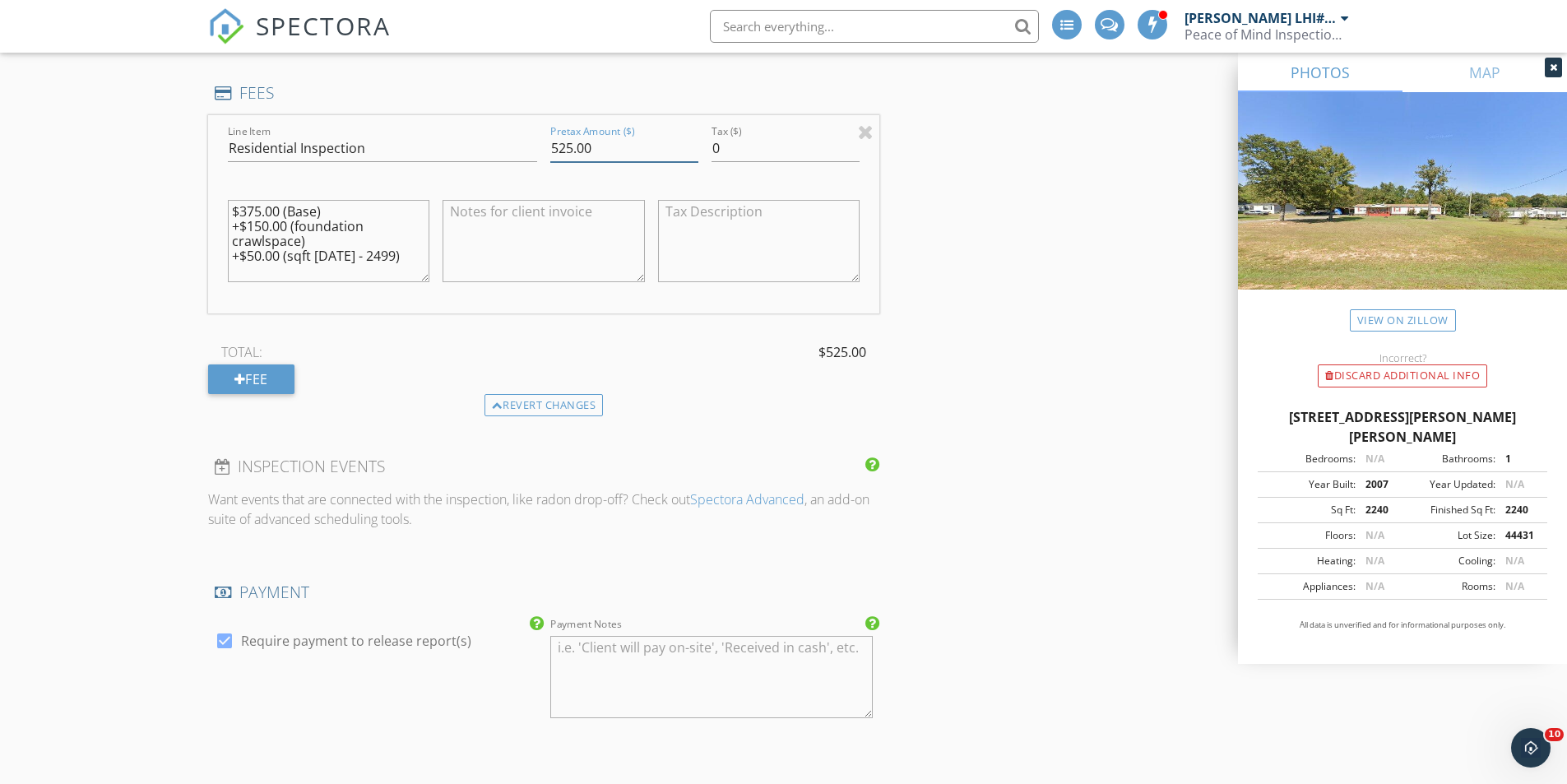
type input "525.00"
click at [518, 256] on textarea at bounding box center [544, 241] width 202 height 82
type textarea "d"
type textarea "repeat client discount applied"
drag, startPoint x: 647, startPoint y: 146, endPoint x: 432, endPoint y: 121, distance: 216.4
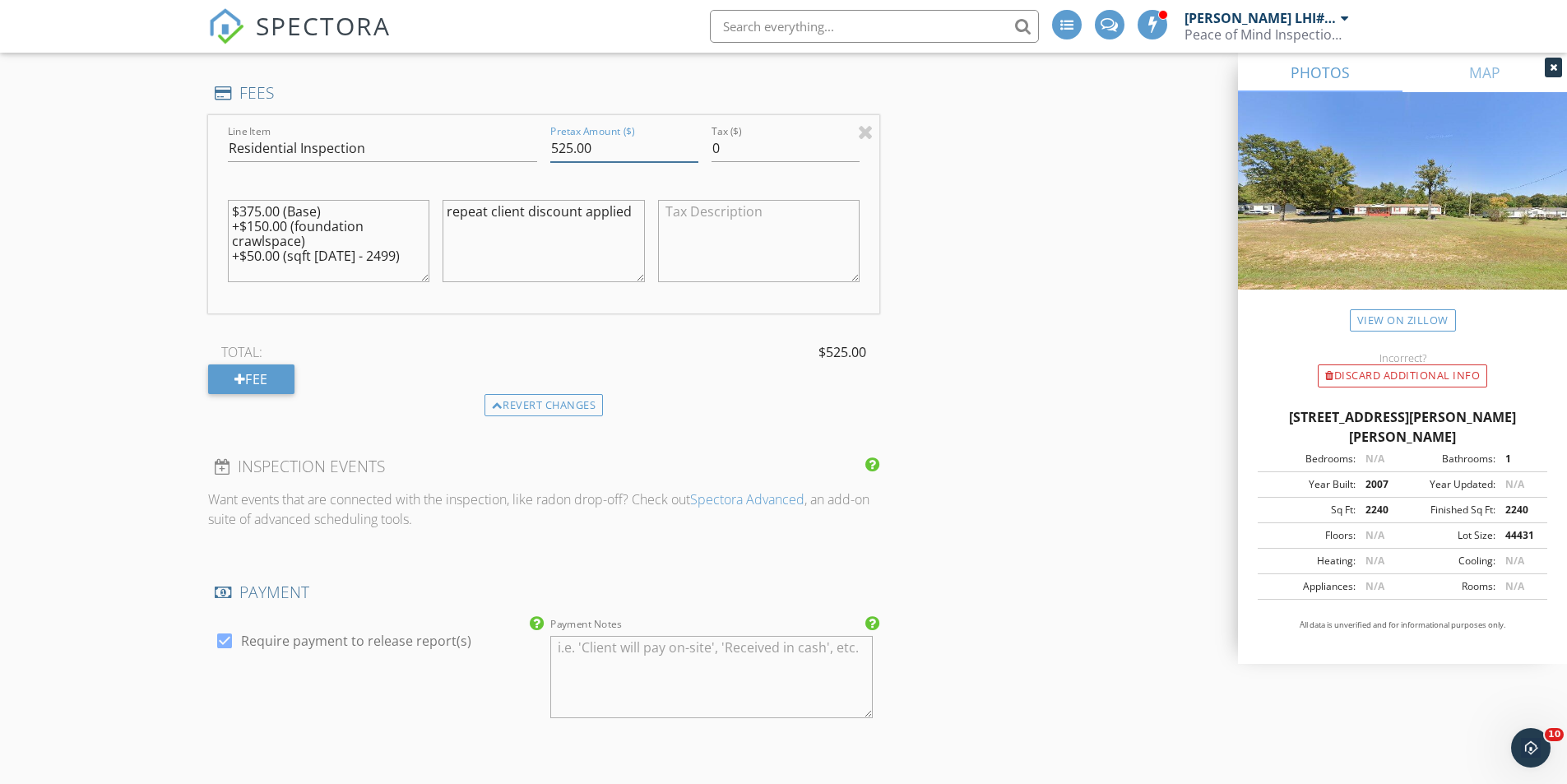
click at [457, 121] on div "Line Item Residential Inspection Pretax Amount ($) 525.00 Tax ($) 0 $375.00 (Ba…" at bounding box center [544, 214] width 672 height 198
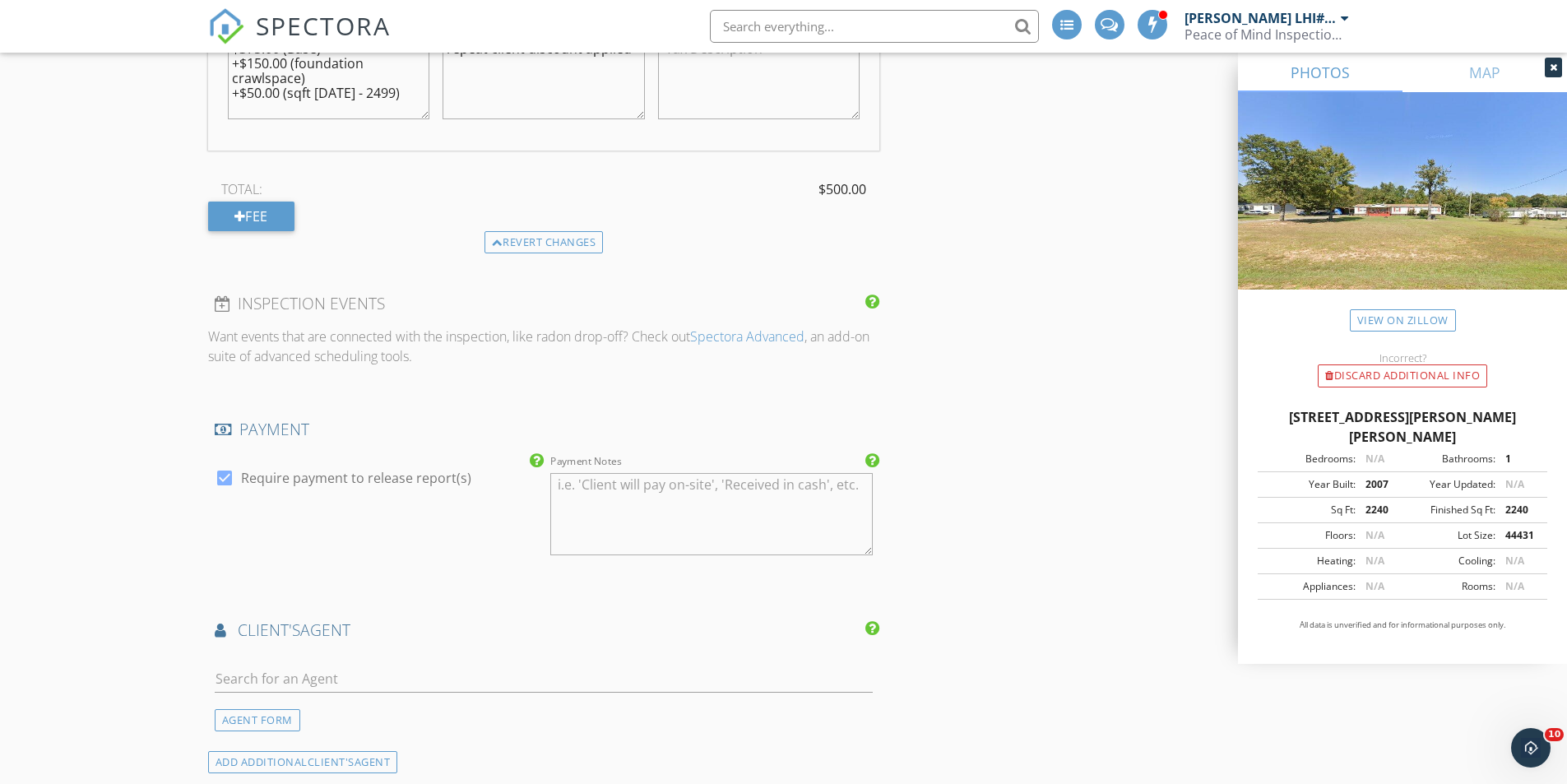
scroll to position [2385, 0]
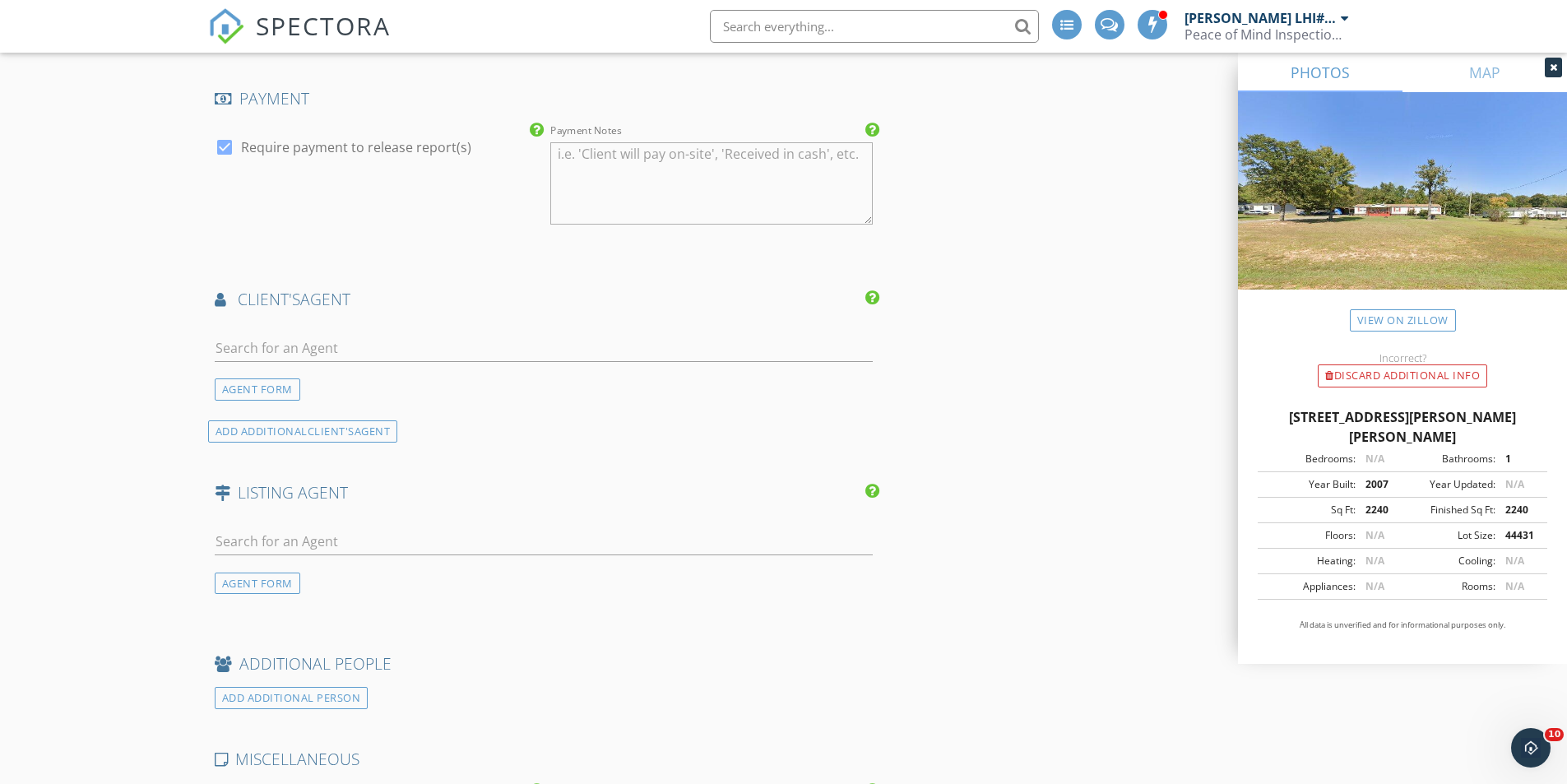
type input "500.00"
click at [605, 353] on input "text" at bounding box center [544, 348] width 659 height 27
type input "jenny"
click at [479, 376] on li "Jenny Spivey East Bank Real Estate" at bounding box center [544, 384] width 657 height 46
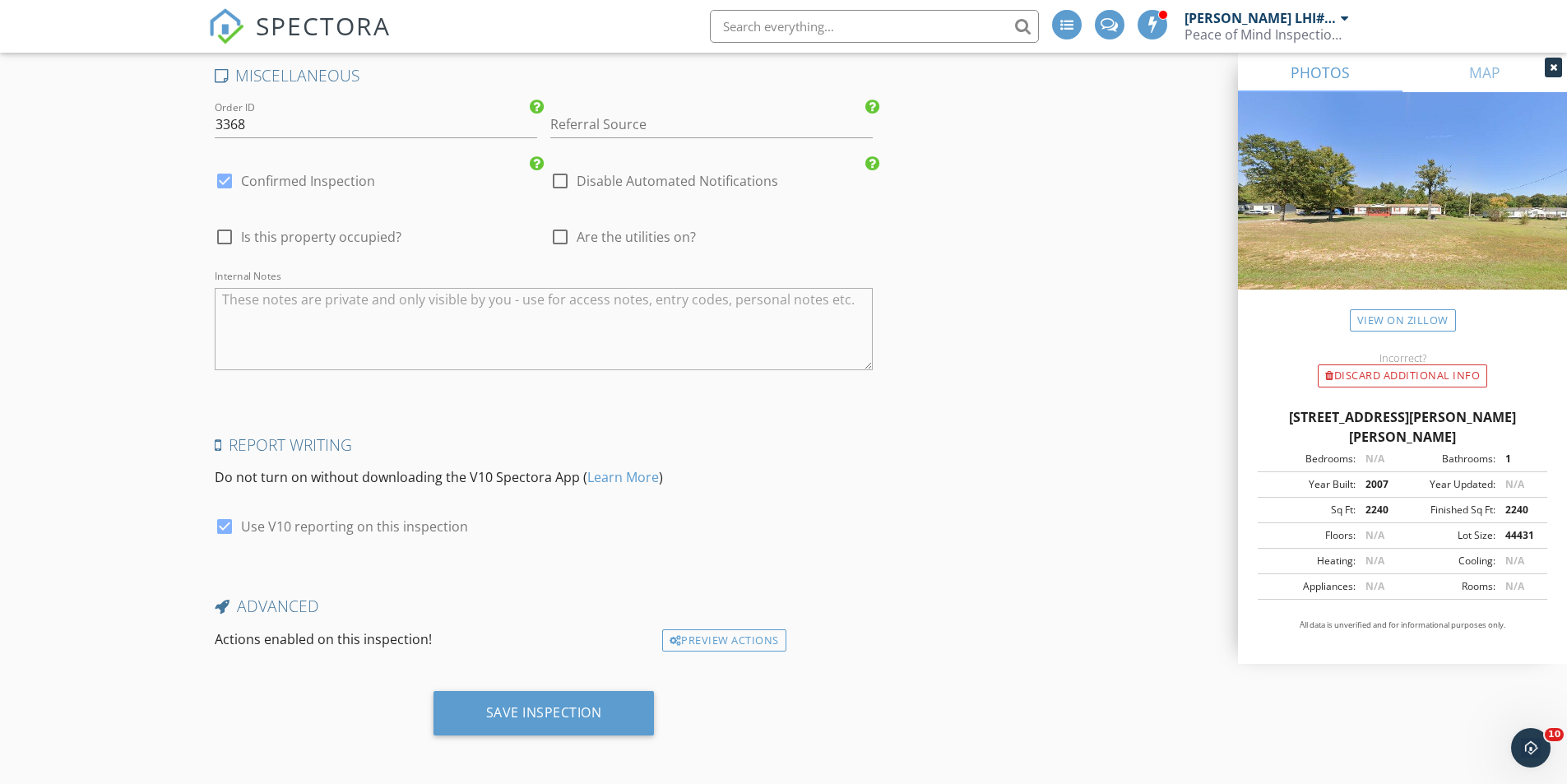
scroll to position [3383, 0]
click at [588, 717] on div "Save Inspection" at bounding box center [544, 709] width 222 height 44
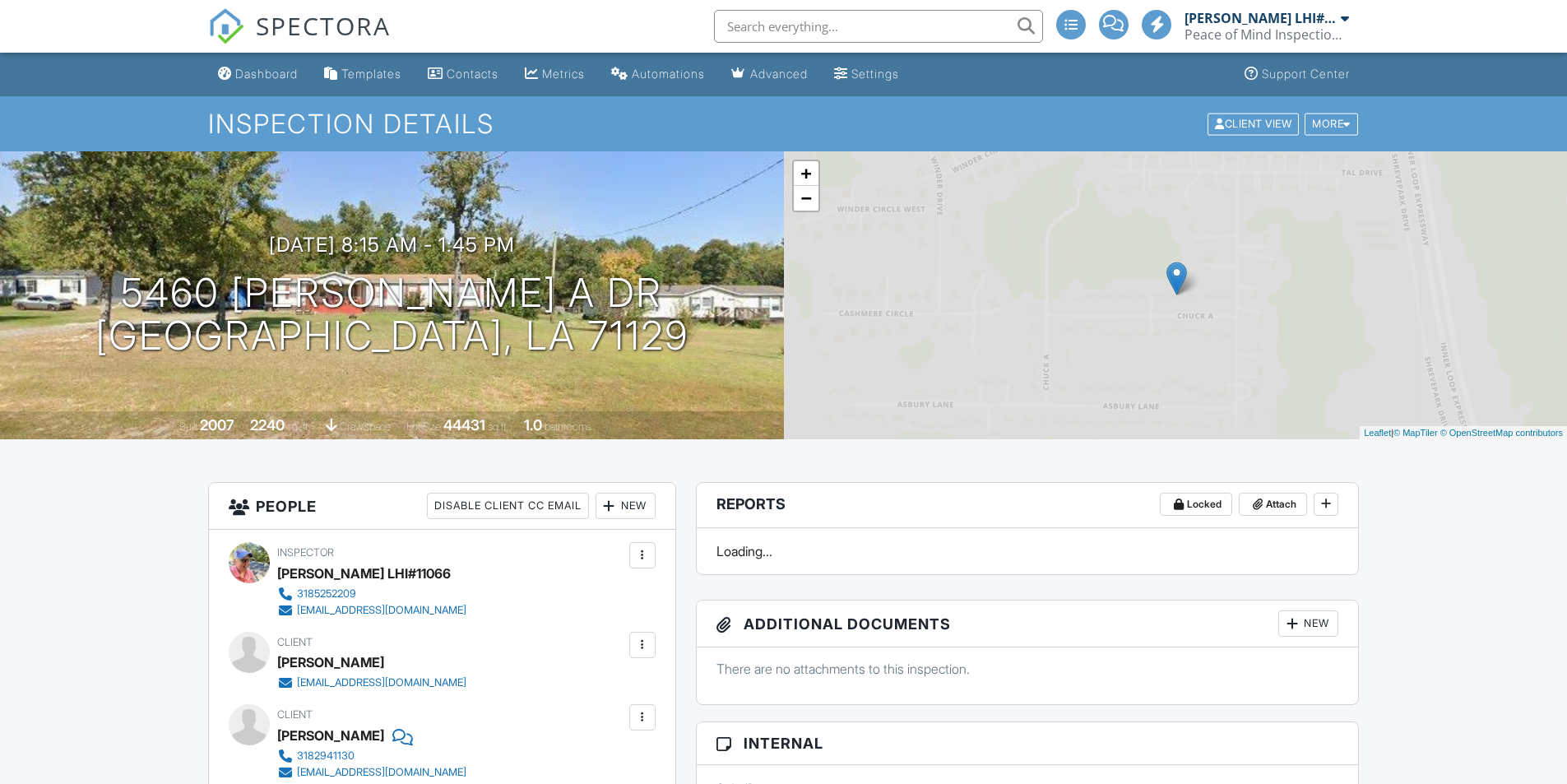
click at [1223, 20] on div "[PERSON_NAME] LHI#11066" at bounding box center [1260, 17] width 152 height 16
click at [0, 0] on link "Calendar" at bounding box center [0, 0] width 0 height 0
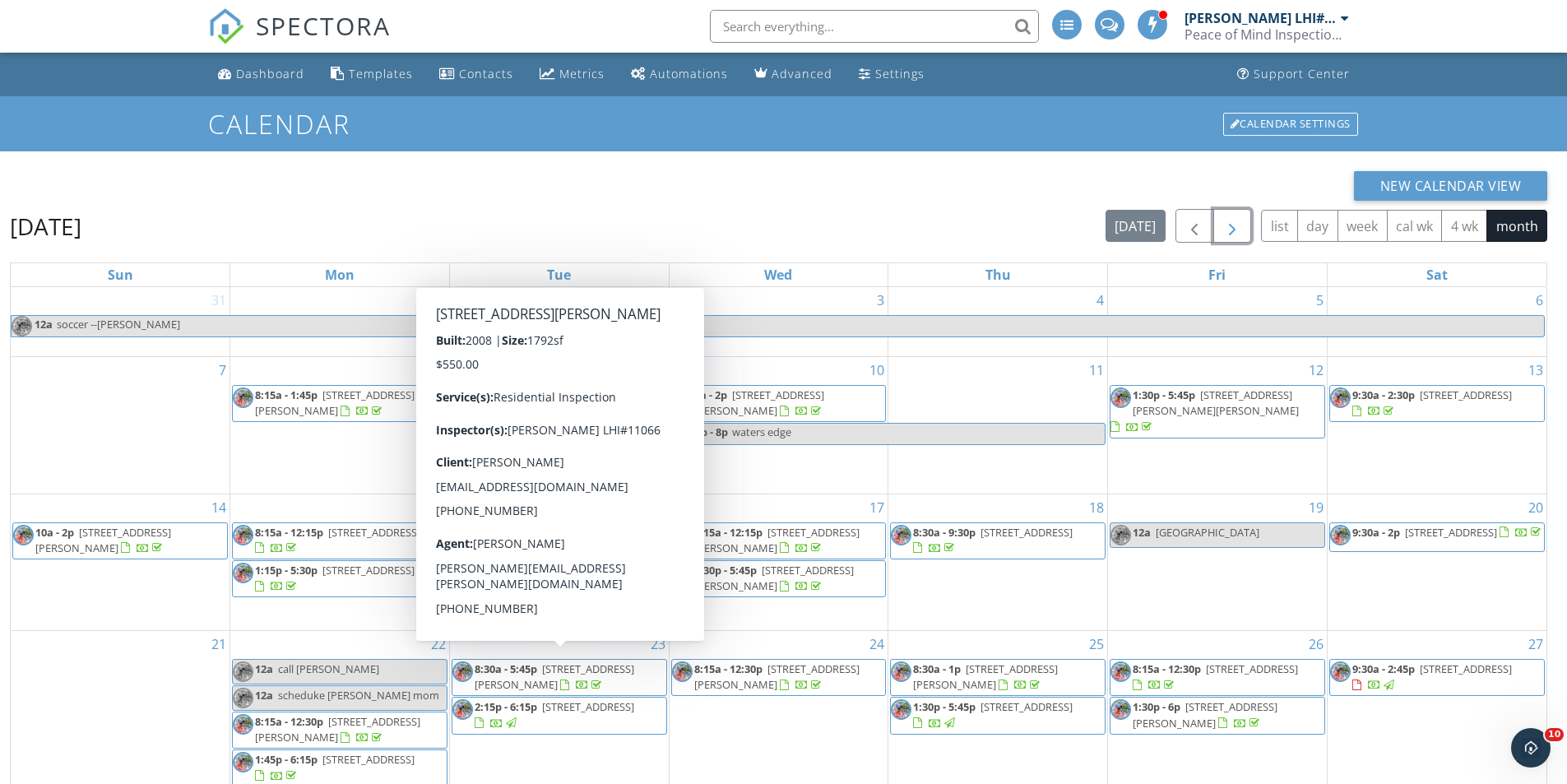
click at [1245, 223] on button "button" at bounding box center [1232, 225] width 38 height 34
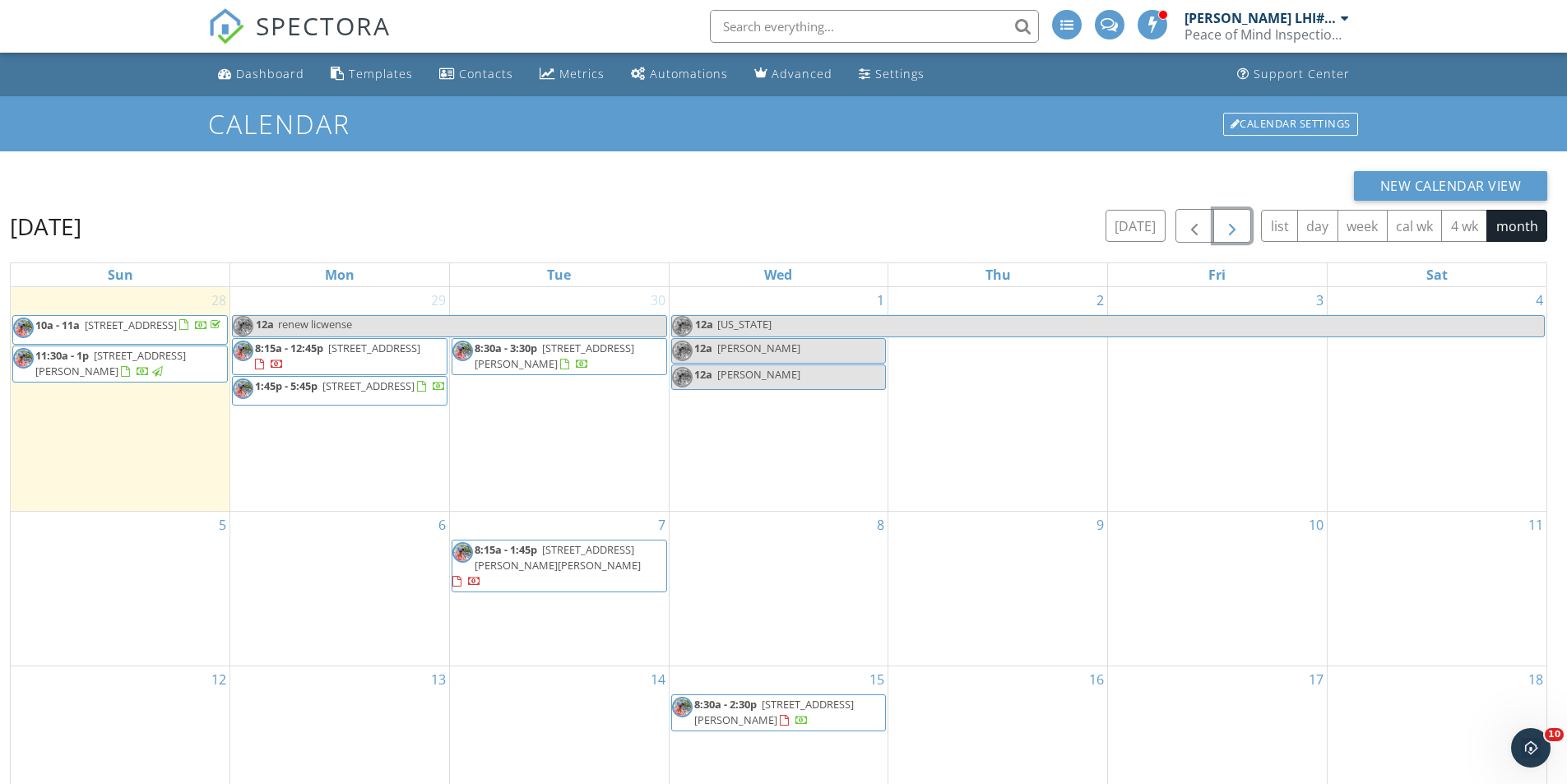
click at [327, 586] on div "6" at bounding box center [339, 588] width 219 height 153
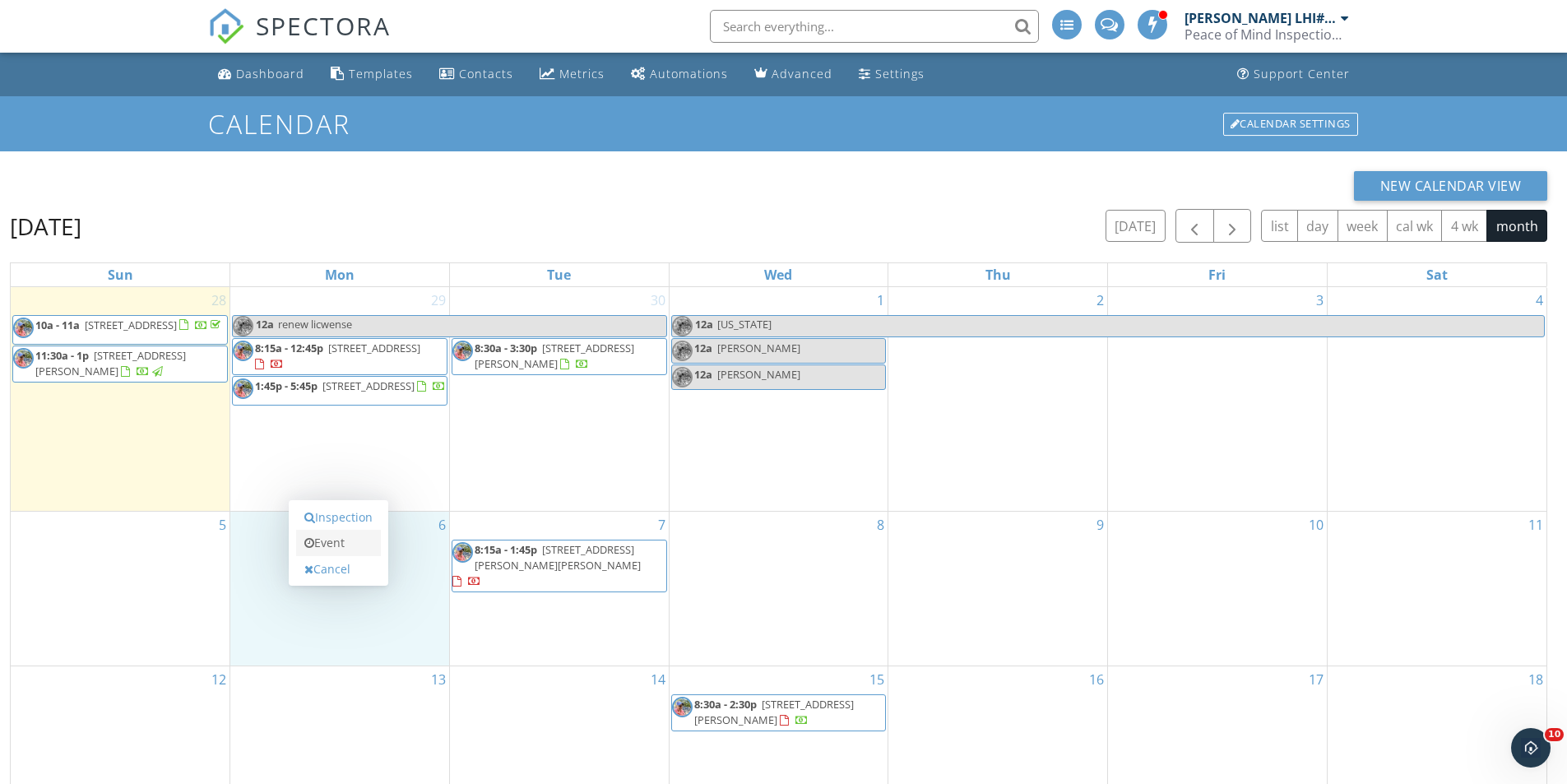
click at [350, 535] on link "Event" at bounding box center [339, 542] width 84 height 26
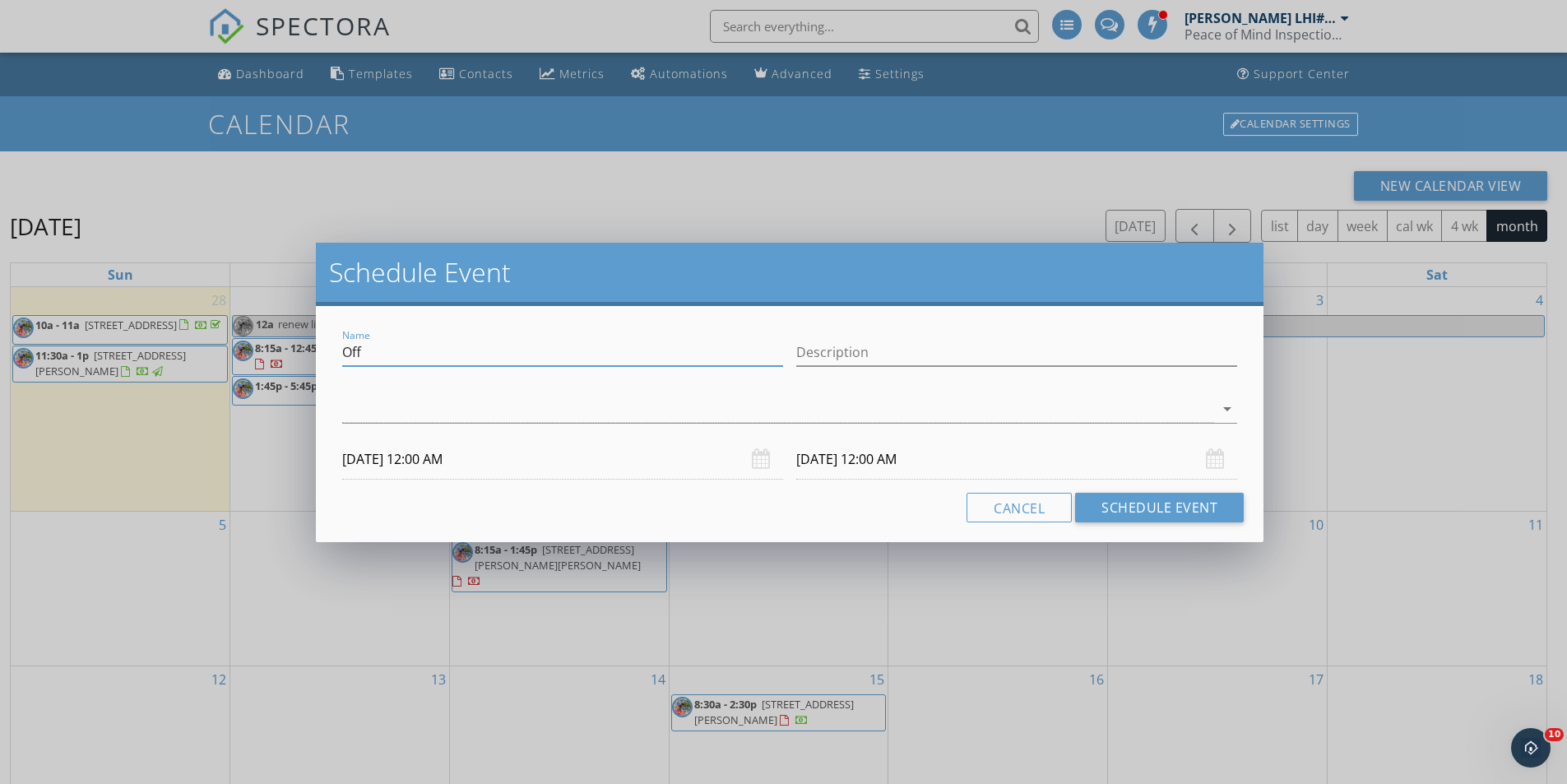
drag, startPoint x: 503, startPoint y: 352, endPoint x: 142, endPoint y: 288, distance: 366.6
click at [186, 292] on div "Schedule Event Name Off Description arrow_drop_down 10/06/2025 12:00 AM 10/07/2…" at bounding box center [784, 392] width 1567 height 784
type input "josh jordan grand cane"
click at [1051, 415] on div at bounding box center [778, 409] width 872 height 27
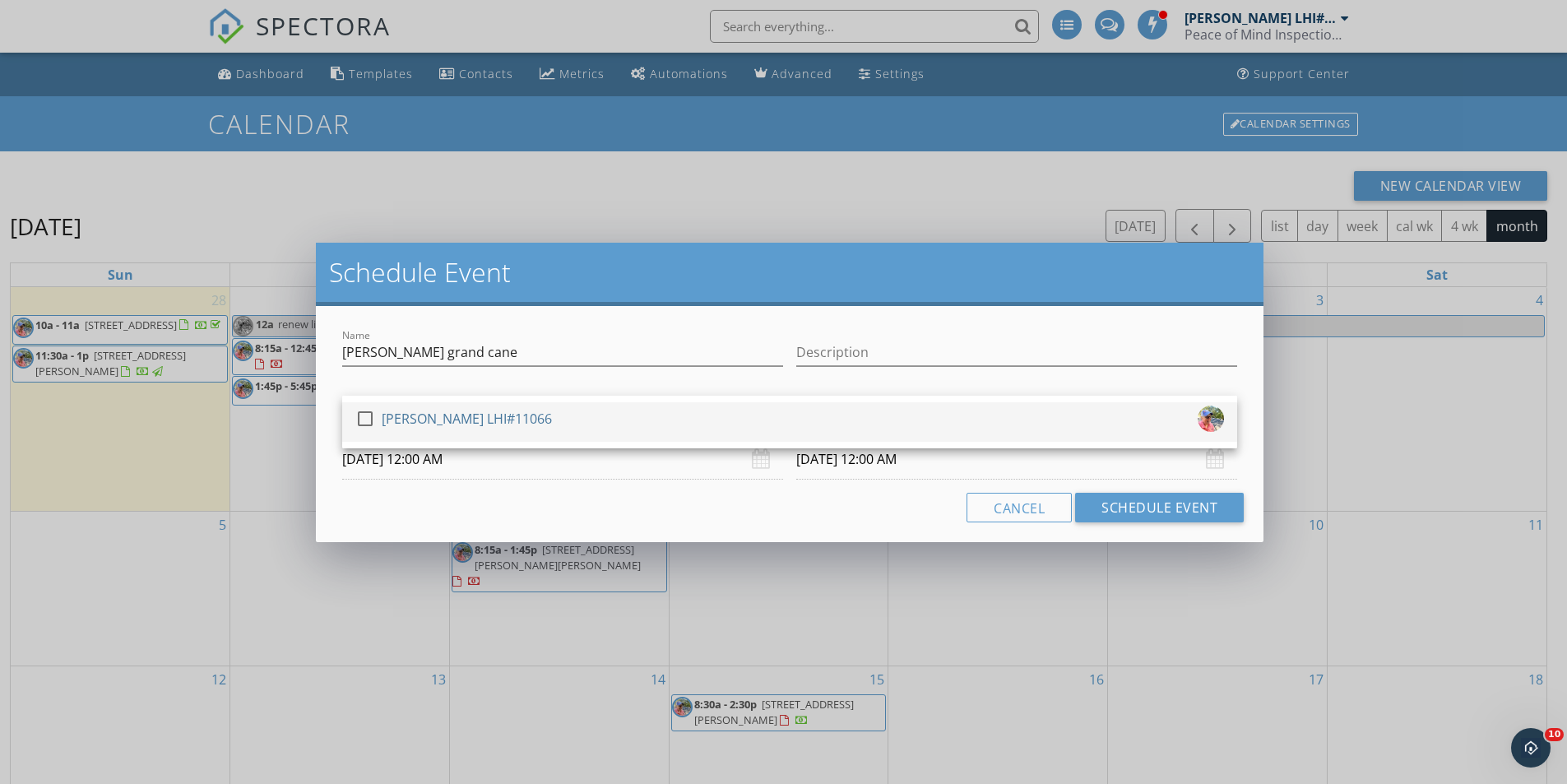
click at [988, 424] on div "check_box_outline_blank Stephanie Peters LHI#11066" at bounding box center [790, 422] width 869 height 33
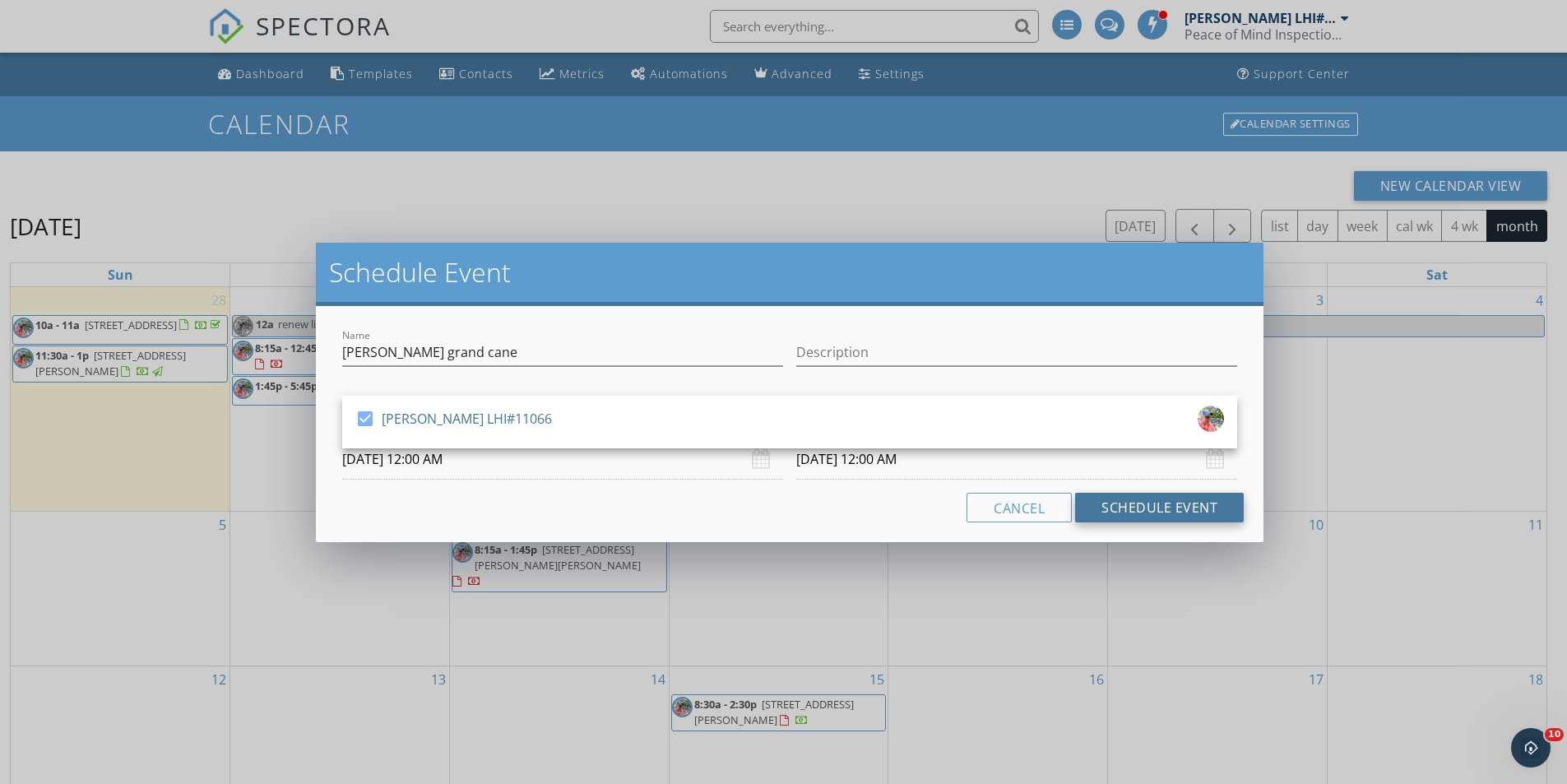
click at [1126, 516] on button "Schedule Event" at bounding box center [1159, 507] width 169 height 30
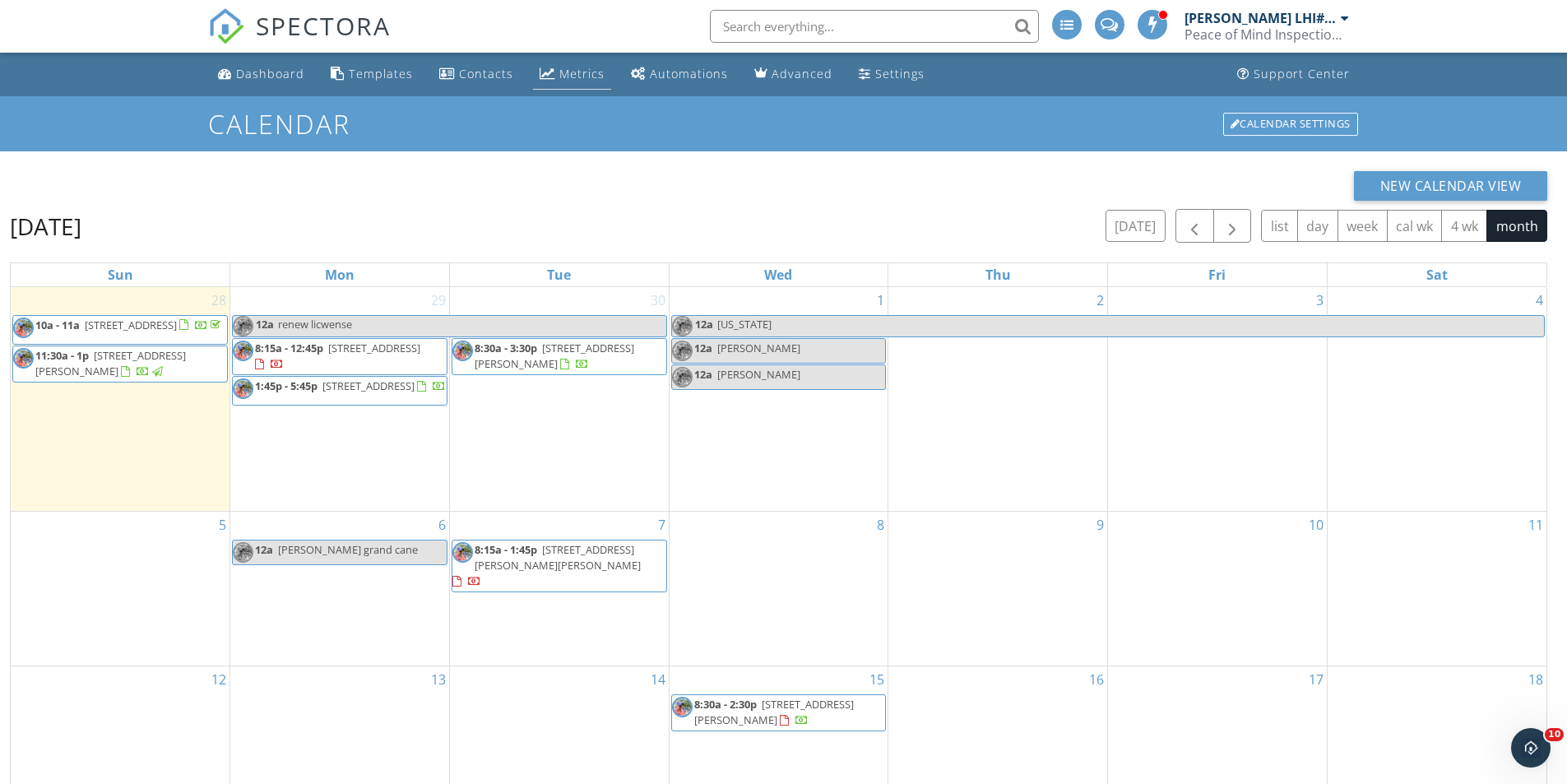
click at [585, 80] on div "Metrics" at bounding box center [581, 74] width 45 height 15
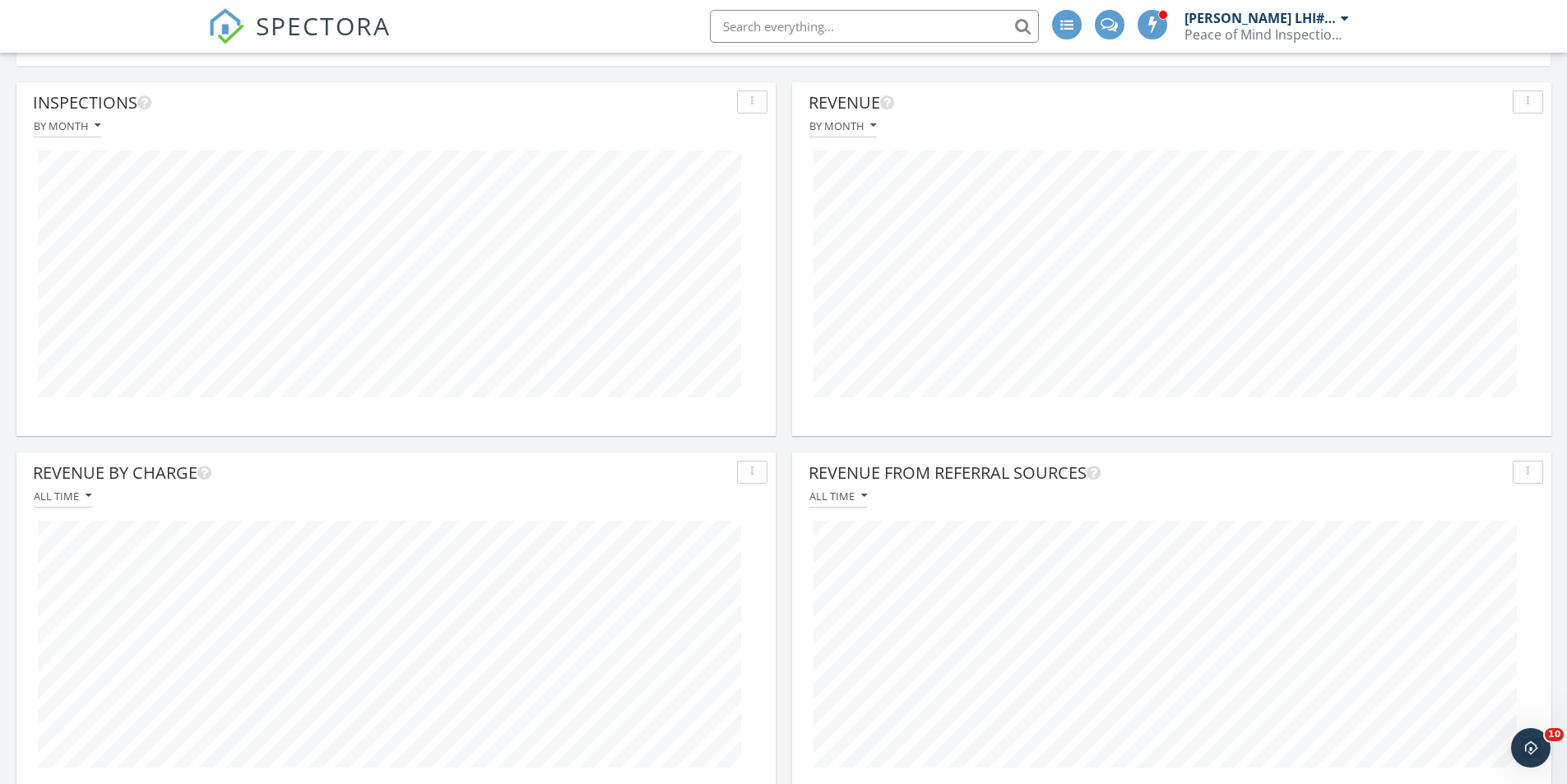
scroll to position [165, 0]
